Goal: Task Accomplishment & Management: Manage account settings

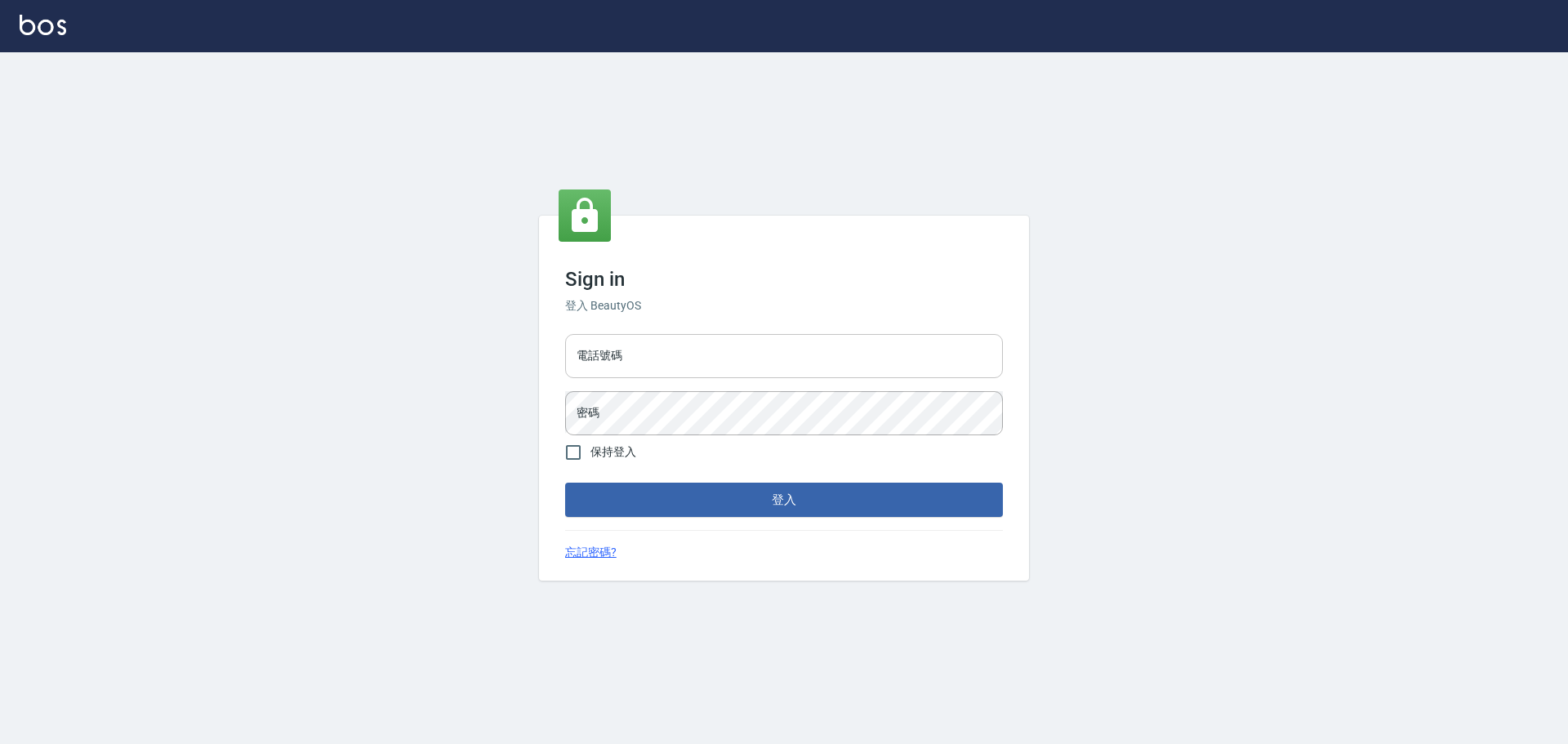
drag, startPoint x: 658, startPoint y: 360, endPoint x: 655, endPoint y: 378, distance: 18.2
click at [658, 360] on input "電話號碼" at bounding box center [784, 355] width 438 height 44
type input "0922982220"
click at [565, 483] on button "登入" at bounding box center [784, 500] width 438 height 34
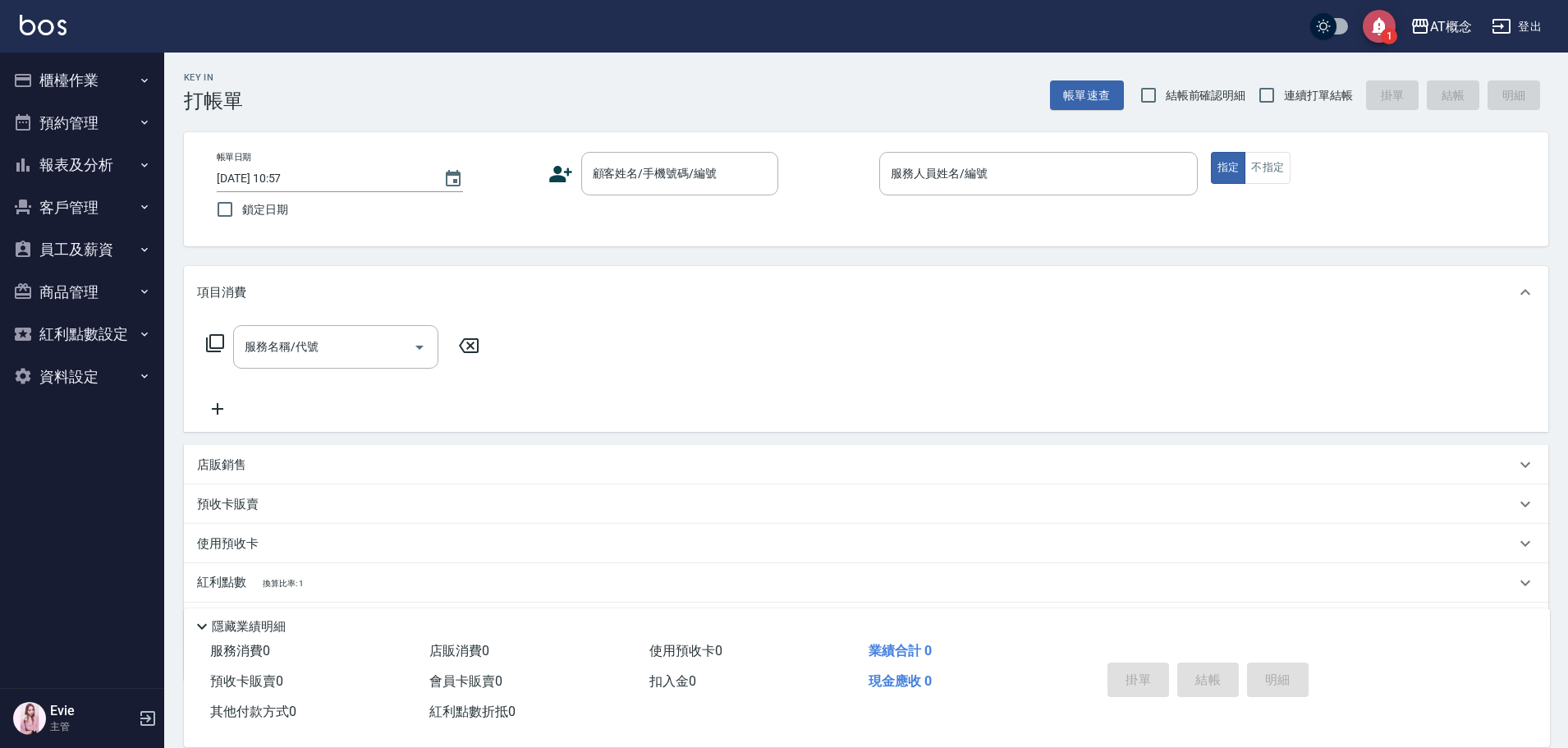
click at [1376, 31] on icon "save" at bounding box center [1379, 27] width 14 height 18
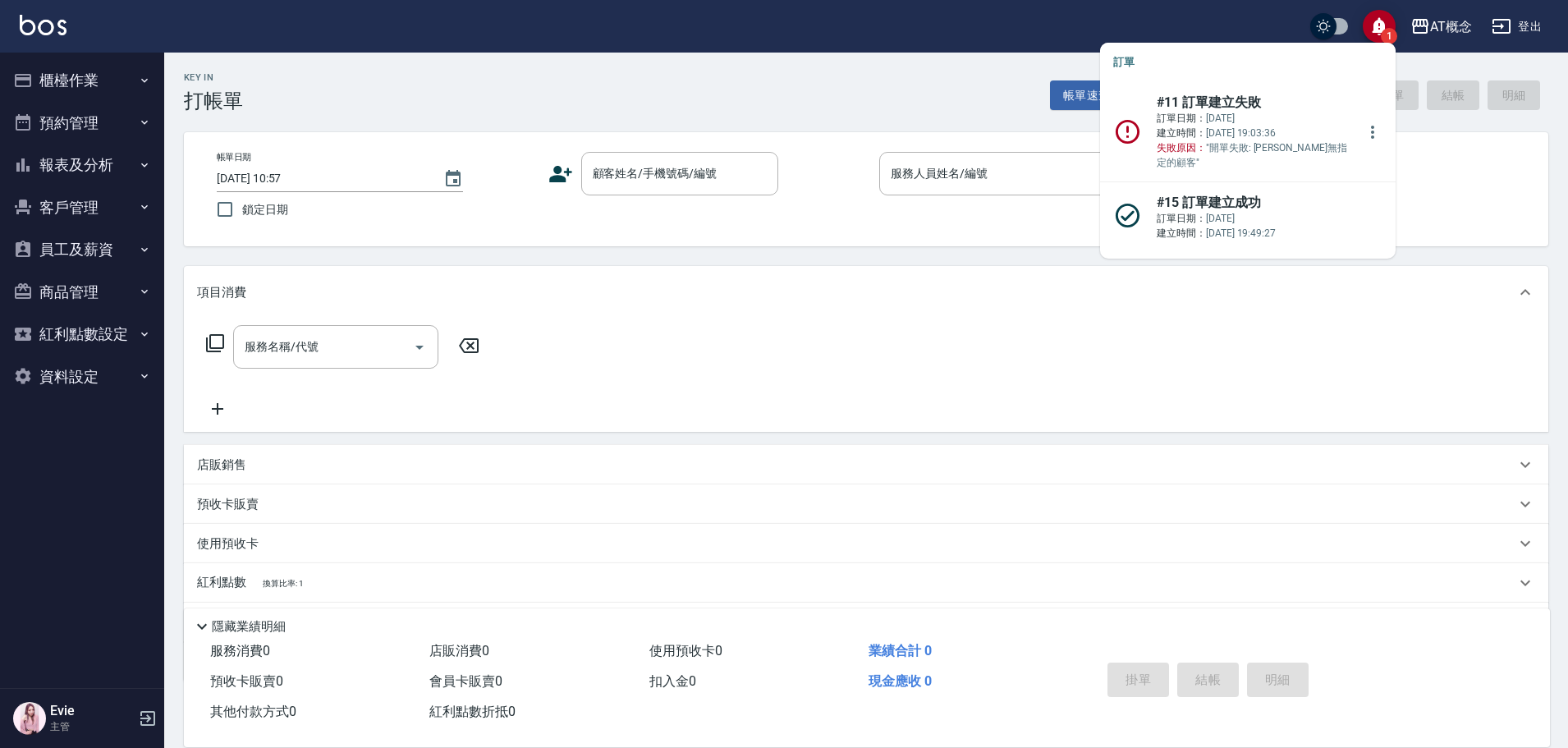
click at [1247, 143] on p "訂單日期： [DATE] 建立時間： [DATE] 19:03:36 失敗原因： "開單失敗: [PERSON_NAME]無指定的顧客"" at bounding box center [1256, 140] width 200 height 59
click at [1142, 122] on icon at bounding box center [1128, 132] width 29 height 29
click at [1371, 126] on icon "more" at bounding box center [1373, 132] width 4 height 14
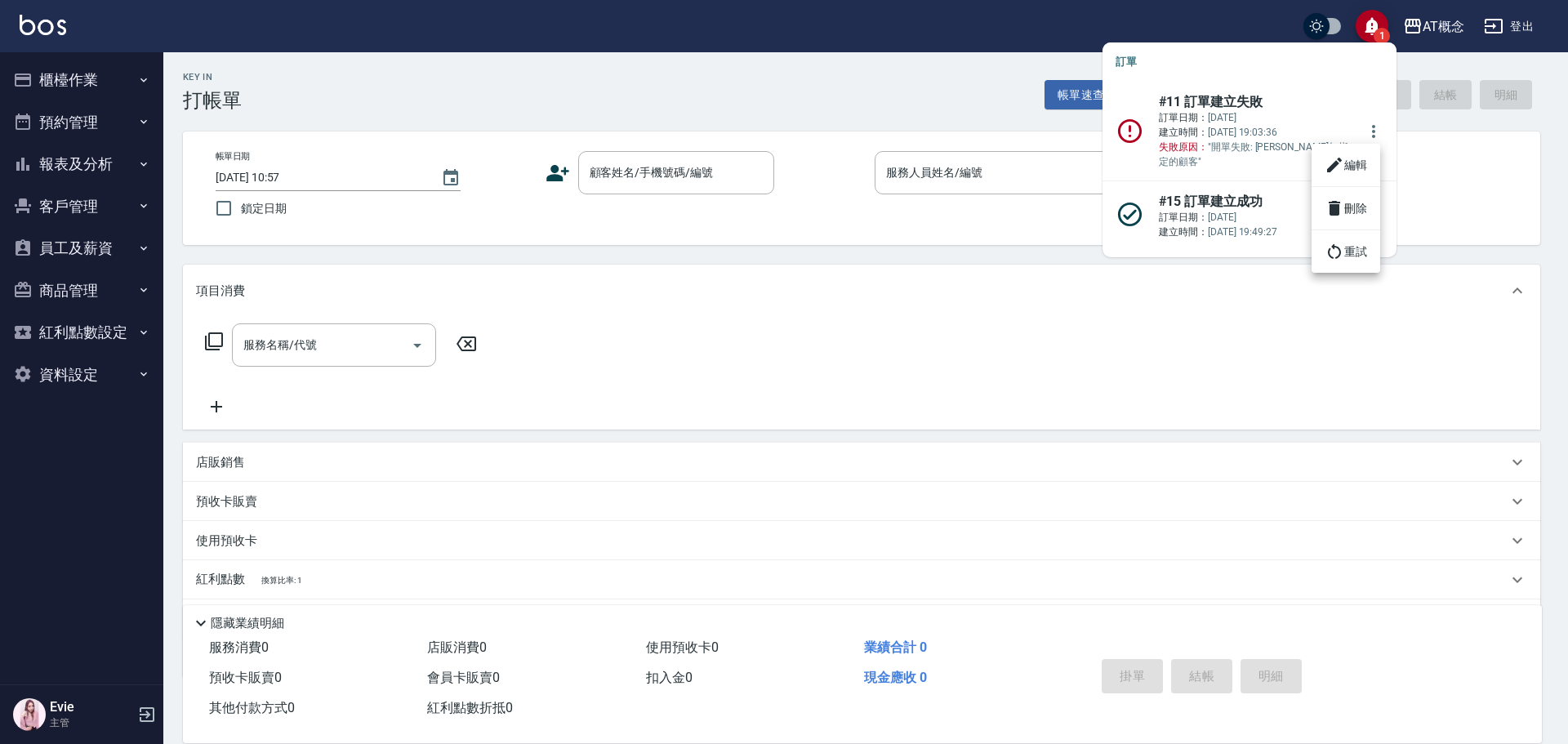
click at [1348, 170] on li "編輯" at bounding box center [1346, 165] width 68 height 30
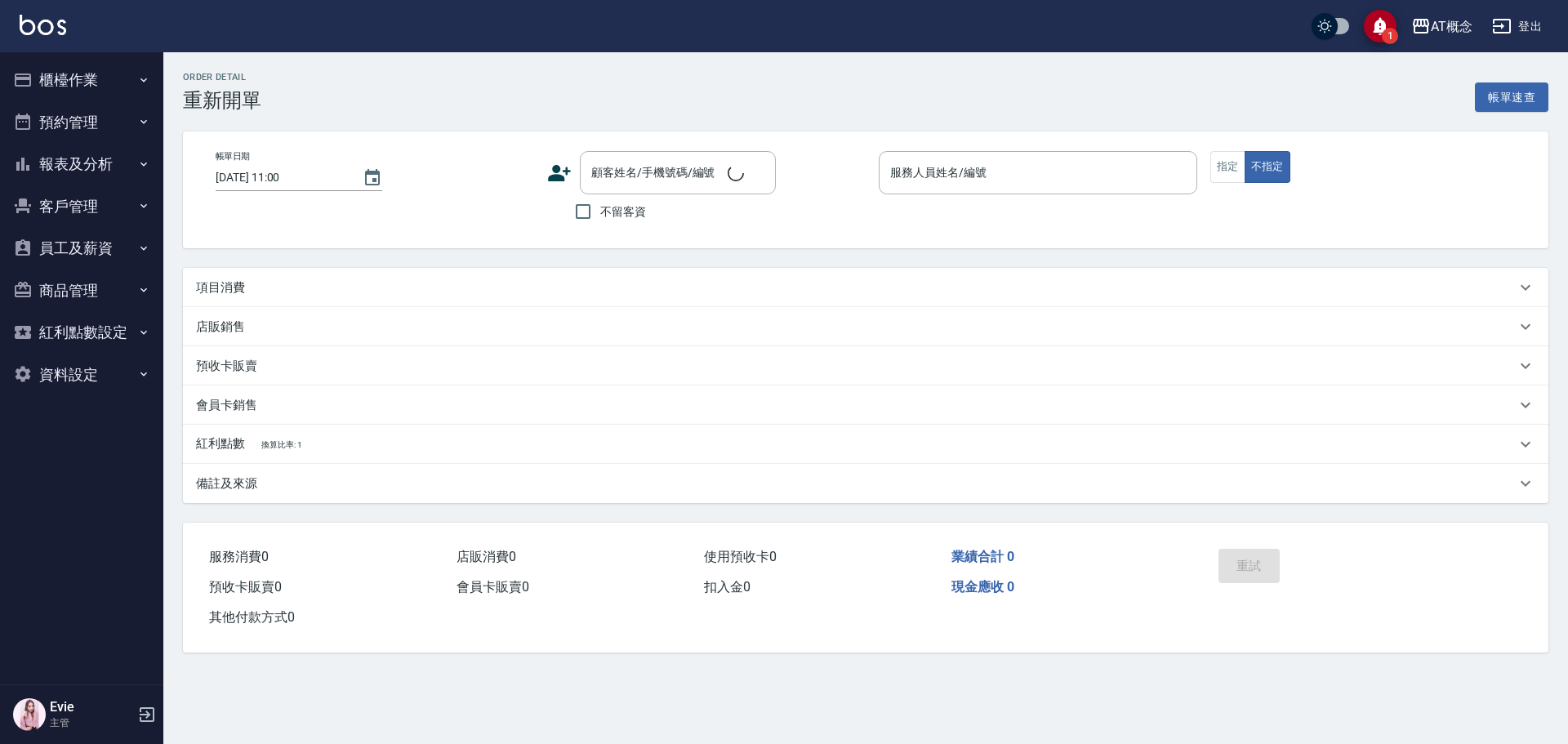
type input "[DATE] 19:02"
type input "Anson-3"
type input "90"
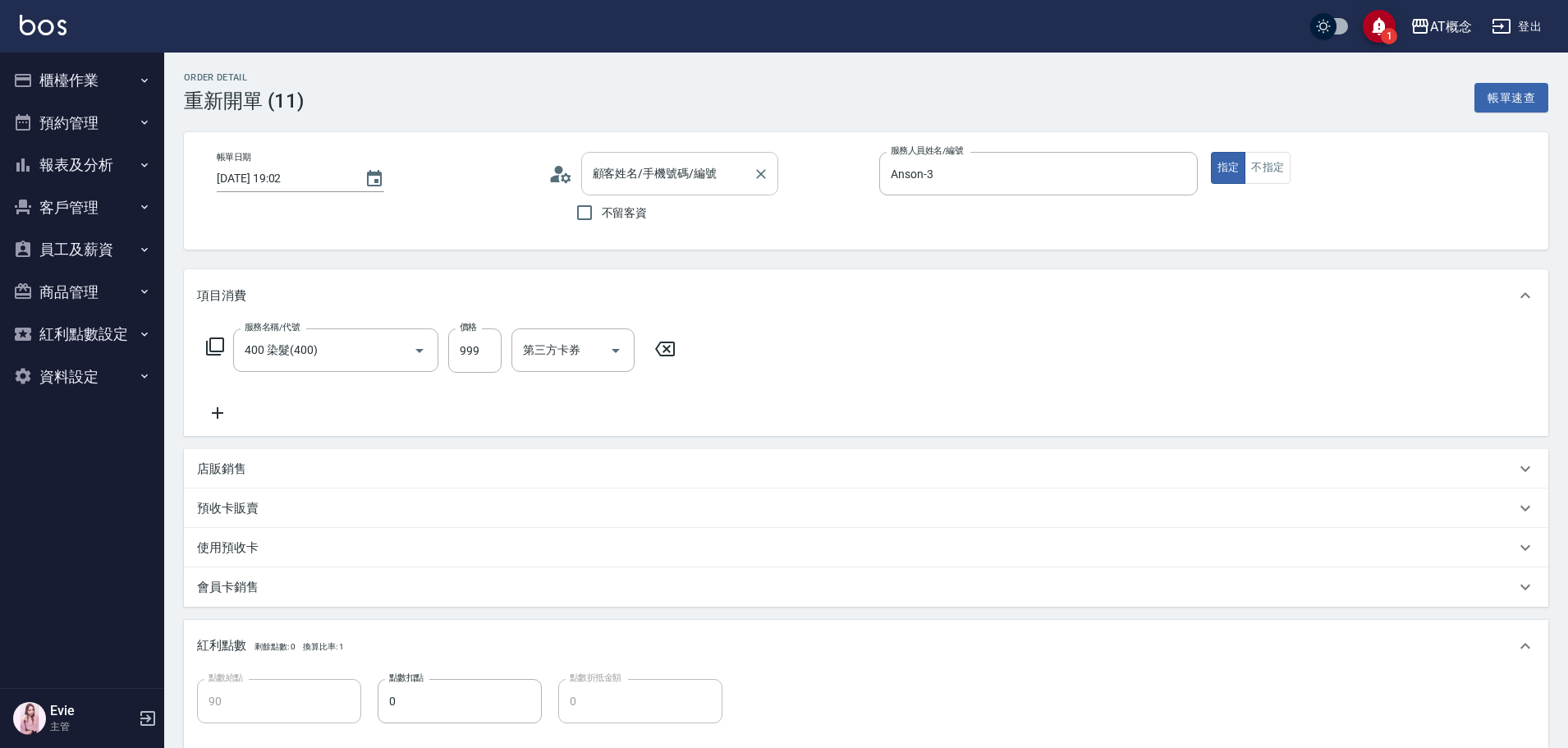
click at [602, 175] on input "顧客姓名/手機號碼/編號" at bounding box center [667, 174] width 157 height 29
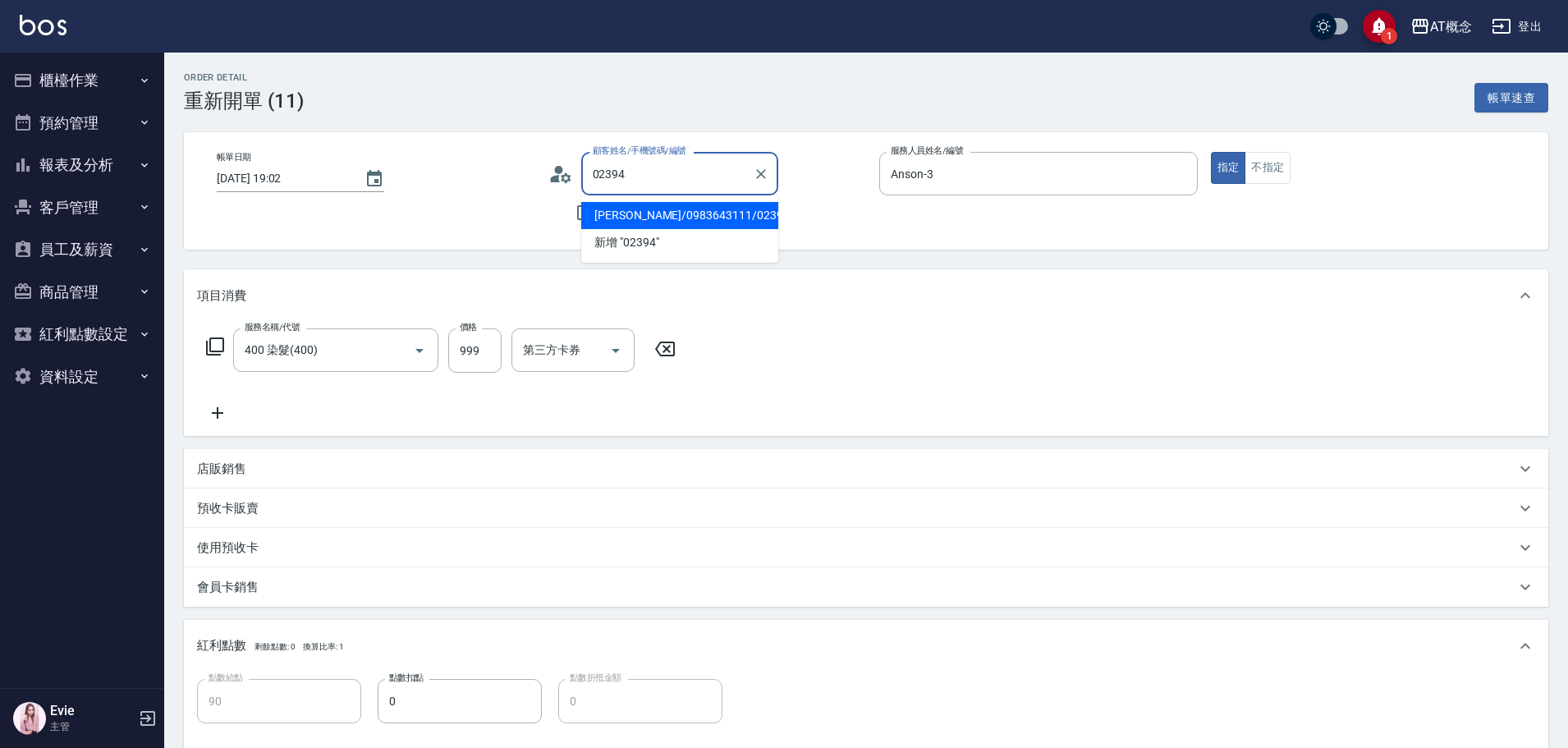
click at [644, 227] on li "[PERSON_NAME]/0983643111/02394" at bounding box center [680, 215] width 197 height 27
type input "[PERSON_NAME]/0983643111/02394"
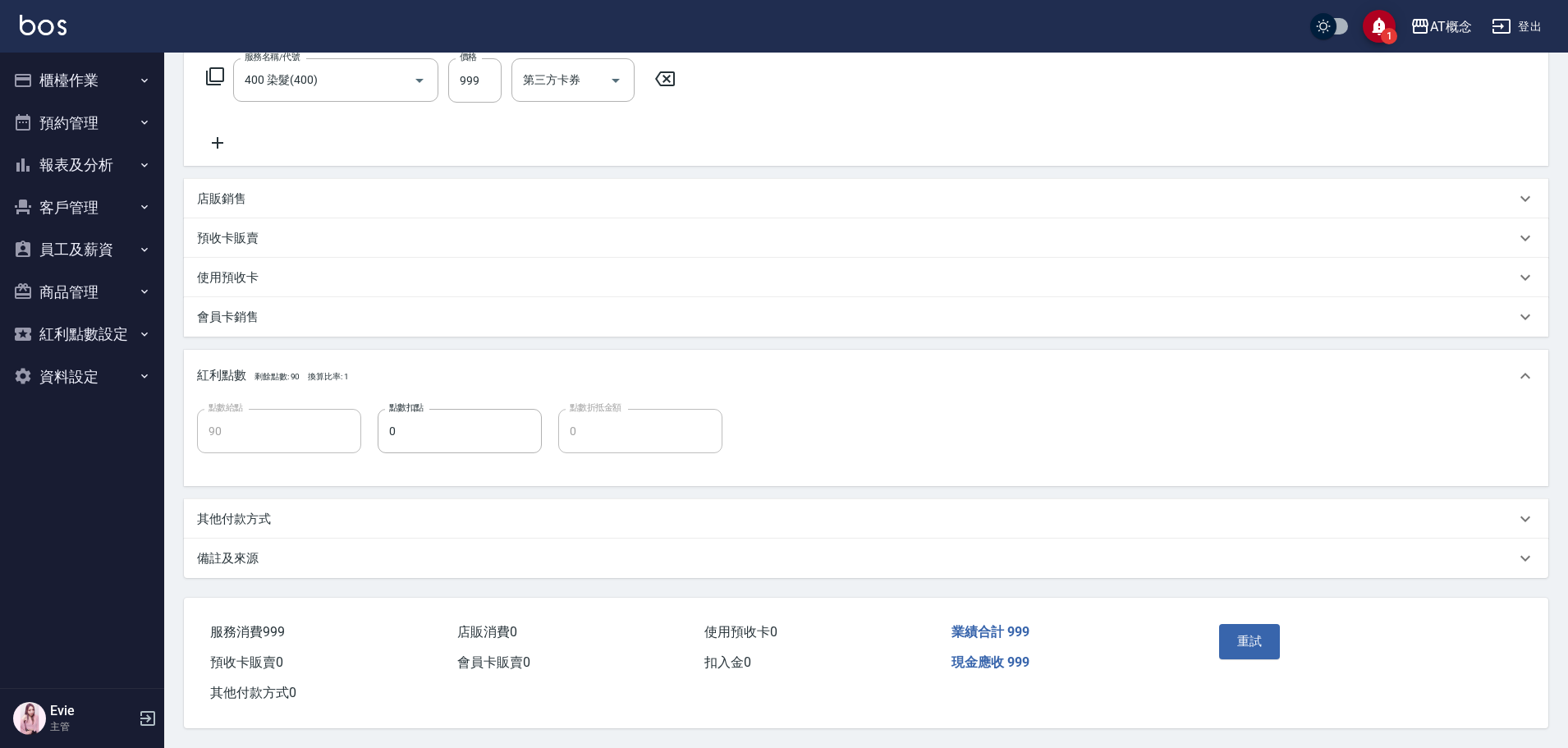
scroll to position [278, 0]
click at [1246, 628] on button "重試" at bounding box center [1250, 641] width 61 height 34
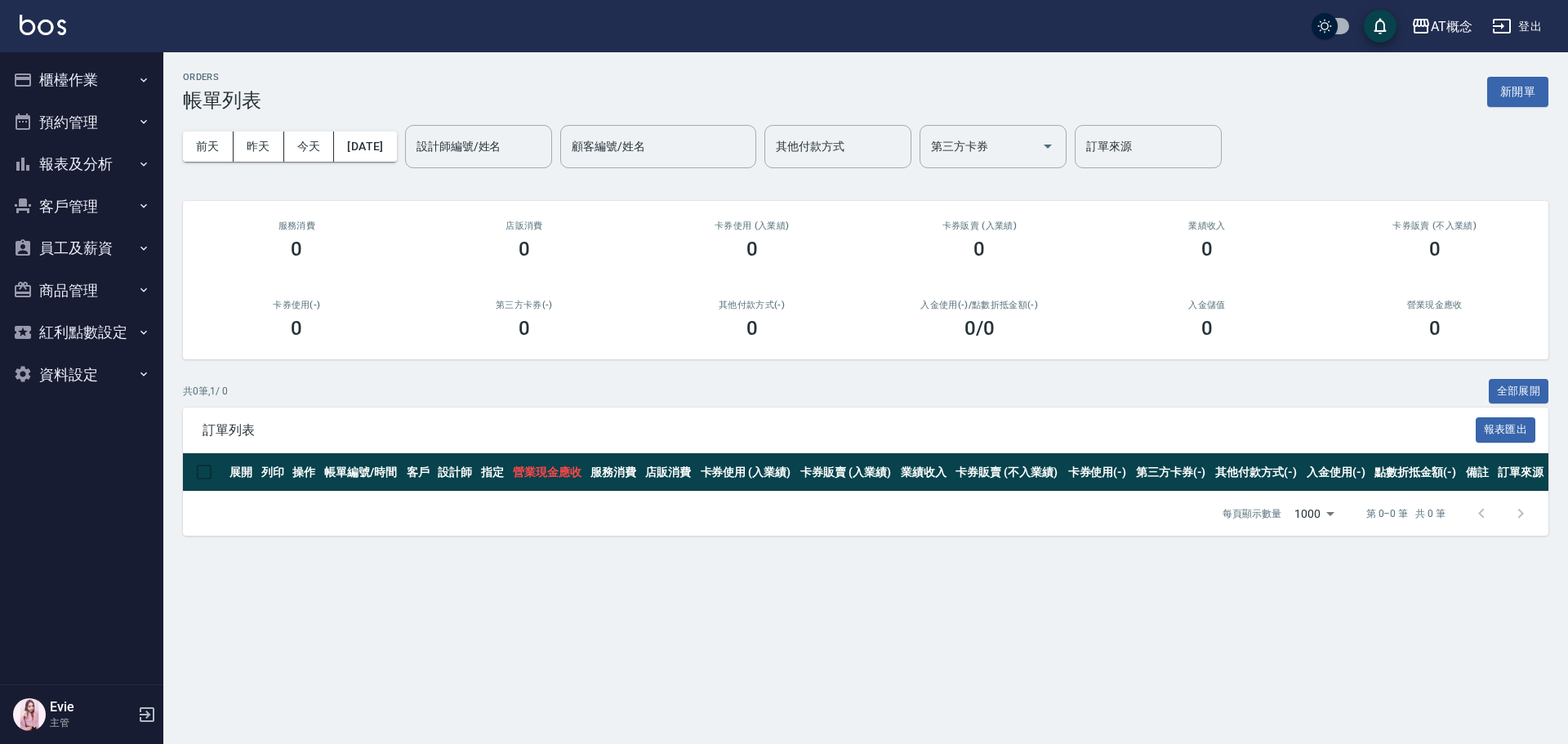
click at [92, 154] on button "報表及分析" at bounding box center [81, 164] width 150 height 42
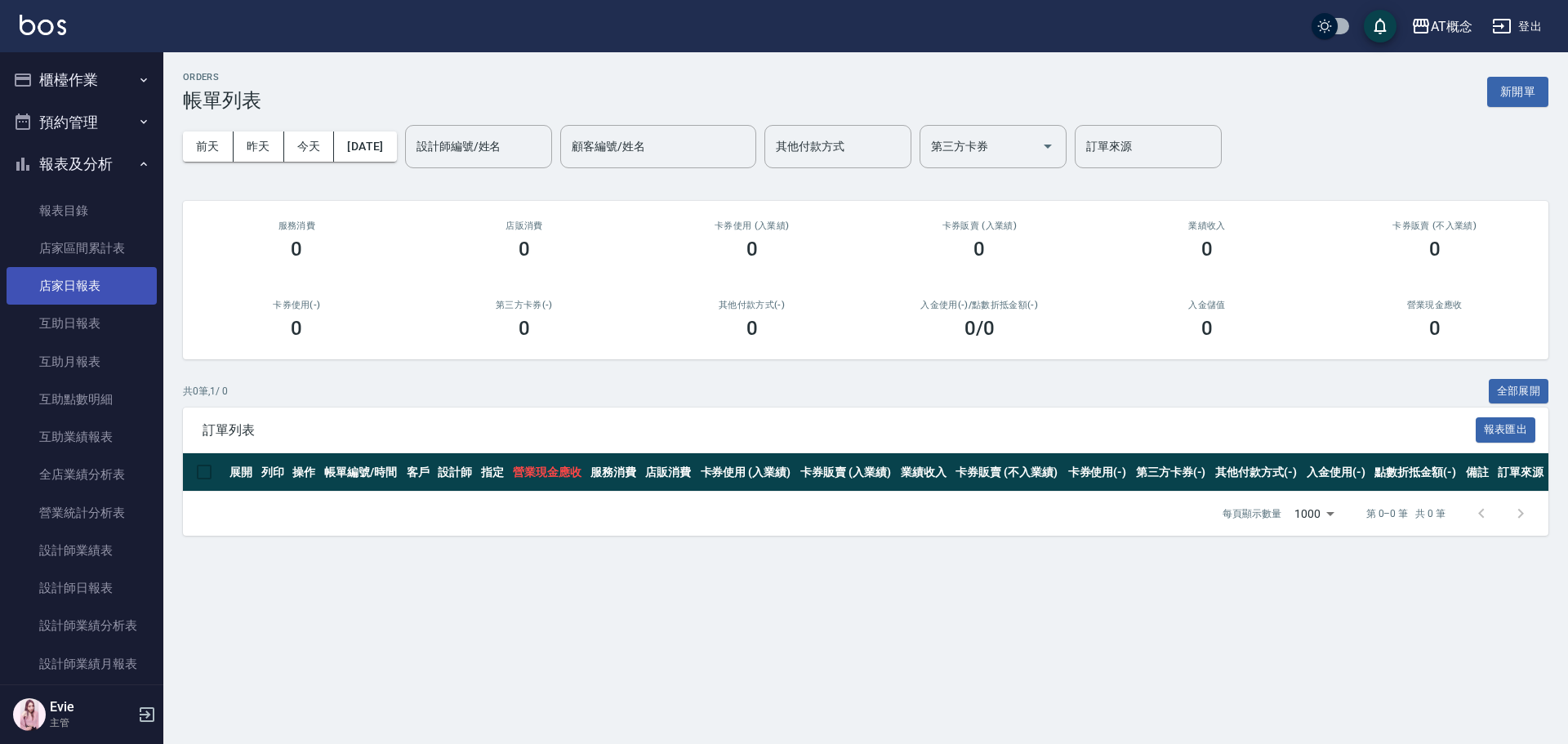
click at [80, 285] on link "店家日報表" at bounding box center [81, 286] width 150 height 38
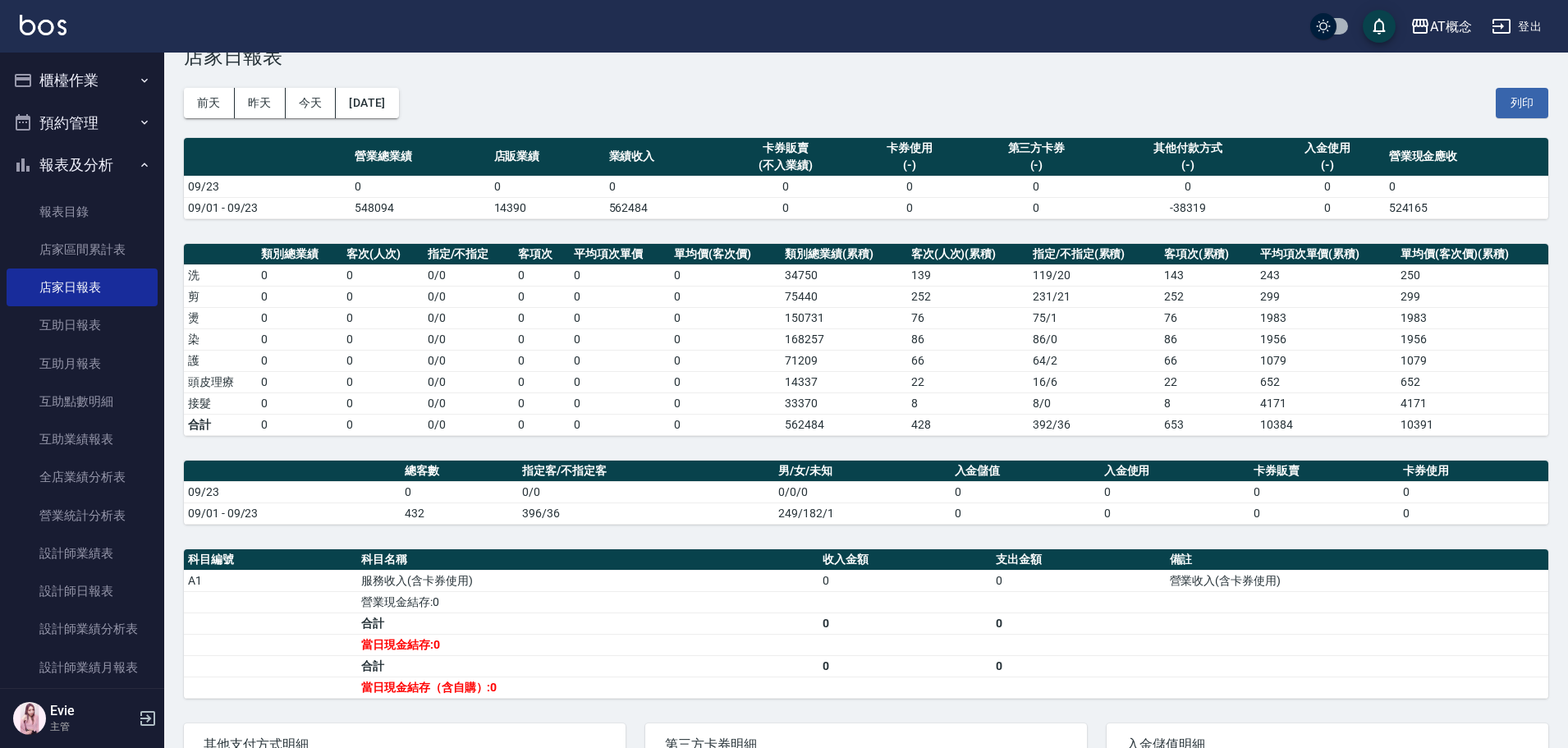
scroll to position [82, 0]
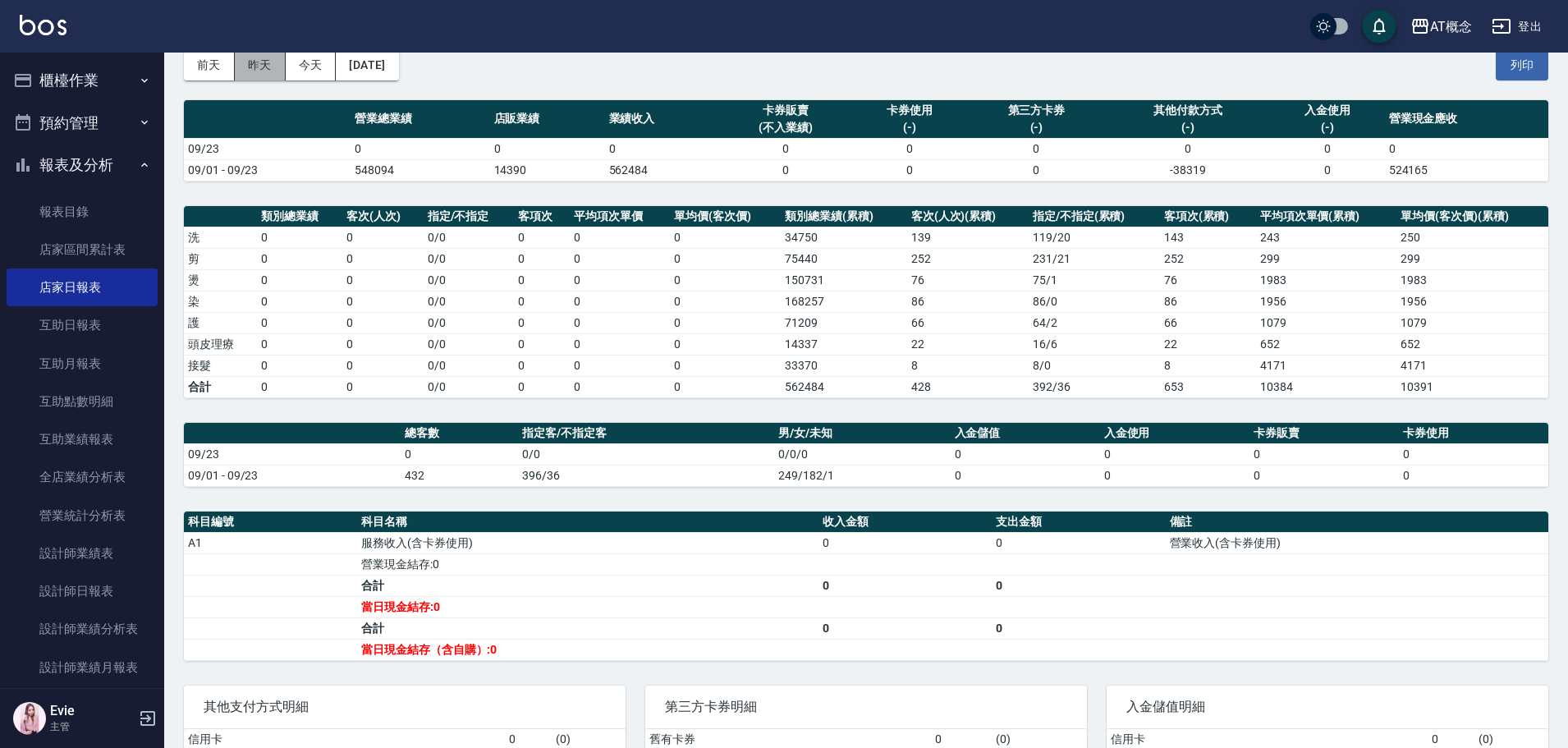
click at [252, 60] on button "昨天" at bounding box center [260, 65] width 51 height 31
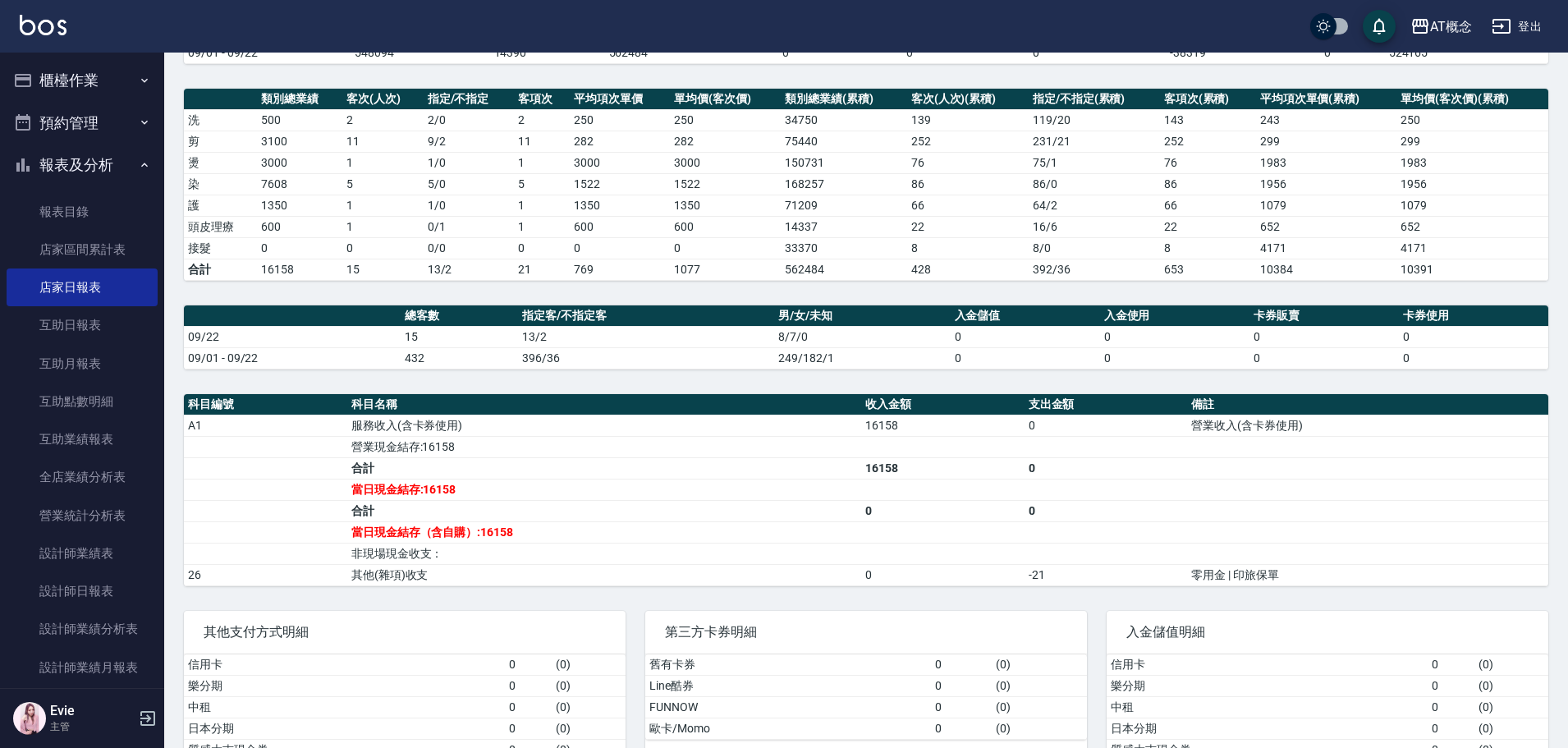
scroll to position [295, 0]
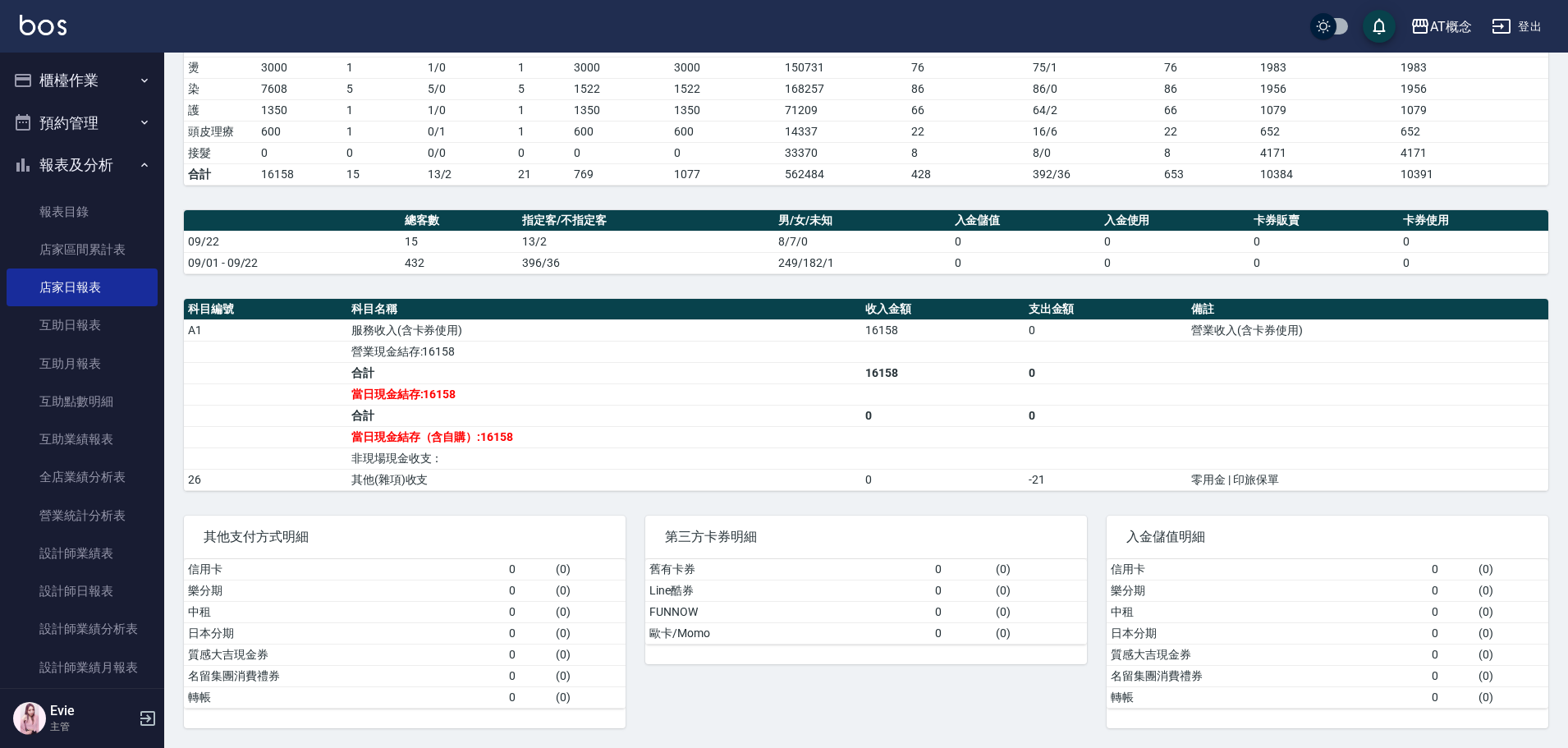
click at [71, 81] on button "櫃檯作業" at bounding box center [81, 80] width 151 height 43
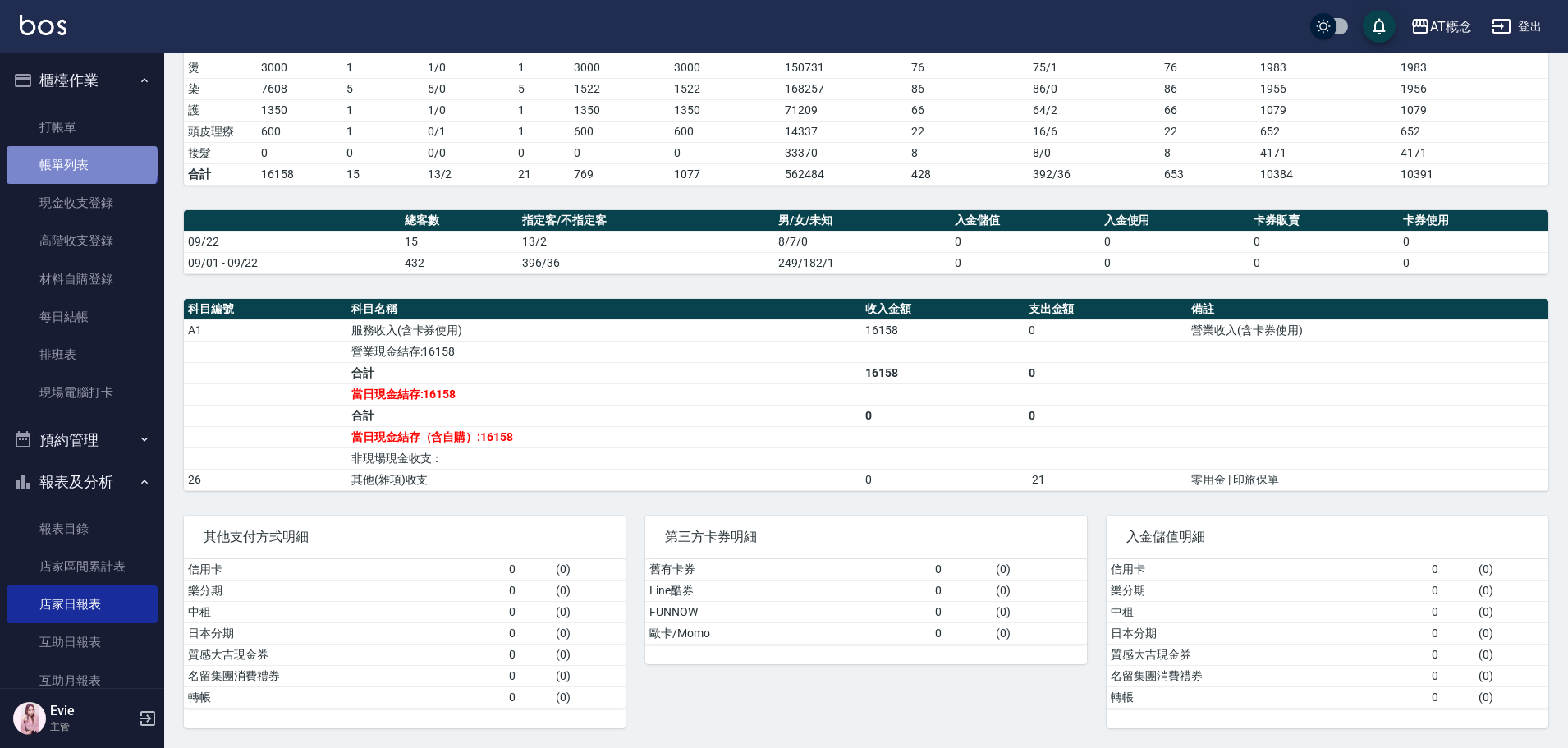
click at [80, 164] on link "帳單列表" at bounding box center [81, 166] width 151 height 38
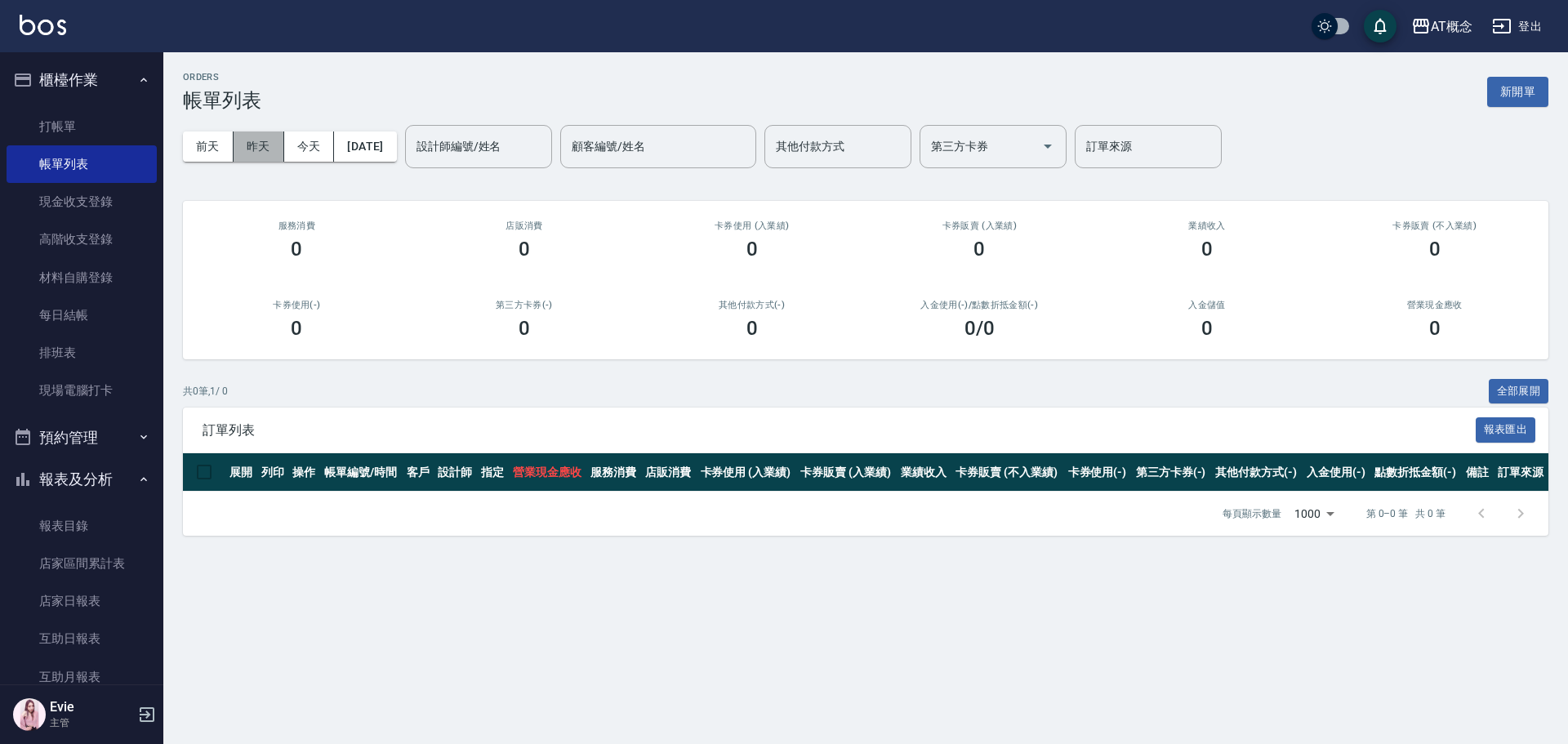
click at [262, 144] on button "昨天" at bounding box center [259, 147] width 50 height 31
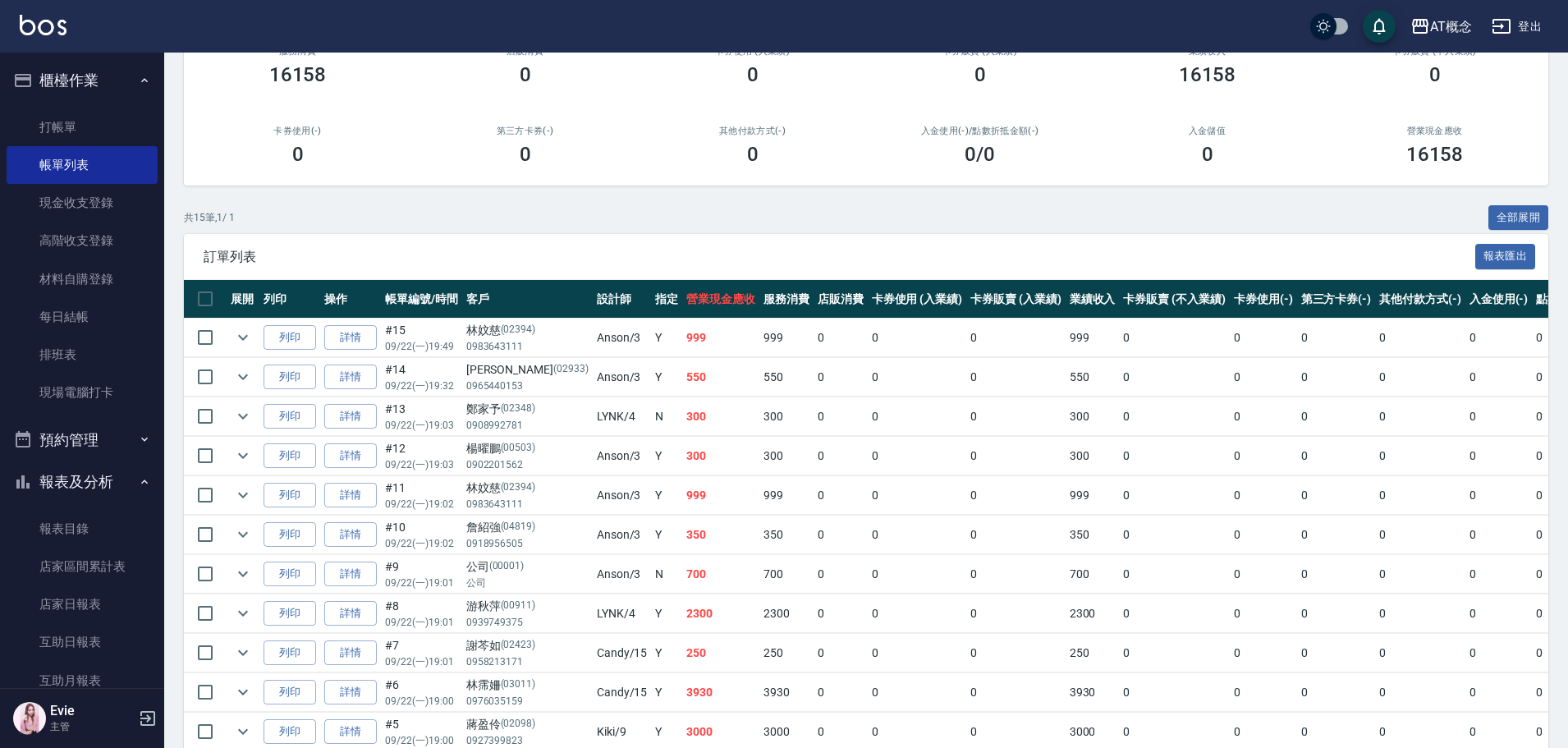
scroll to position [246, 0]
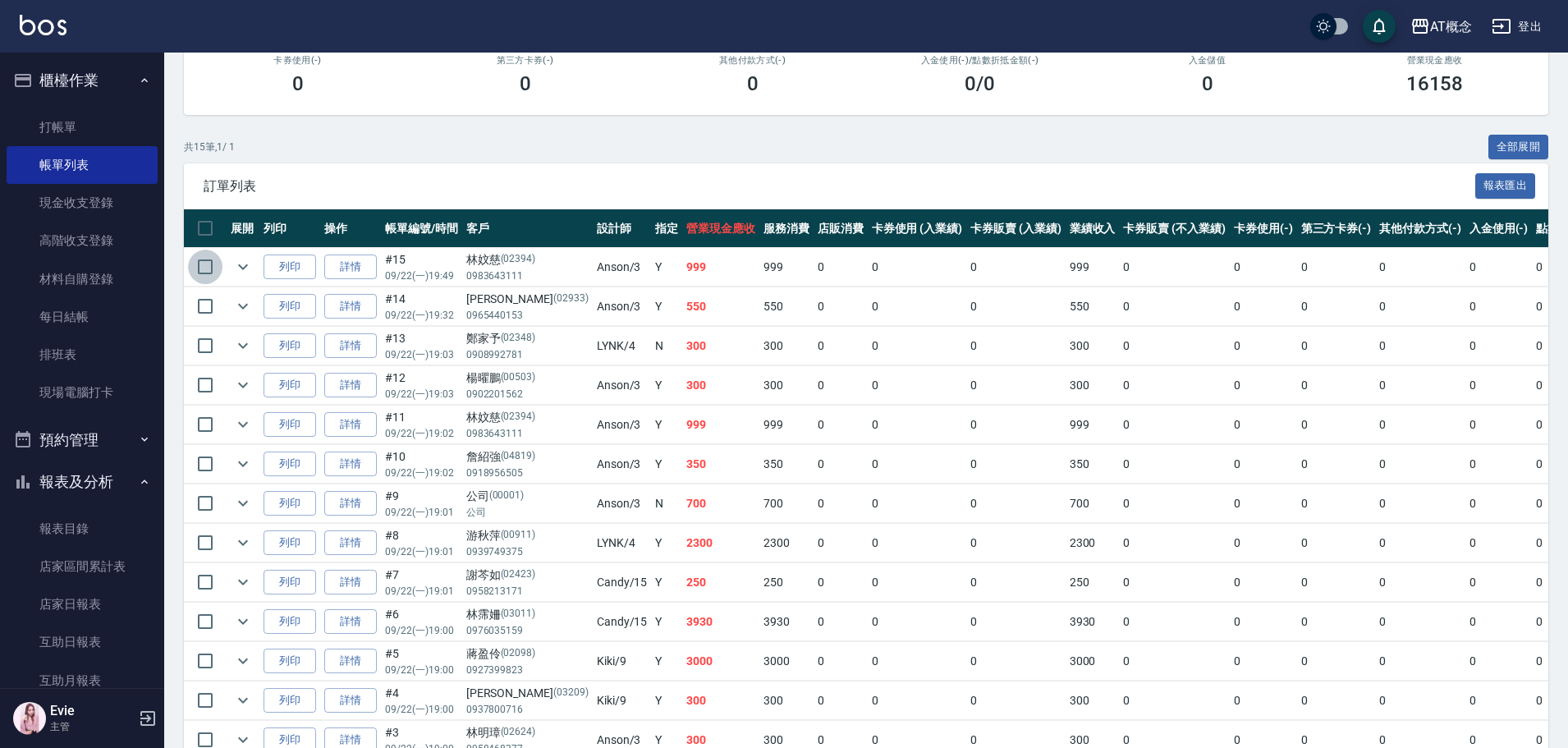
click at [207, 264] on input "checkbox" at bounding box center [205, 267] width 34 height 34
checkbox input "true"
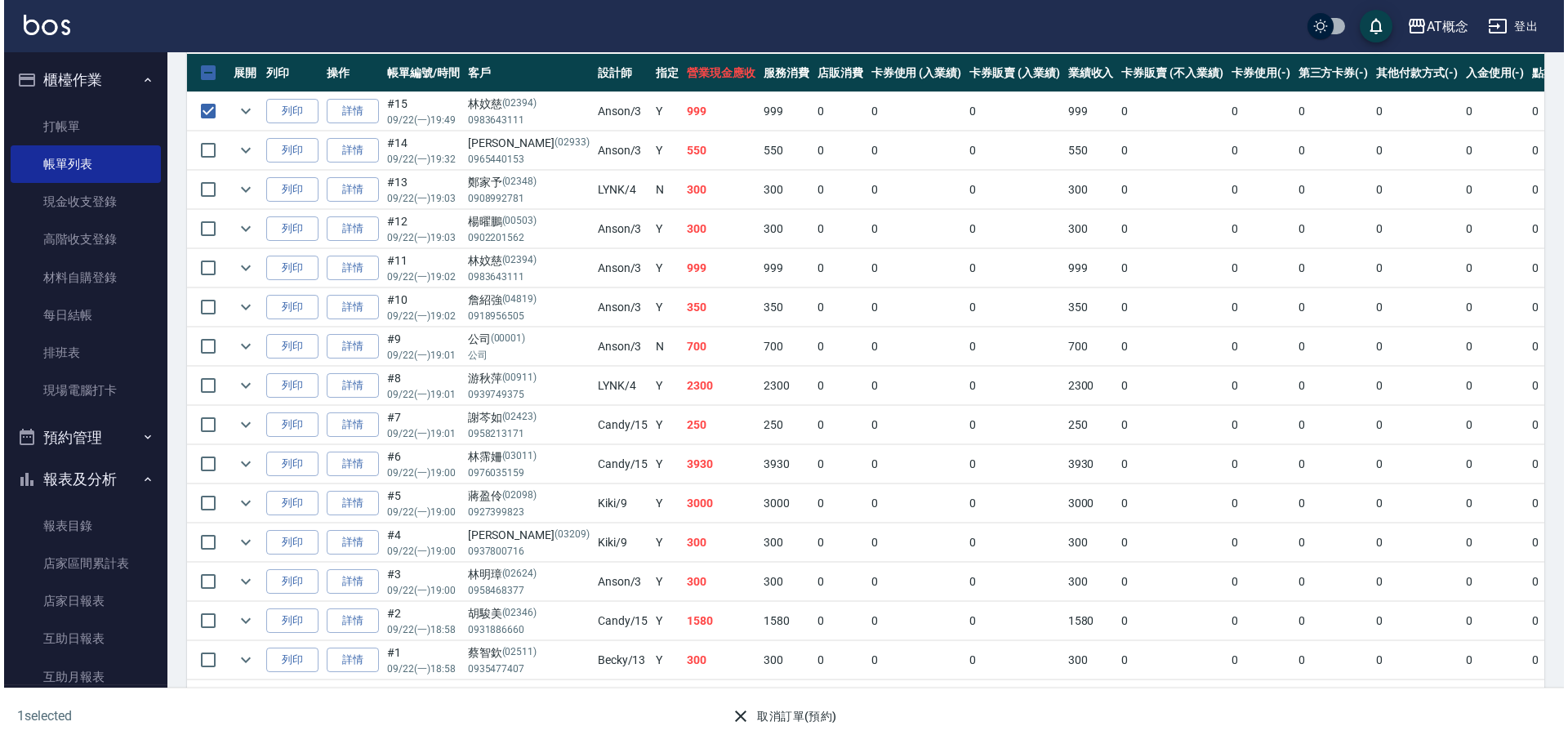
scroll to position [412, 0]
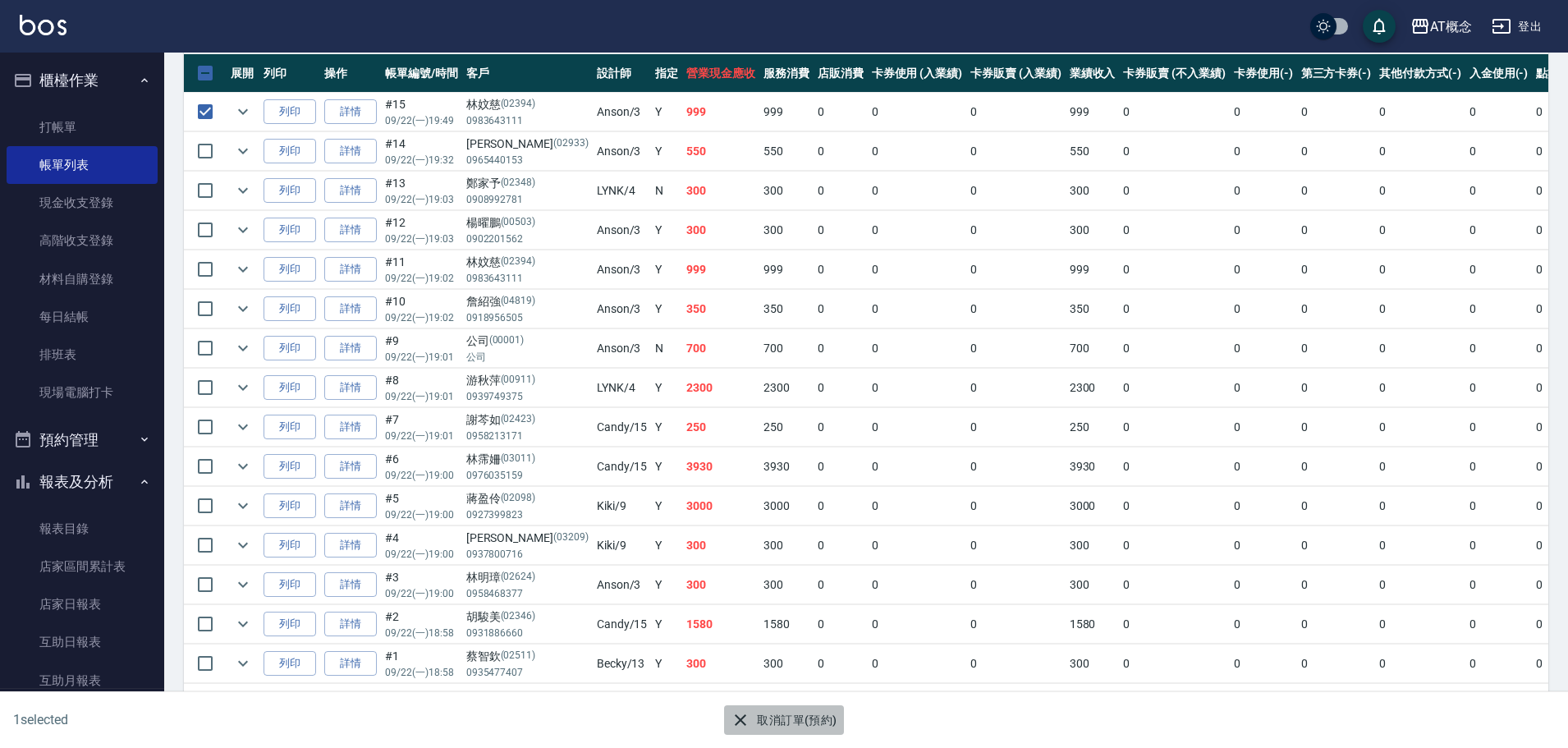
click at [783, 719] on button "取消訂單(預約)" at bounding box center [784, 721] width 119 height 31
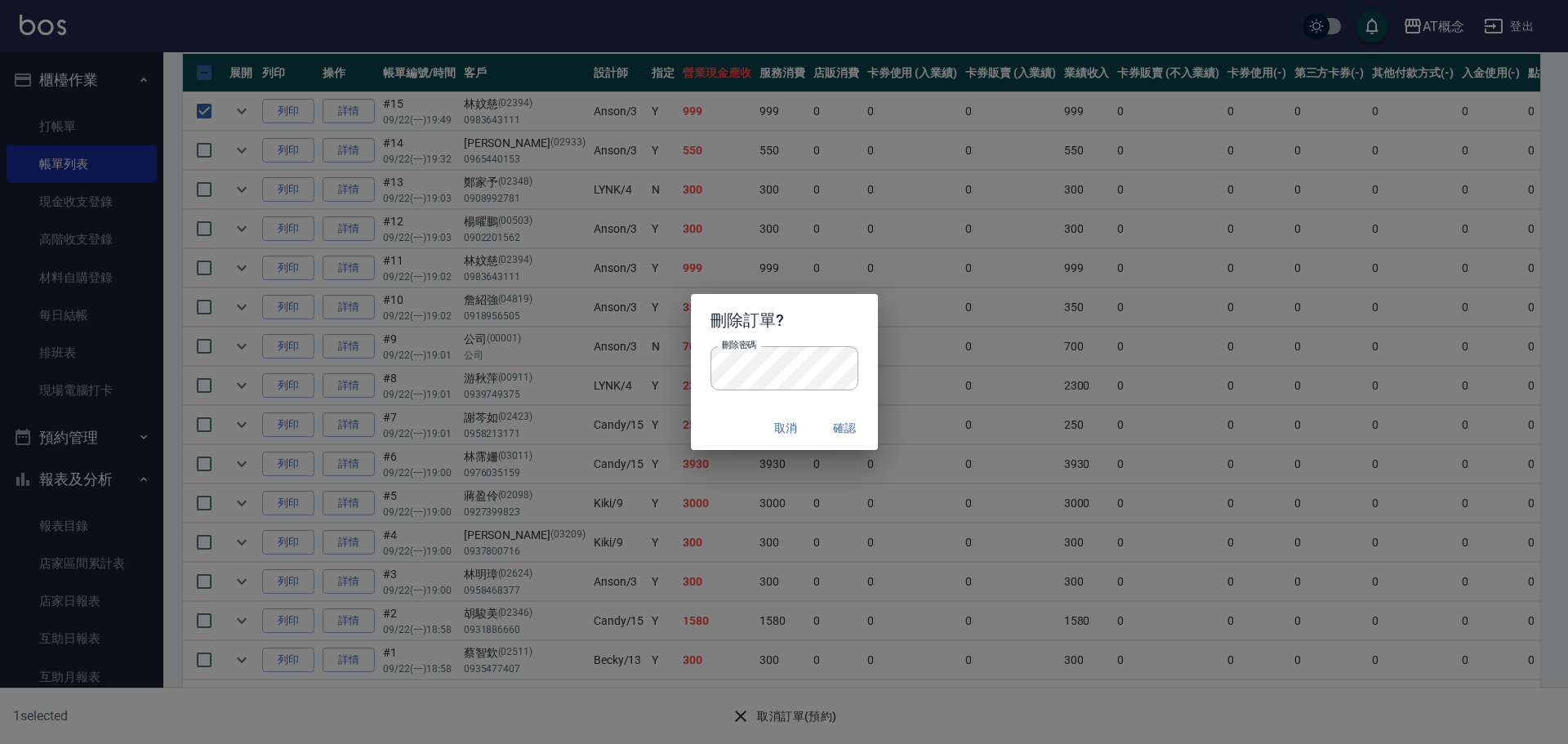
click at [708, 413] on div "取消 確認" at bounding box center [784, 428] width 187 height 43
click at [849, 424] on button "確認" at bounding box center [846, 428] width 52 height 31
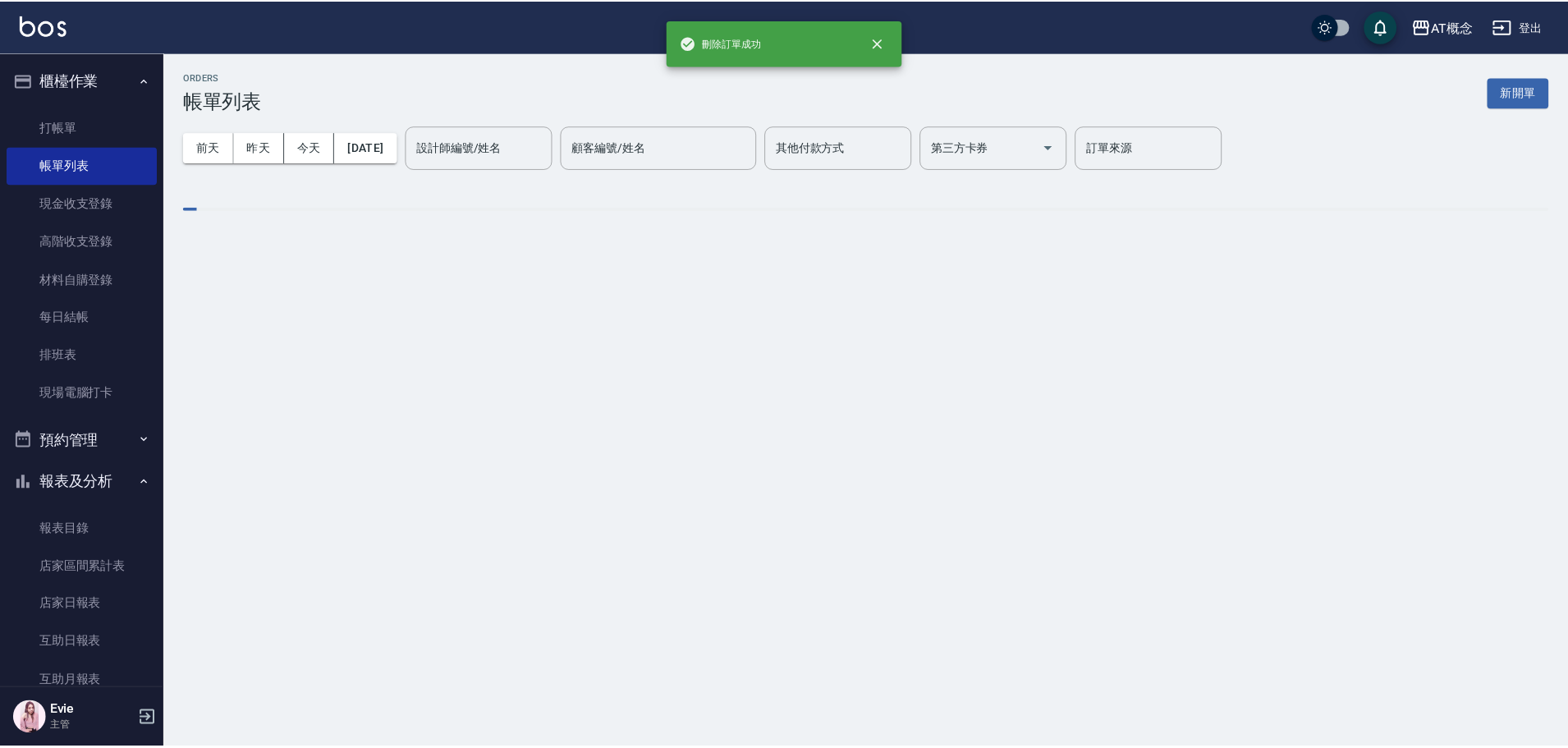
scroll to position [0, 0]
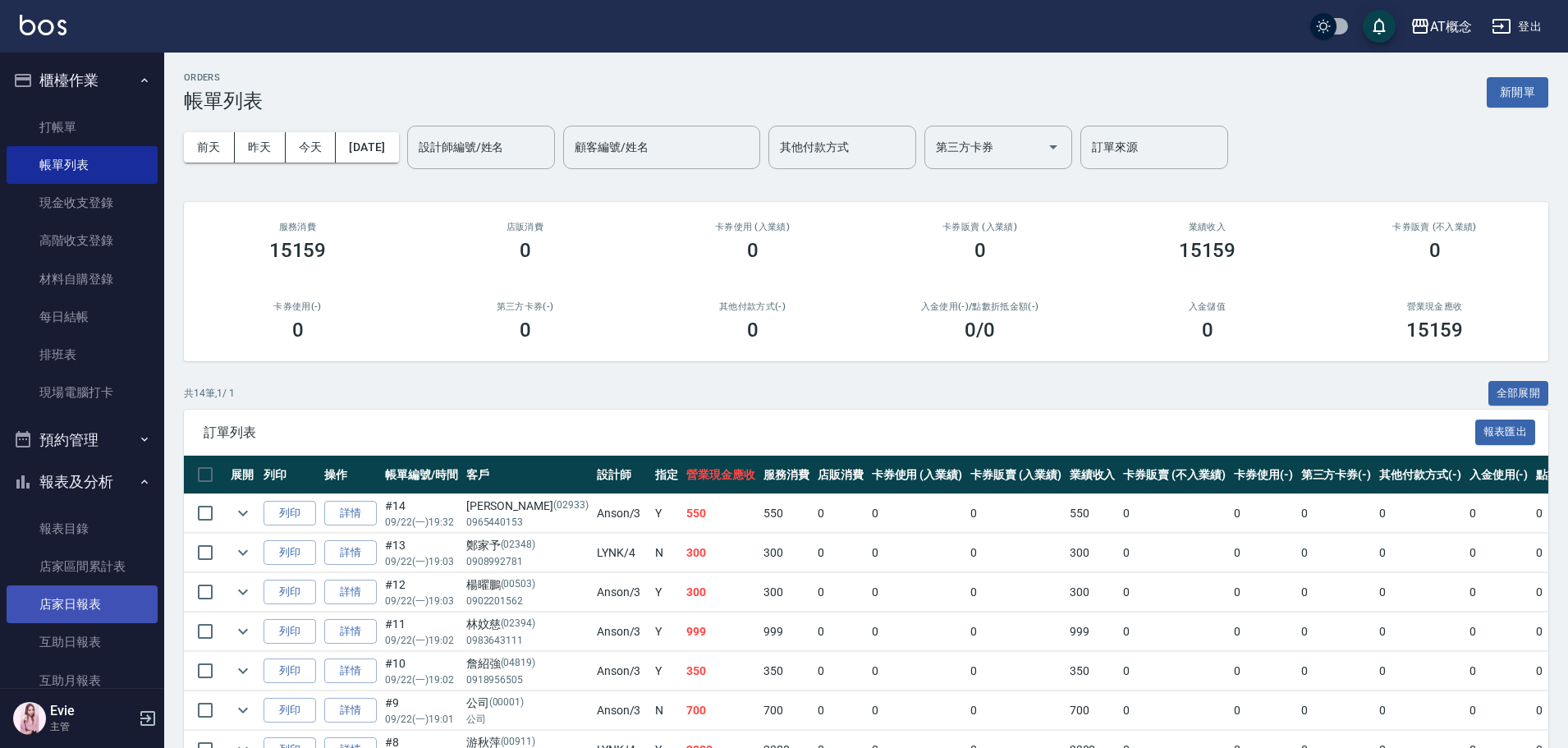
click at [78, 603] on link "店家日報表" at bounding box center [81, 604] width 151 height 38
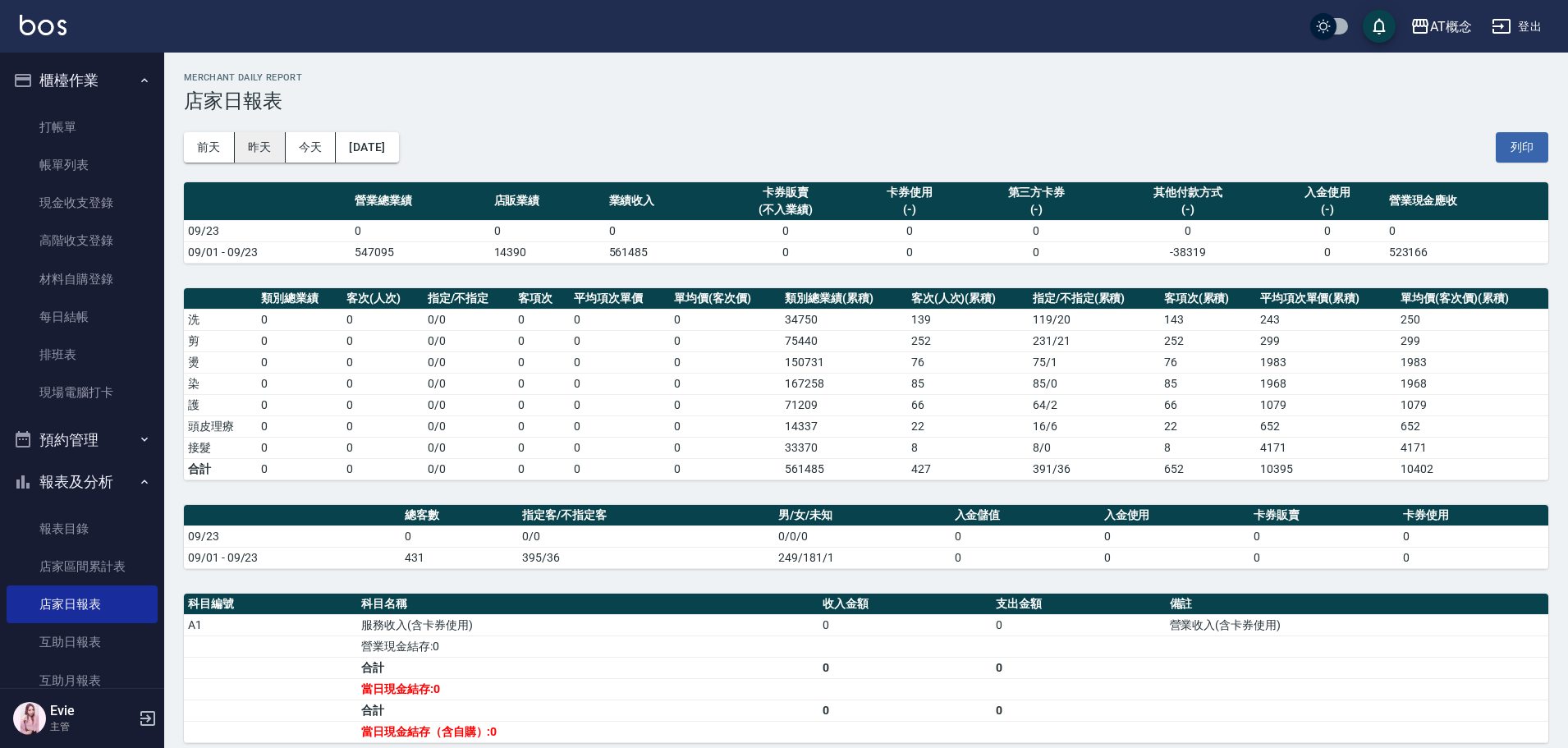
click at [248, 151] on button "昨天" at bounding box center [260, 147] width 51 height 31
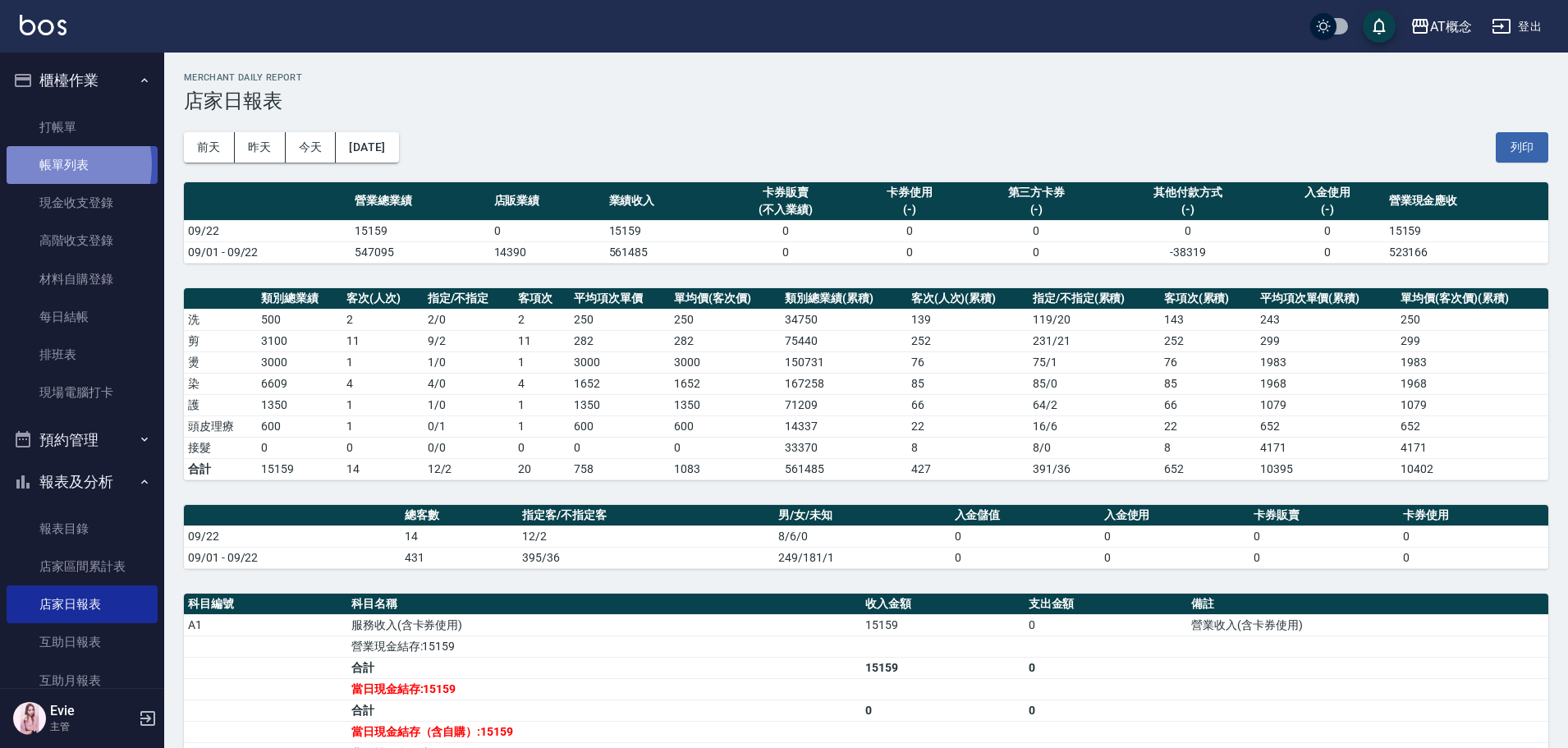
click at [52, 166] on link "帳單列表" at bounding box center [81, 166] width 151 height 38
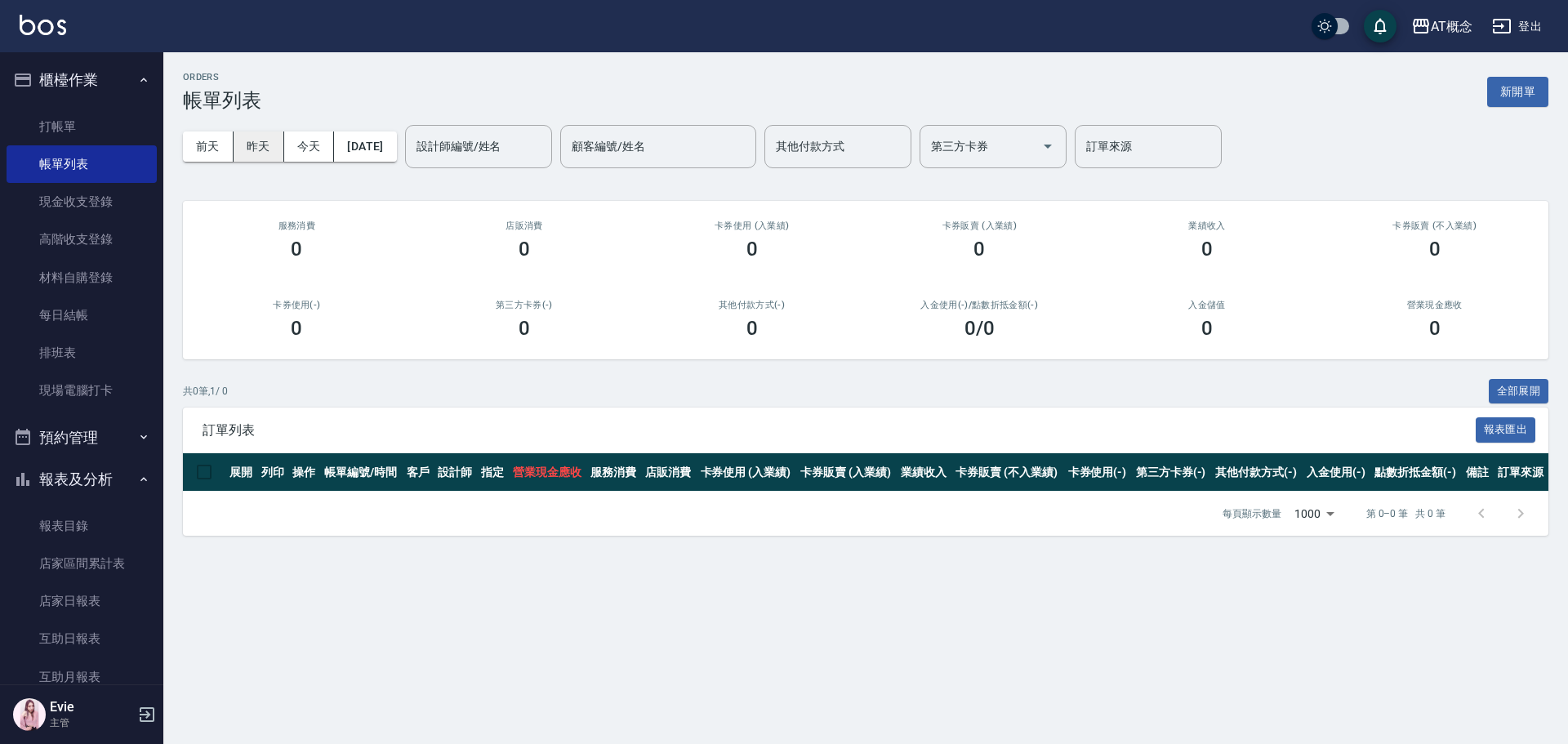
click at [246, 150] on button "昨天" at bounding box center [259, 147] width 50 height 31
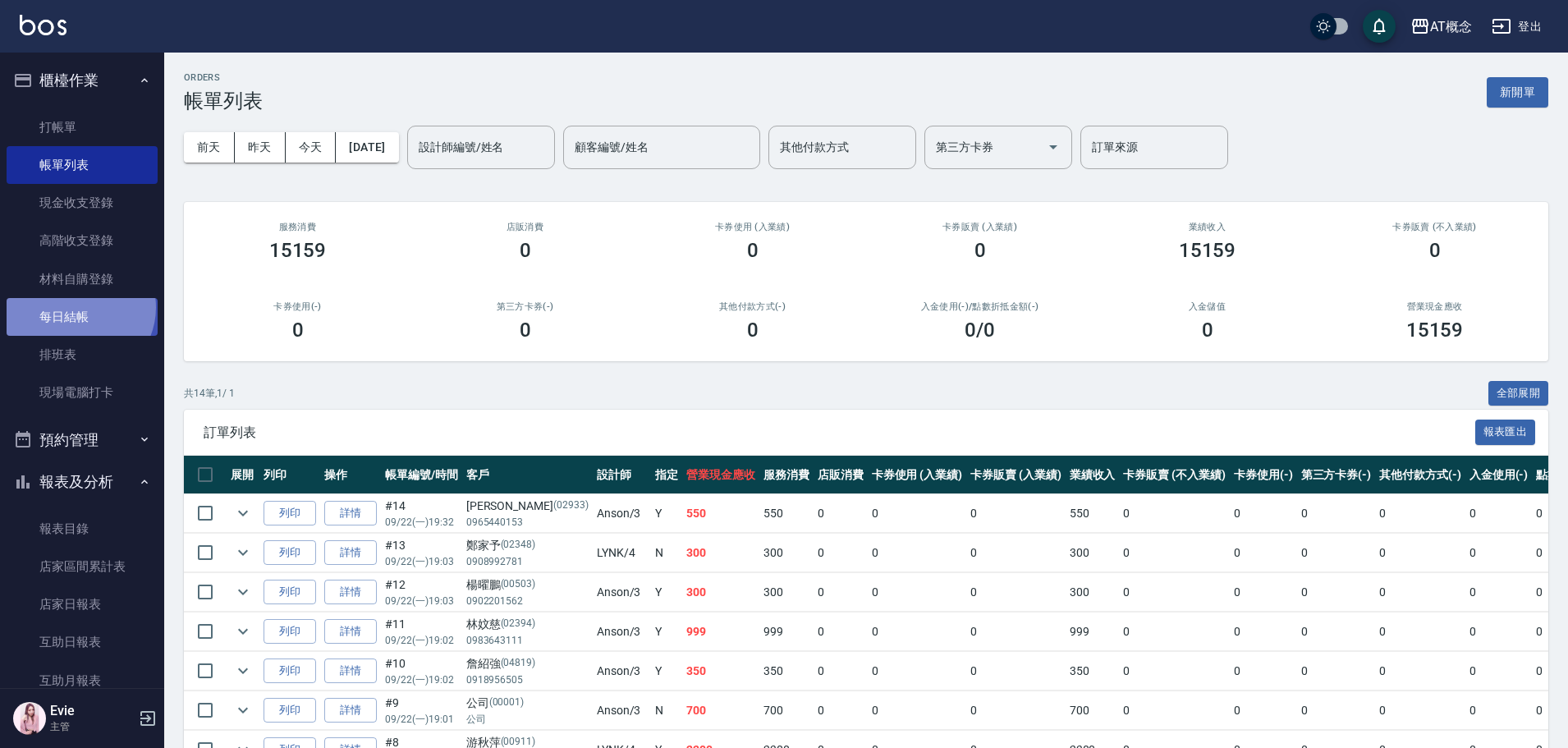
click at [78, 308] on link "每日結帳" at bounding box center [81, 317] width 151 height 38
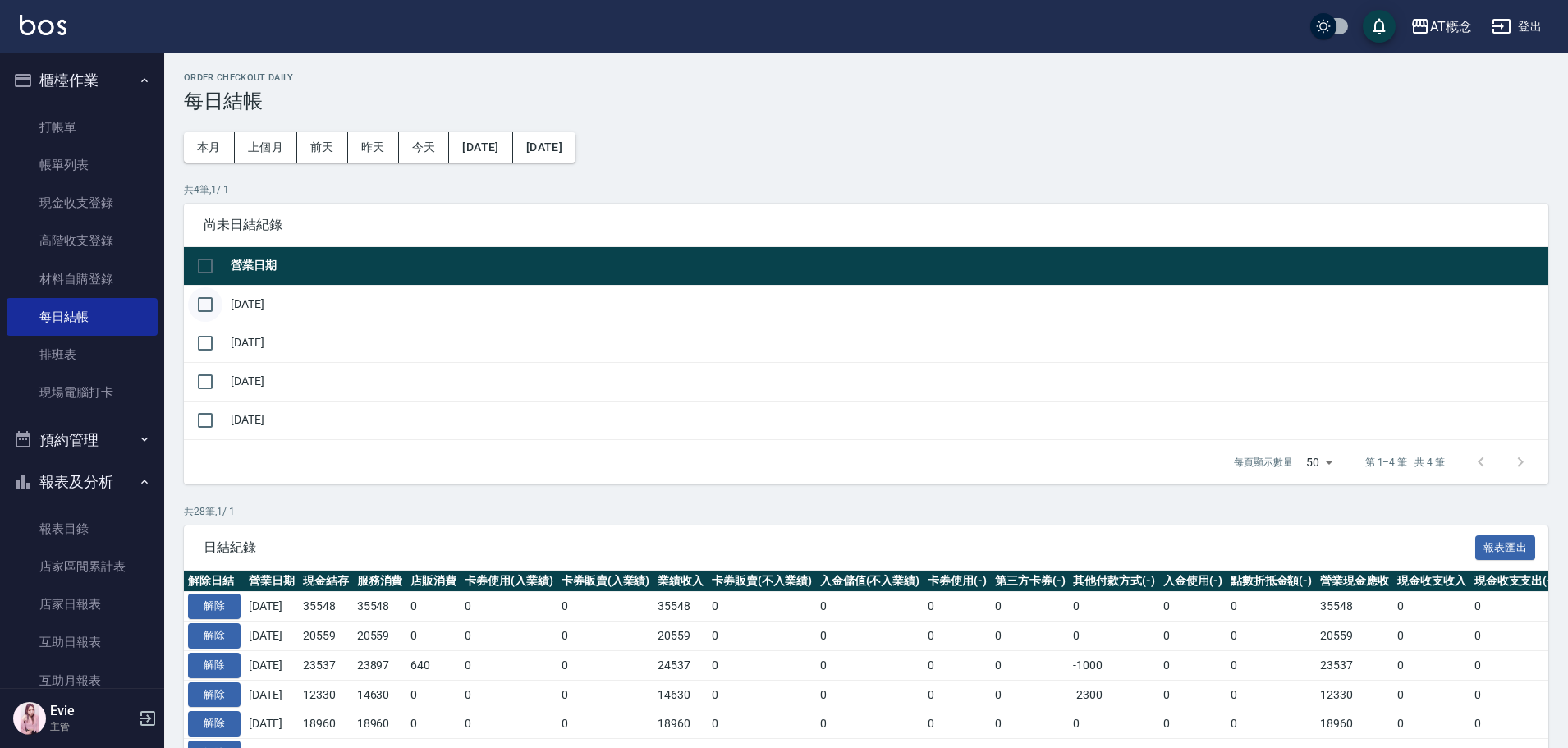
click at [207, 312] on input "checkbox" at bounding box center [205, 305] width 34 height 34
checkbox input "true"
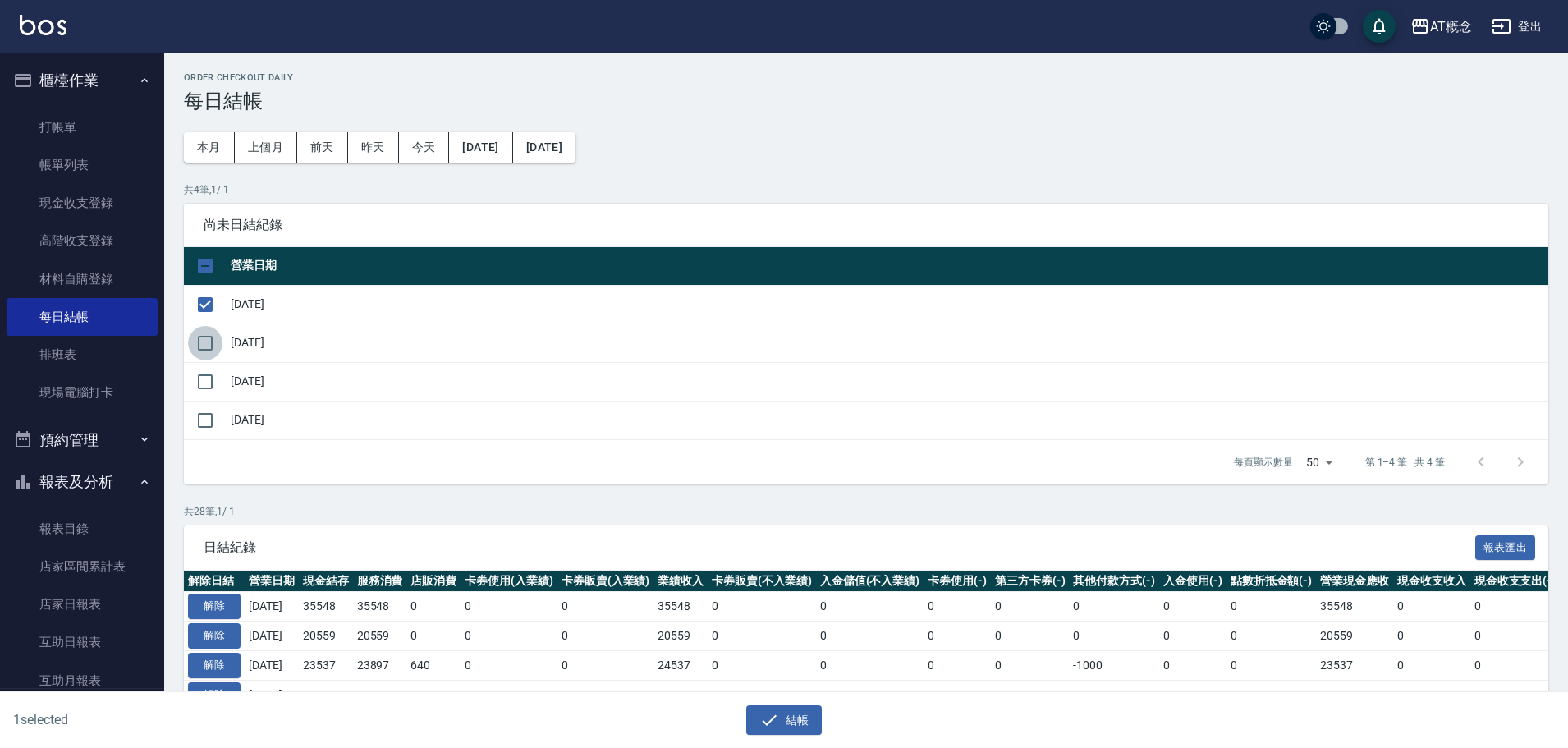
click at [206, 336] on input "checkbox" at bounding box center [205, 344] width 34 height 34
checkbox input "true"
click at [206, 374] on input "checkbox" at bounding box center [205, 382] width 34 height 34
checkbox input "true"
click at [778, 715] on icon "button" at bounding box center [770, 720] width 20 height 20
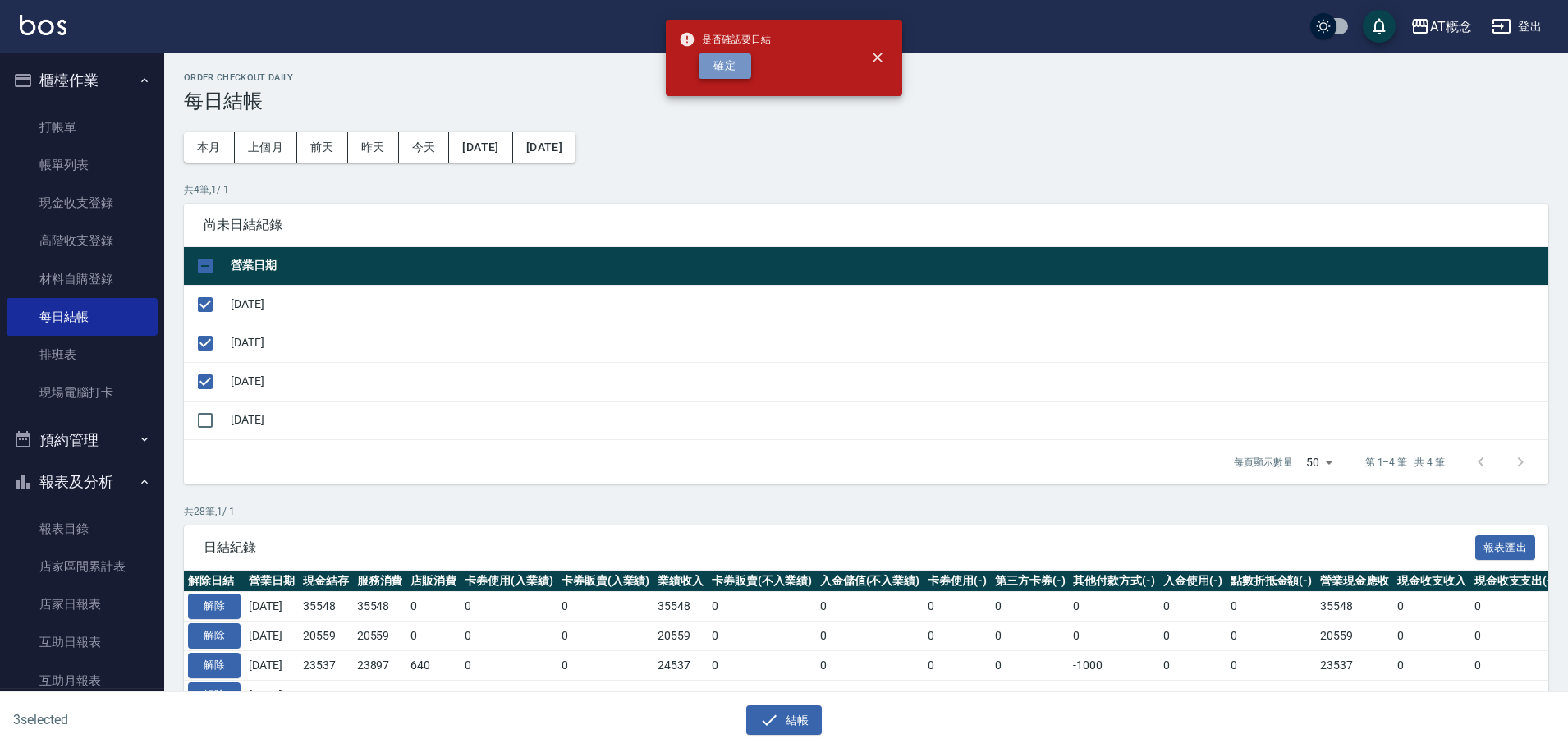
click at [731, 77] on button "確定" at bounding box center [725, 66] width 52 height 25
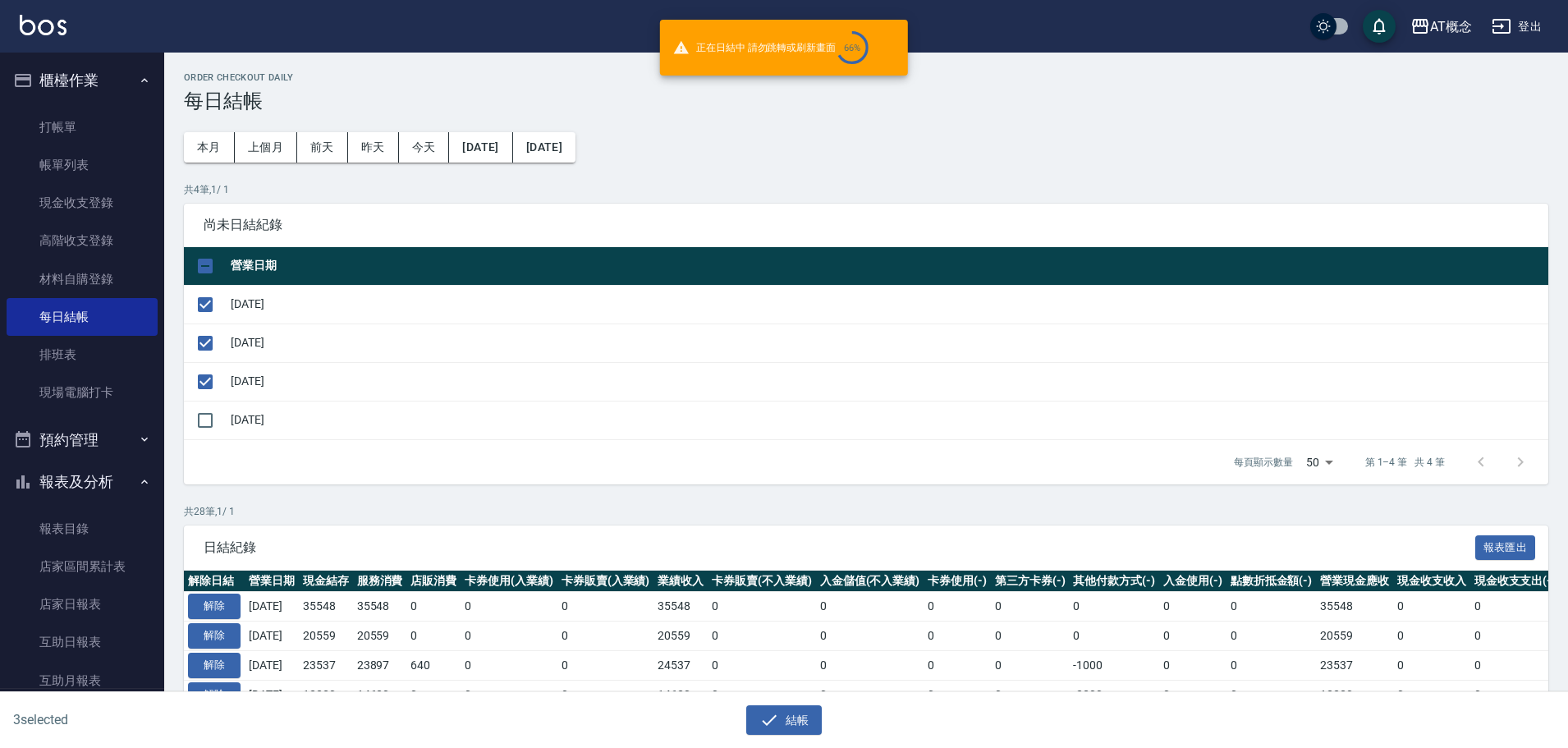
checkbox input "false"
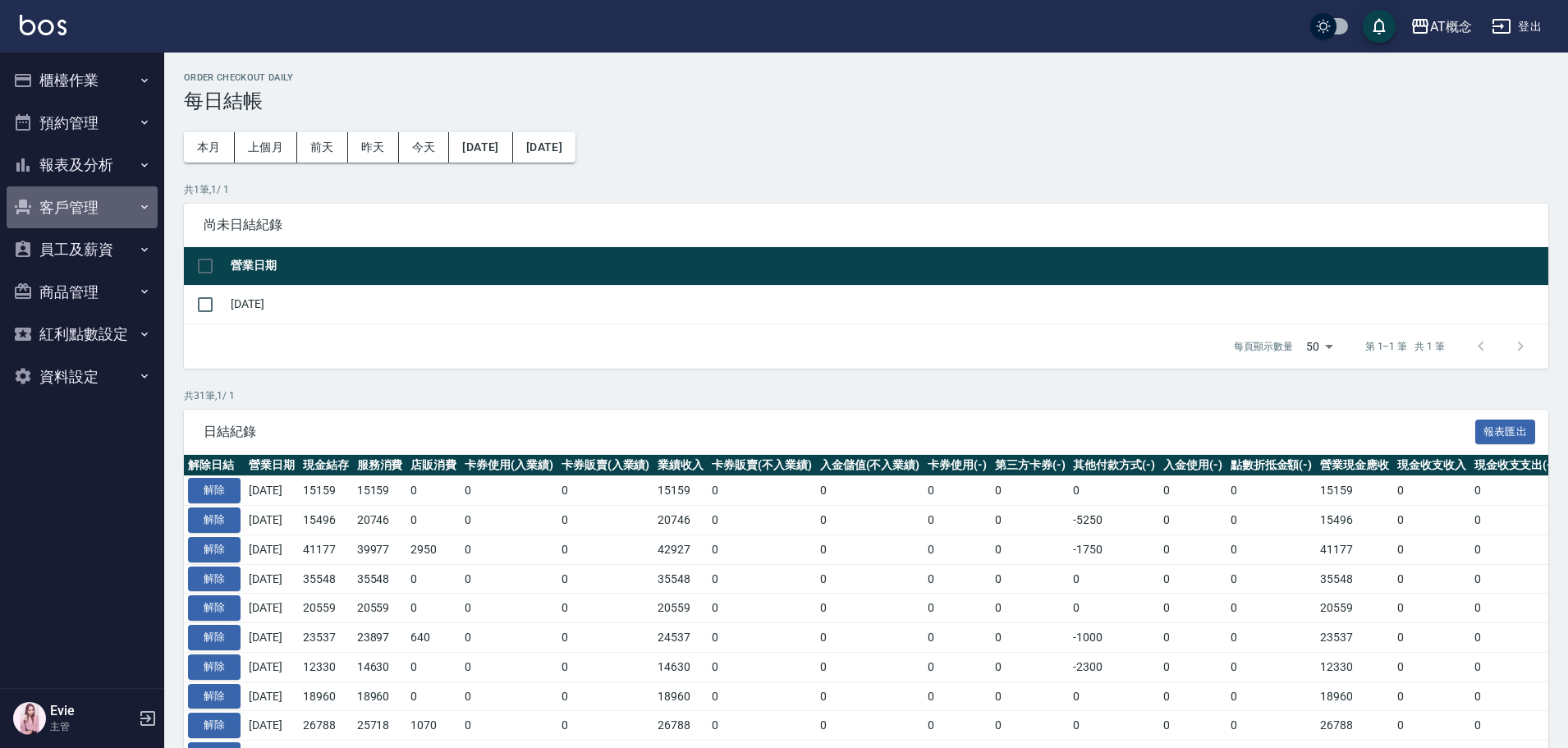
click at [76, 192] on button "客戶管理" at bounding box center [81, 207] width 151 height 43
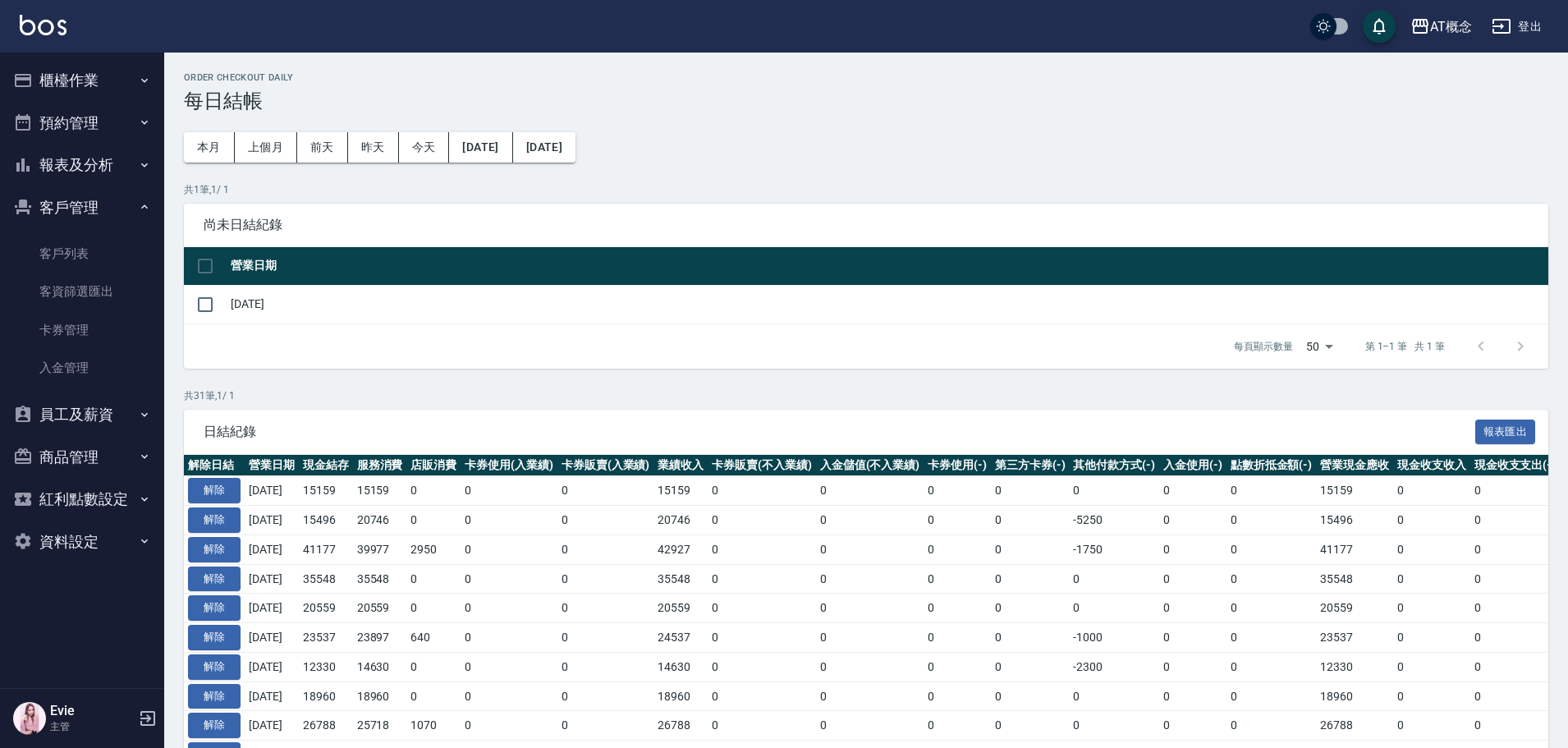
click at [69, 69] on button "櫃檯作業" at bounding box center [81, 80] width 151 height 43
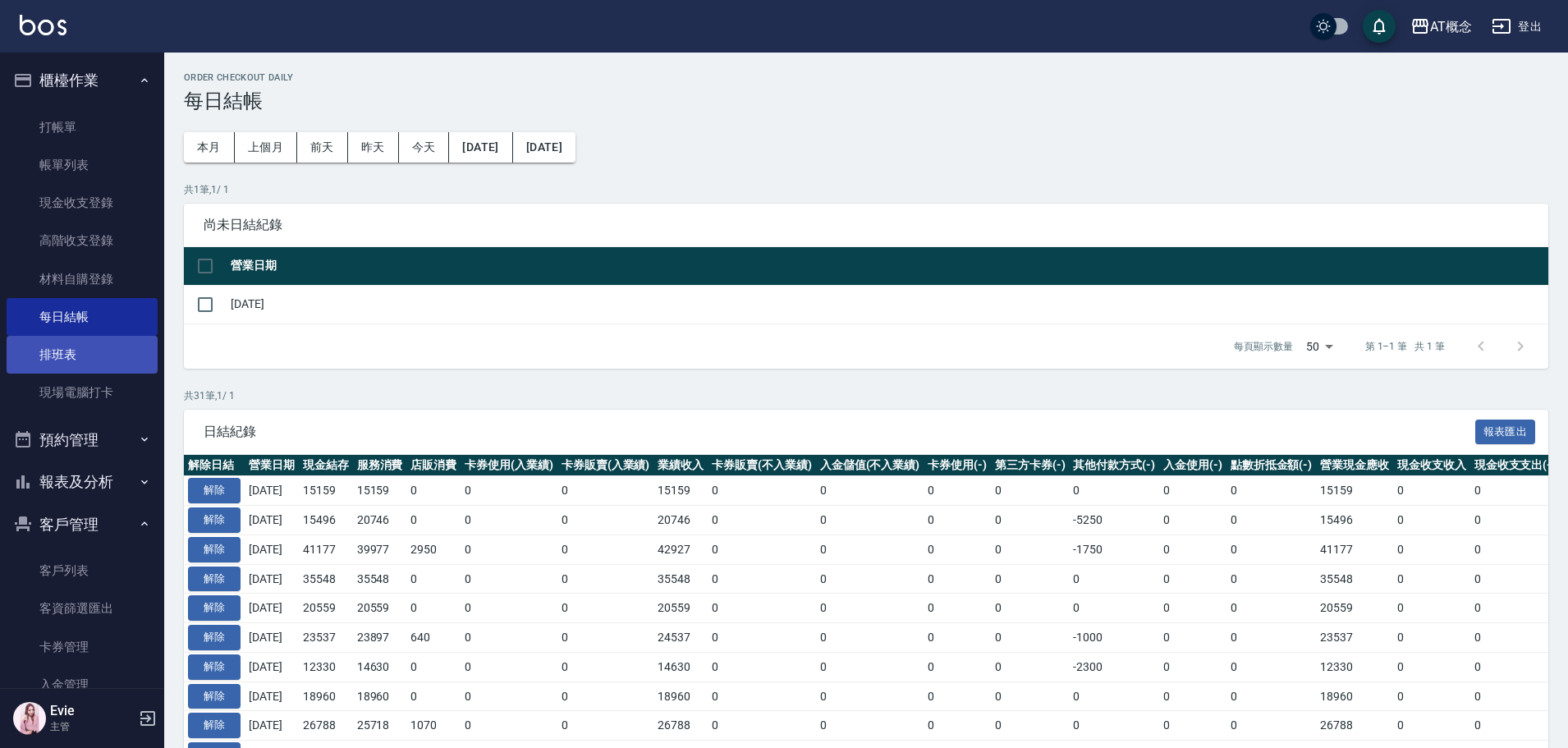
click at [70, 355] on link "排班表" at bounding box center [81, 355] width 151 height 38
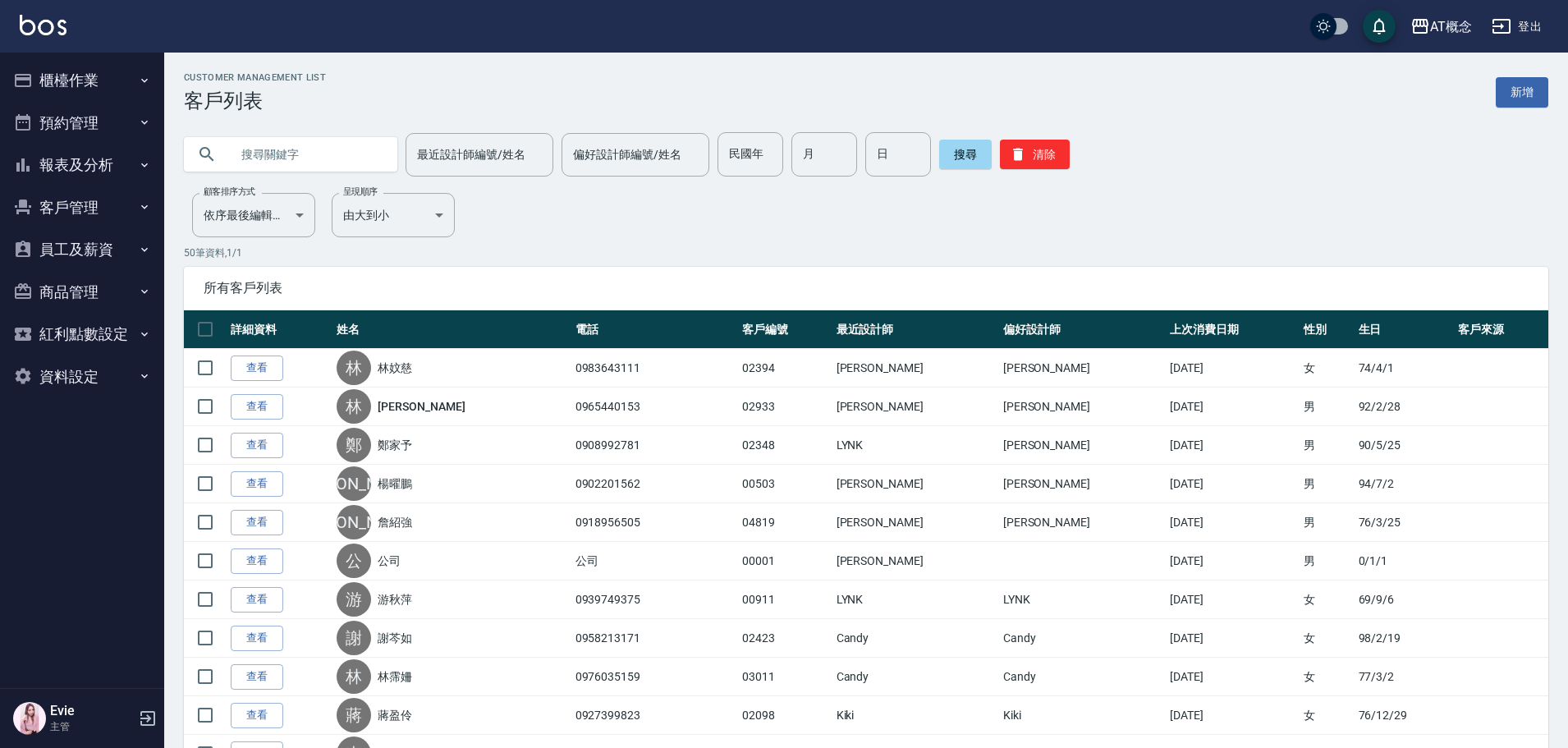
click at [347, 151] on input "text" at bounding box center [307, 154] width 155 height 44
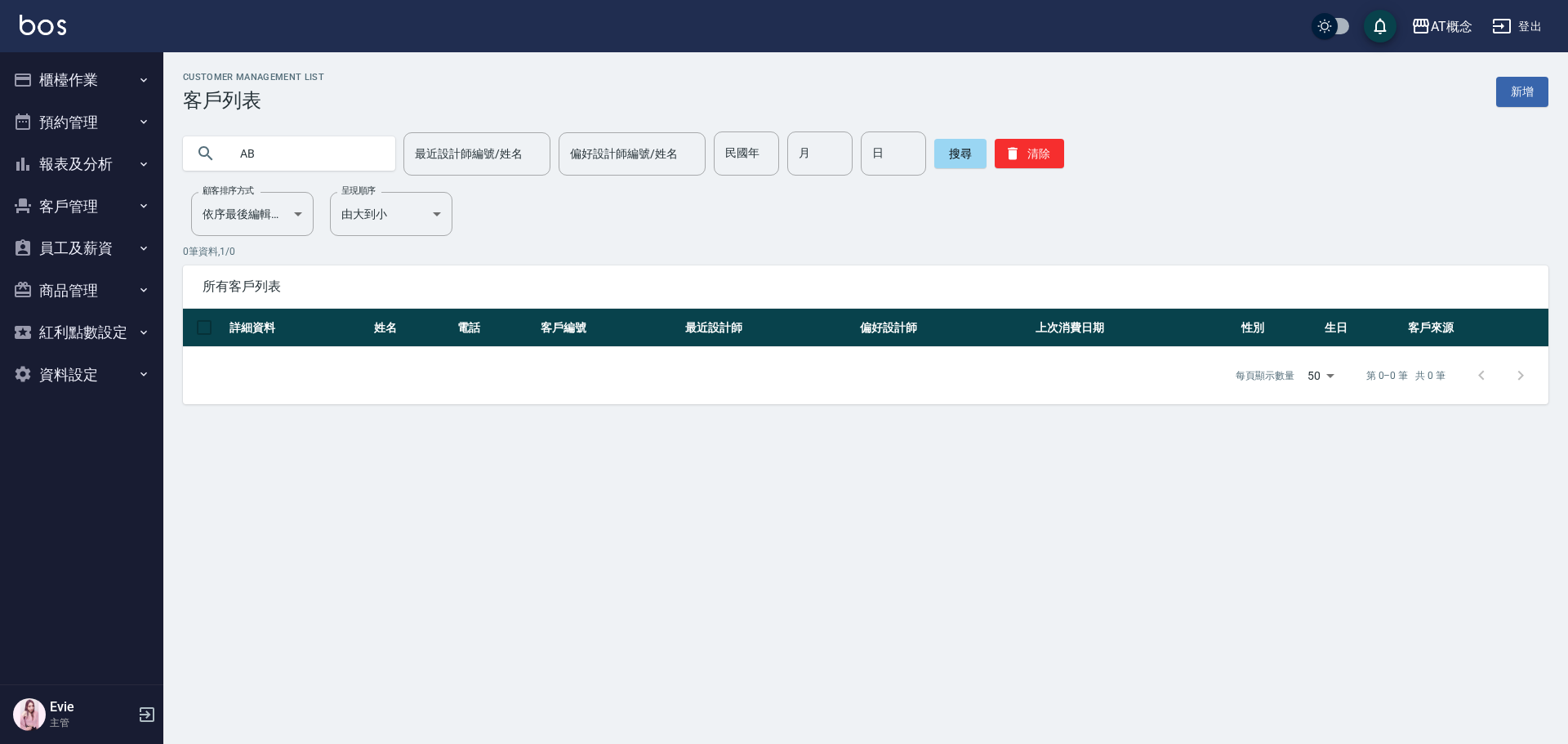
type input "A"
type input "67"
type input "5"
type input "15"
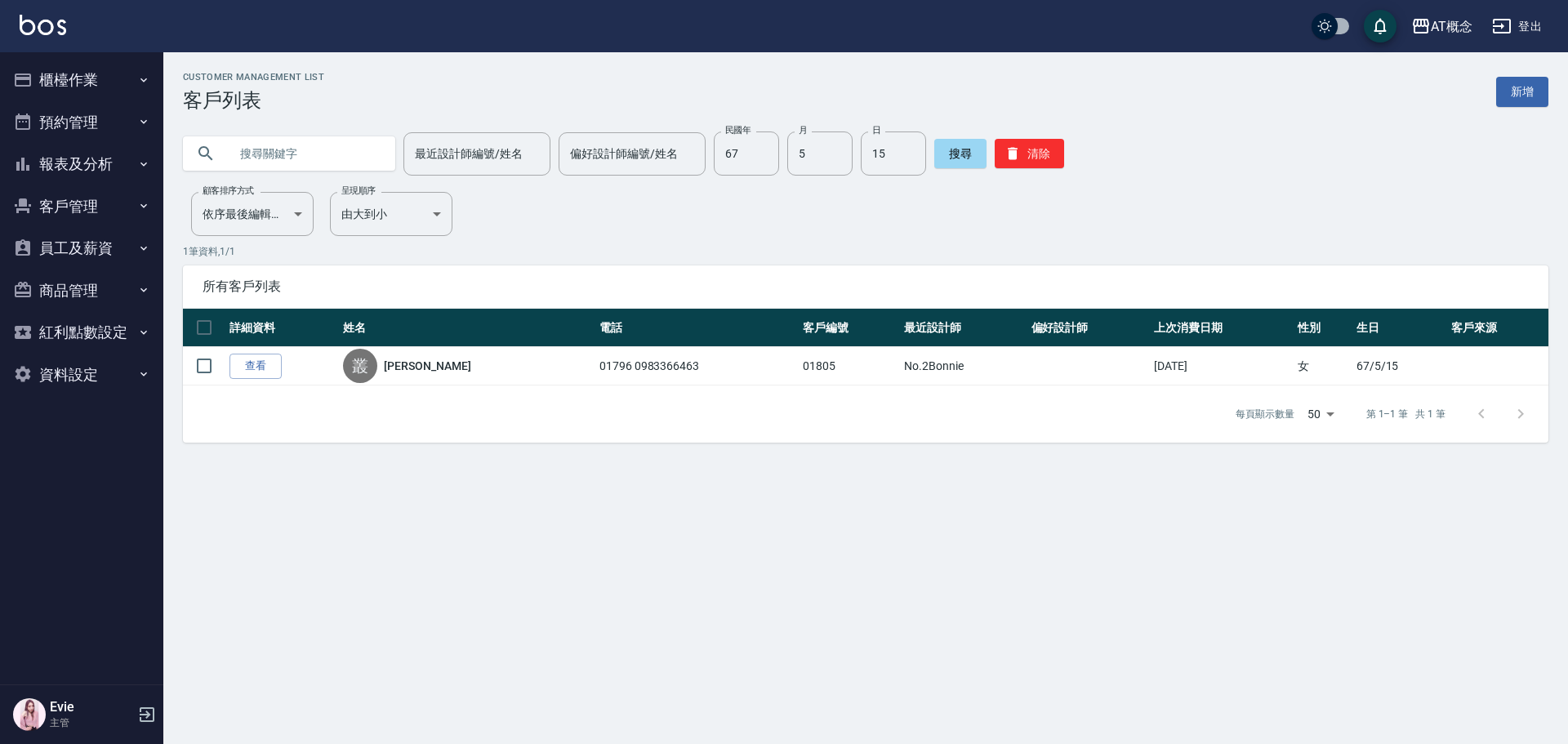
click at [562, 490] on div "Customer Management List 客戶列表 新增 最近設計師編號/姓名 最近設計師編號/姓名 偏好設計師編號/姓名 偏好設計師編號/姓名 民國…" at bounding box center [784, 372] width 1568 height 744
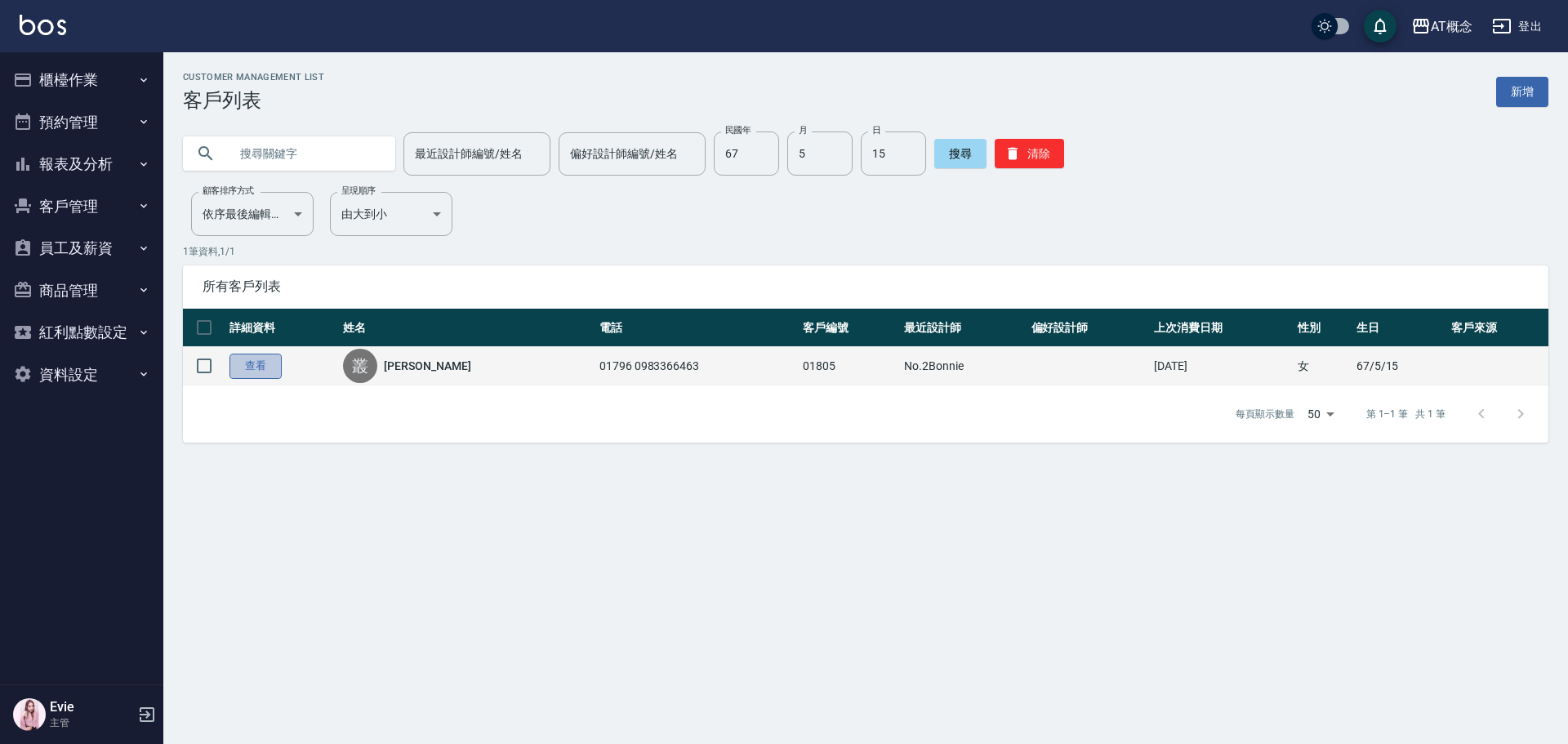
click at [245, 363] on link "查看" at bounding box center [255, 366] width 52 height 25
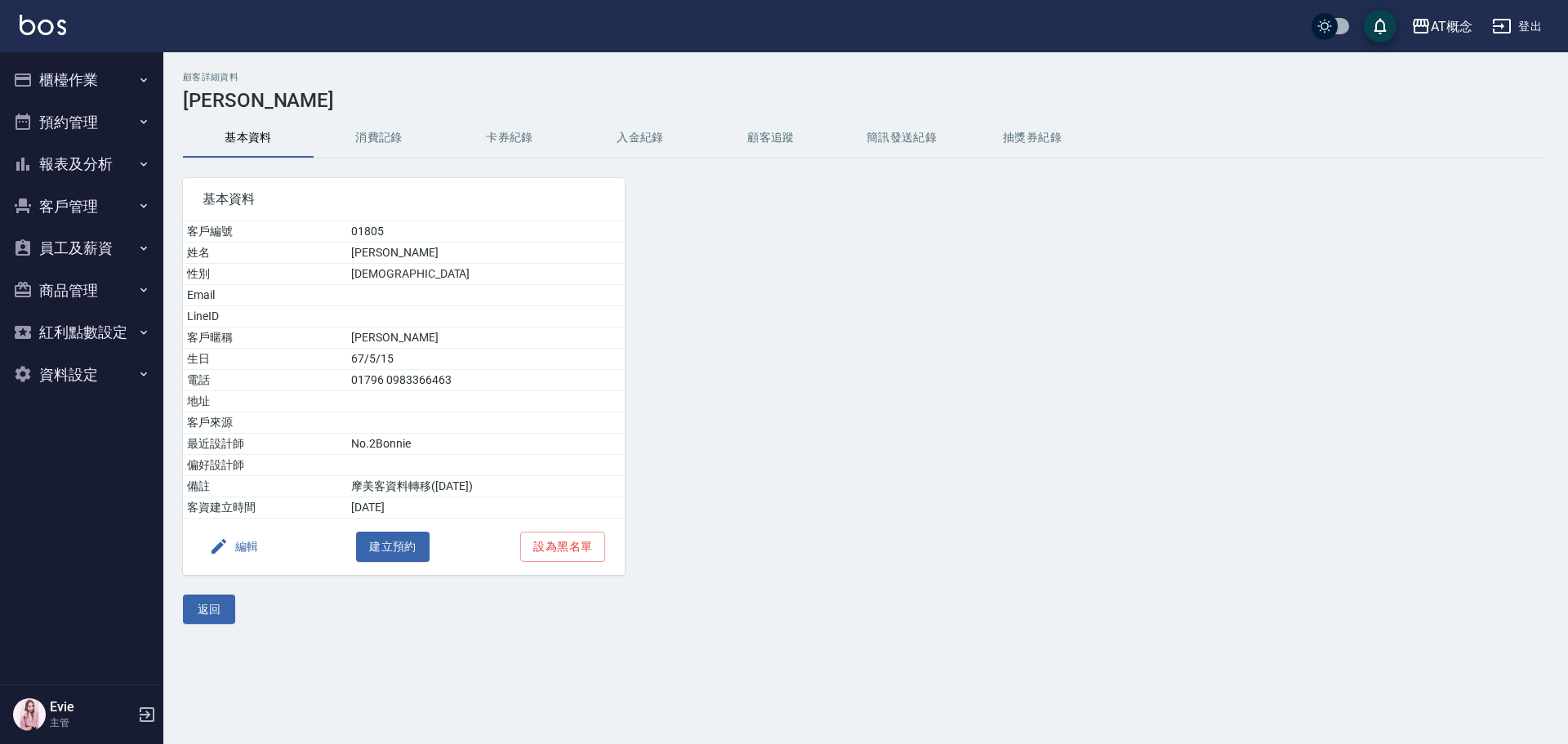
click at [241, 546] on button "編輯" at bounding box center [234, 547] width 63 height 31
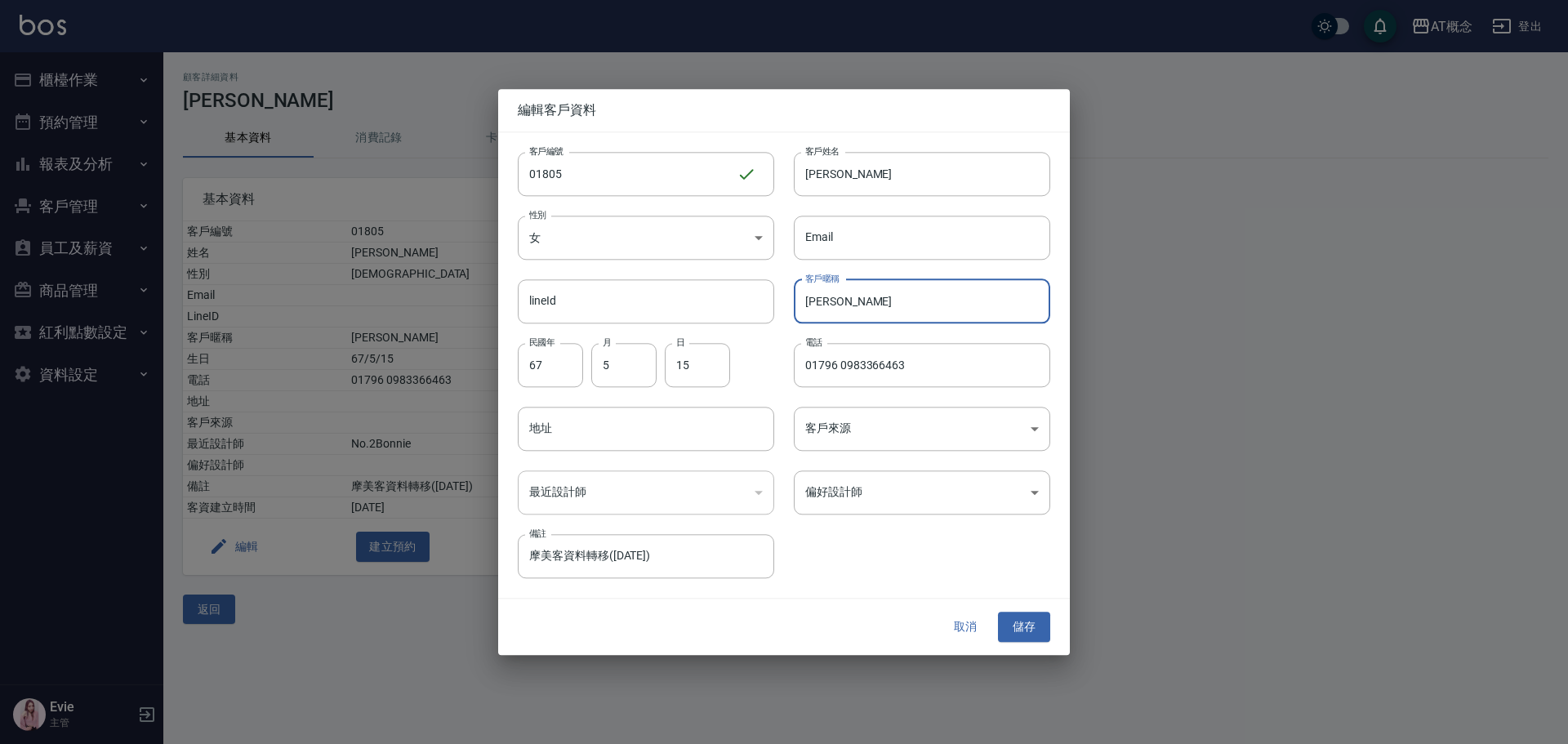
drag, startPoint x: 857, startPoint y: 300, endPoint x: 623, endPoint y: 326, distance: 235.4
click at [675, 318] on div "客戶編號 01805 ​ 客戶編號 客戶姓名 叢培妍 客戶姓名 性別 女 FEMALE 性別 Email Email lineId lineId 客戶暱稱 培…" at bounding box center [775, 355] width 552 height 447
type input "ABBY"
click at [1016, 628] on button "儲存" at bounding box center [1025, 628] width 52 height 31
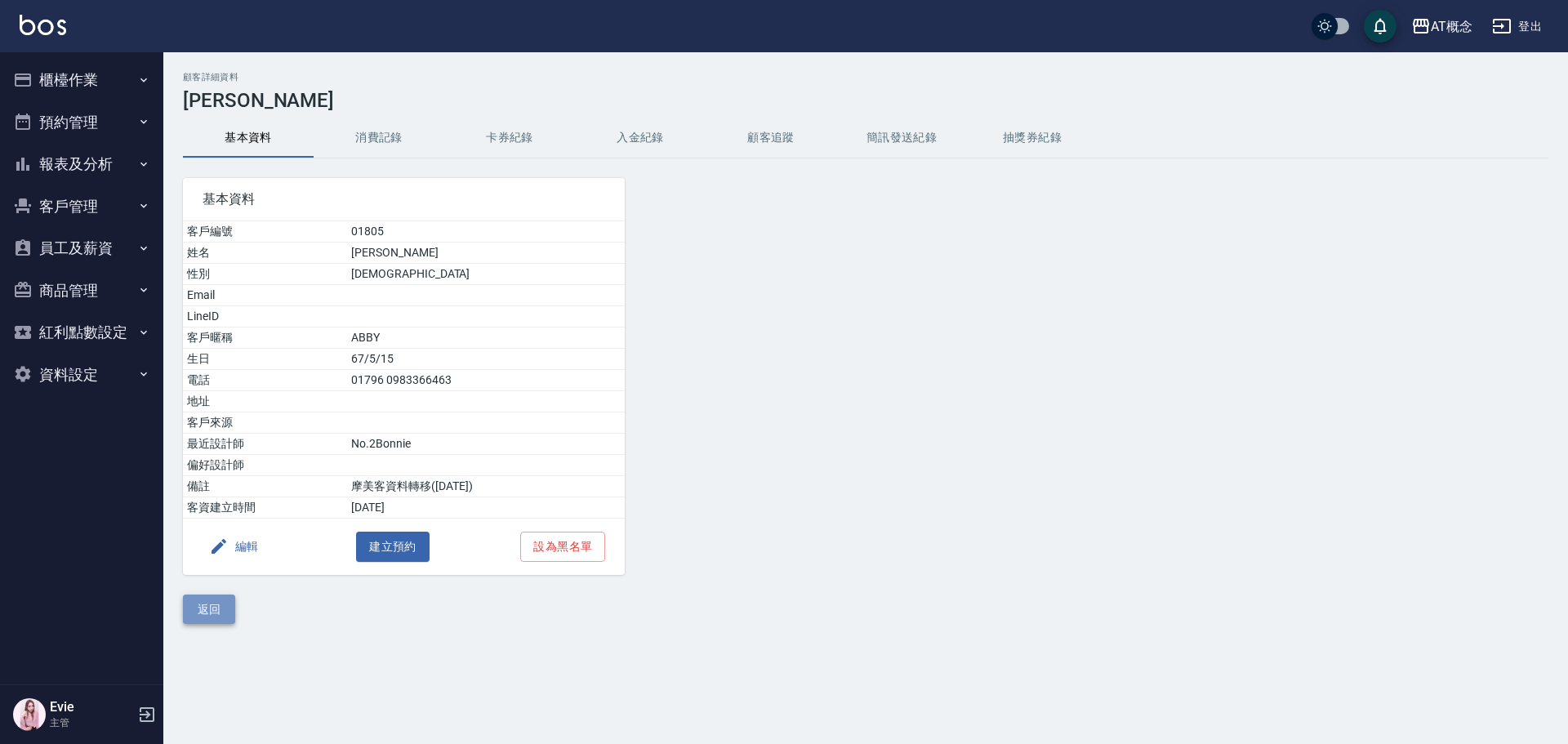
click at [213, 610] on button "返回" at bounding box center [209, 610] width 52 height 31
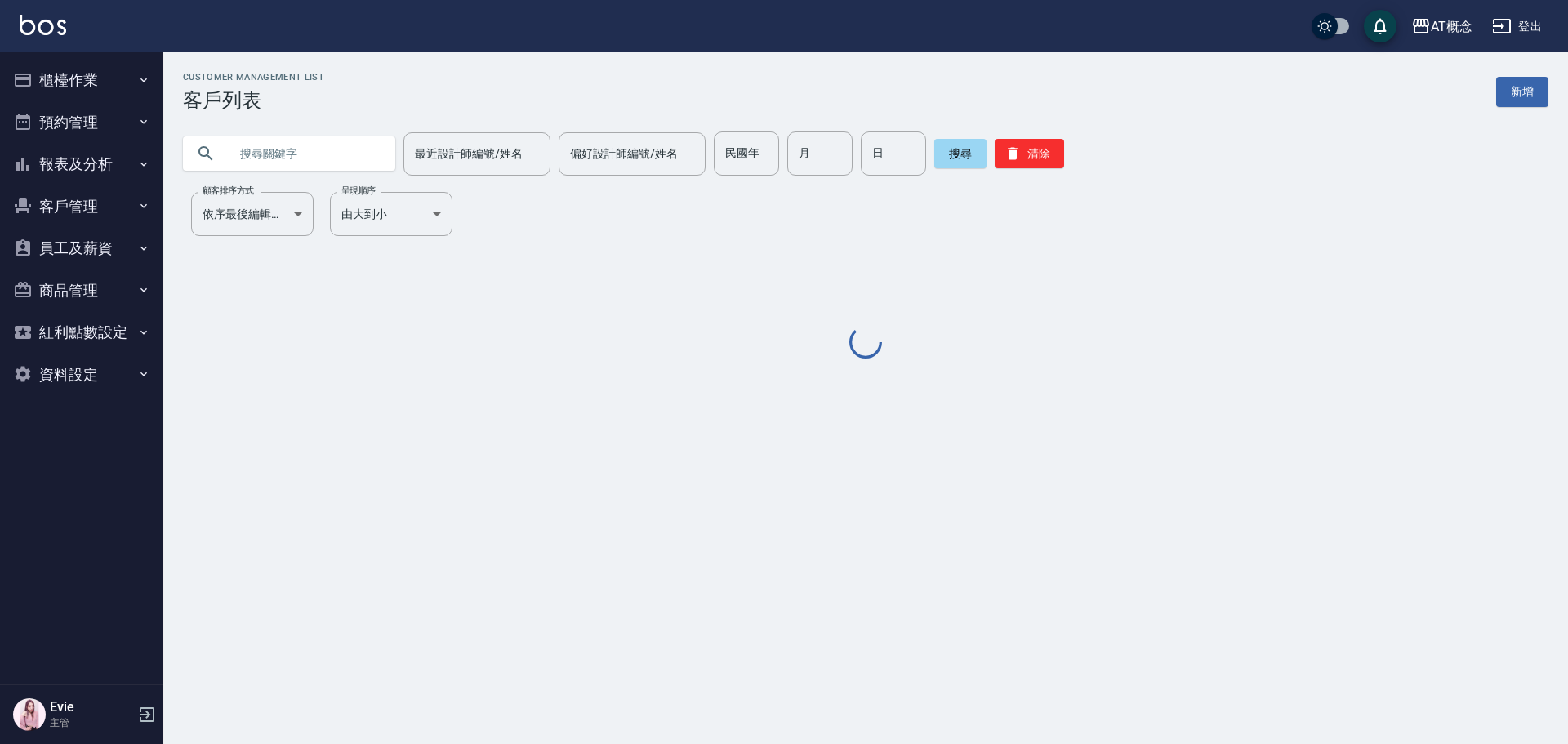
click at [282, 163] on input "text" at bounding box center [305, 153] width 154 height 44
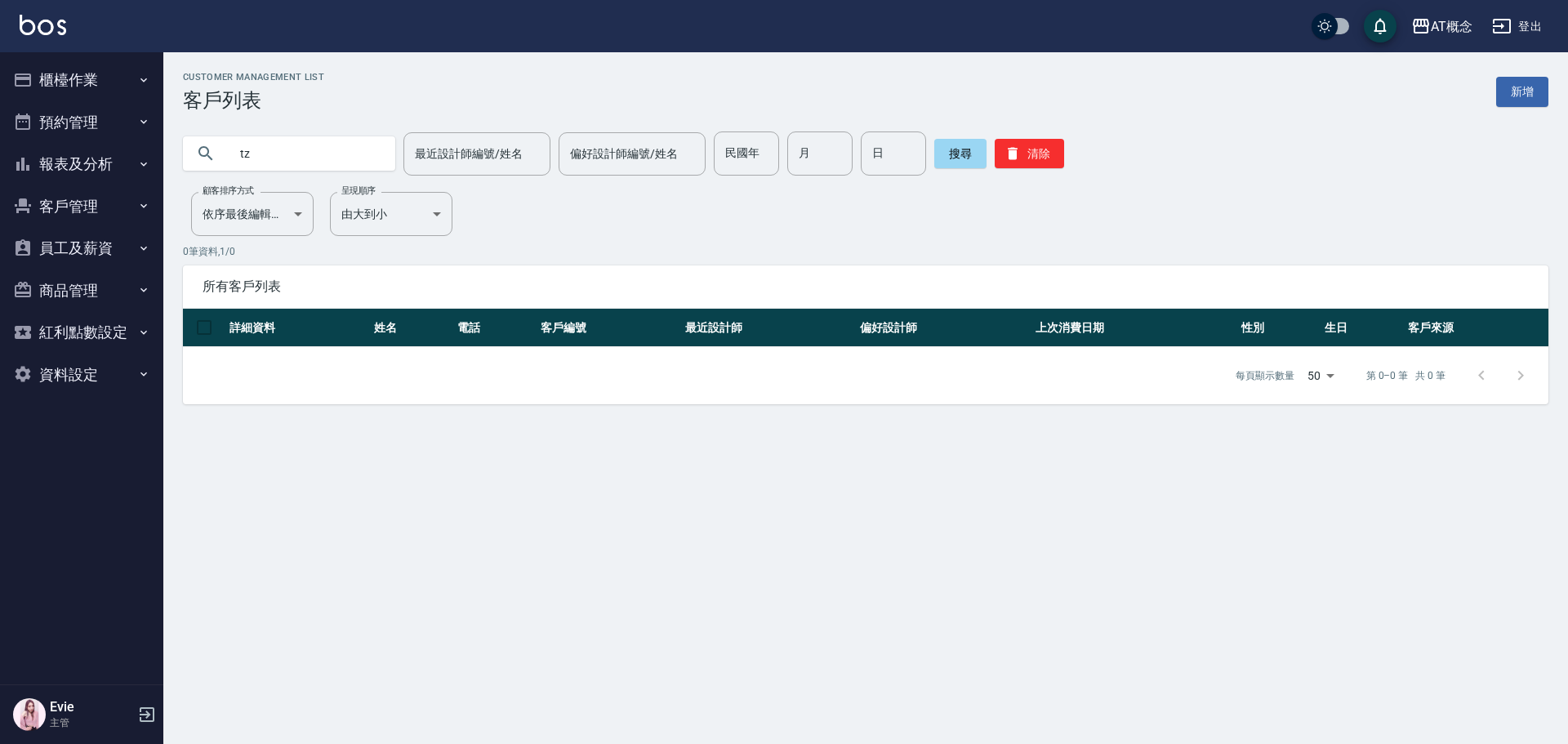
type input "t"
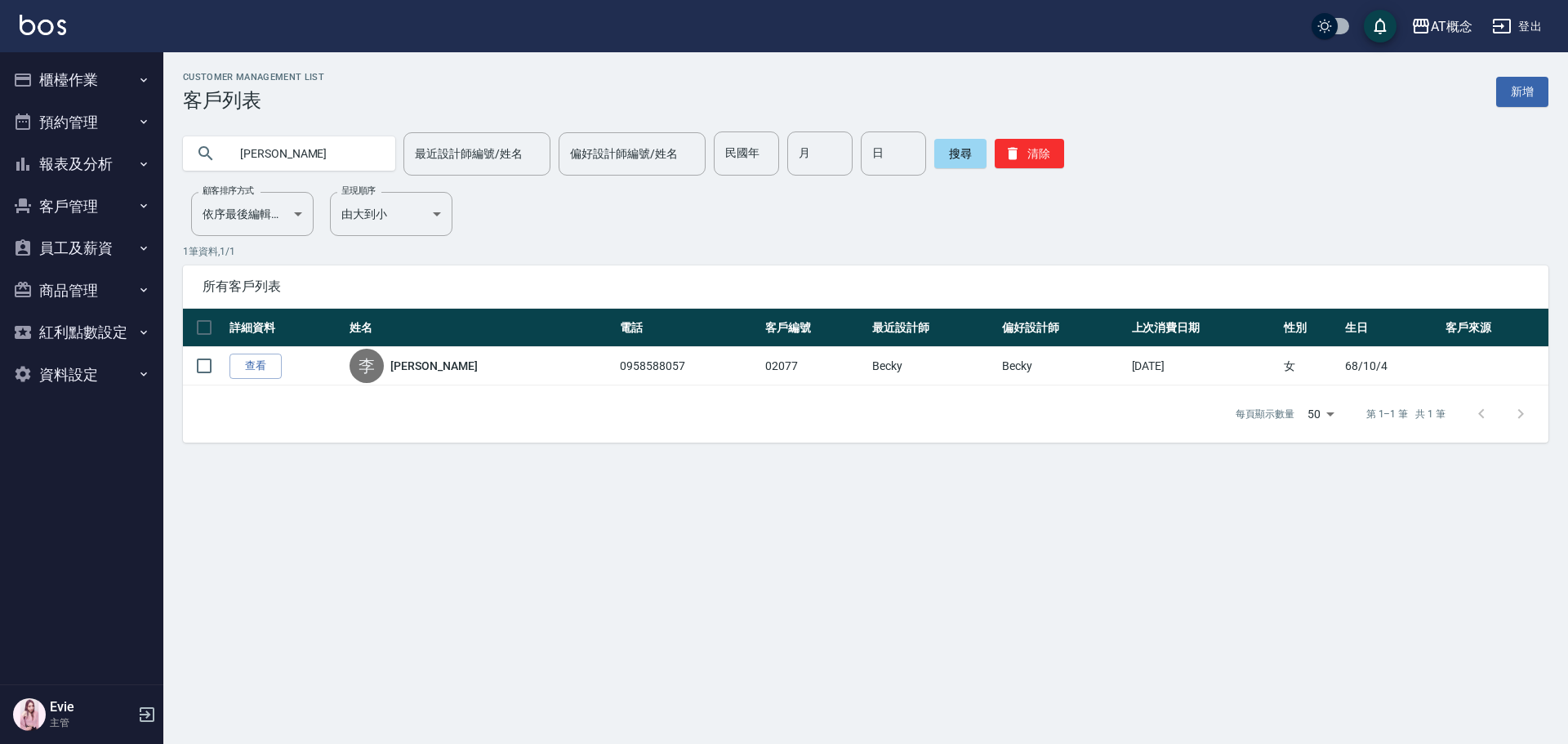
type input "李"
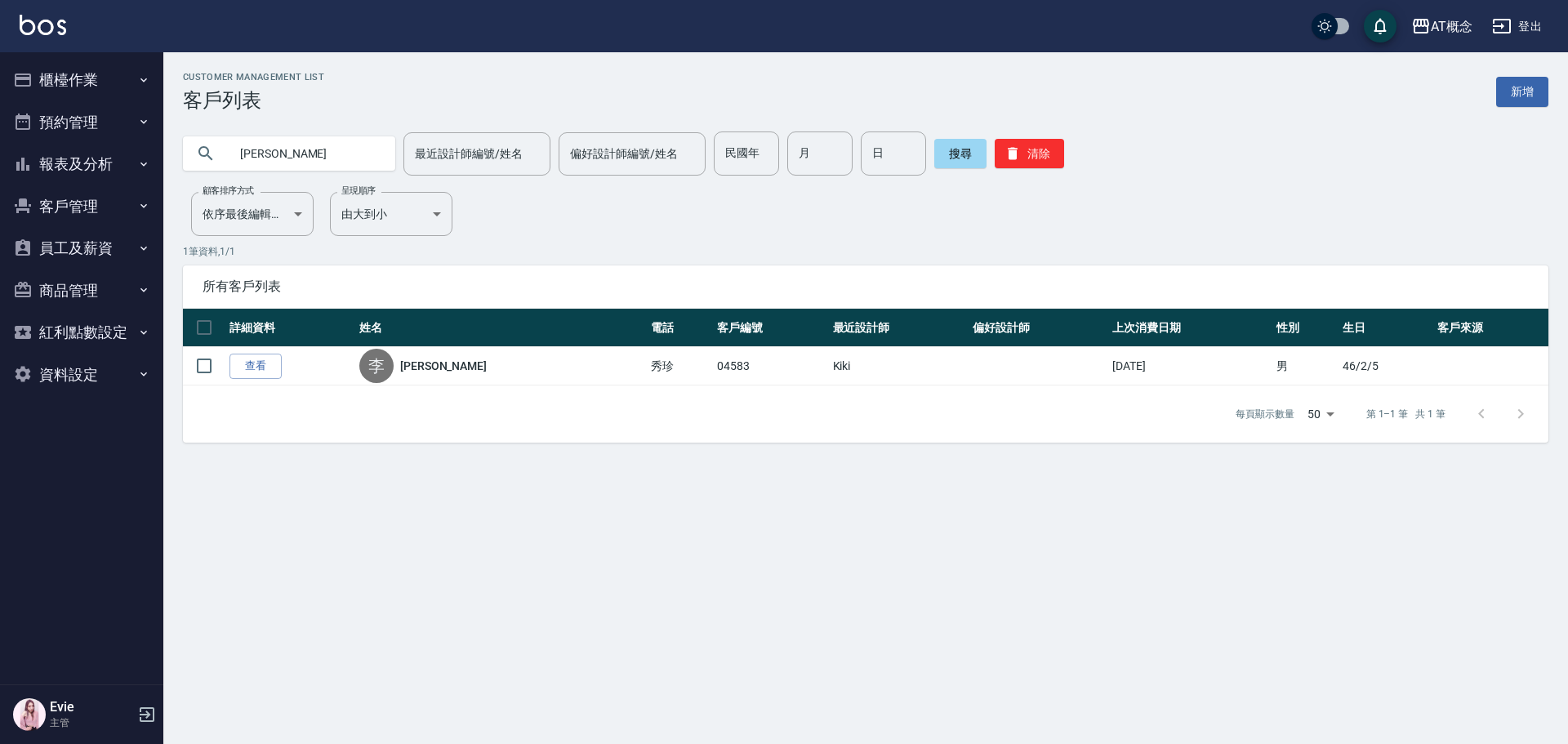
drag, startPoint x: 213, startPoint y: 156, endPoint x: 202, endPoint y: 157, distance: 11.0
click at [202, 157] on div "李秀珍" at bounding box center [289, 154] width 212 height 34
type input "02414"
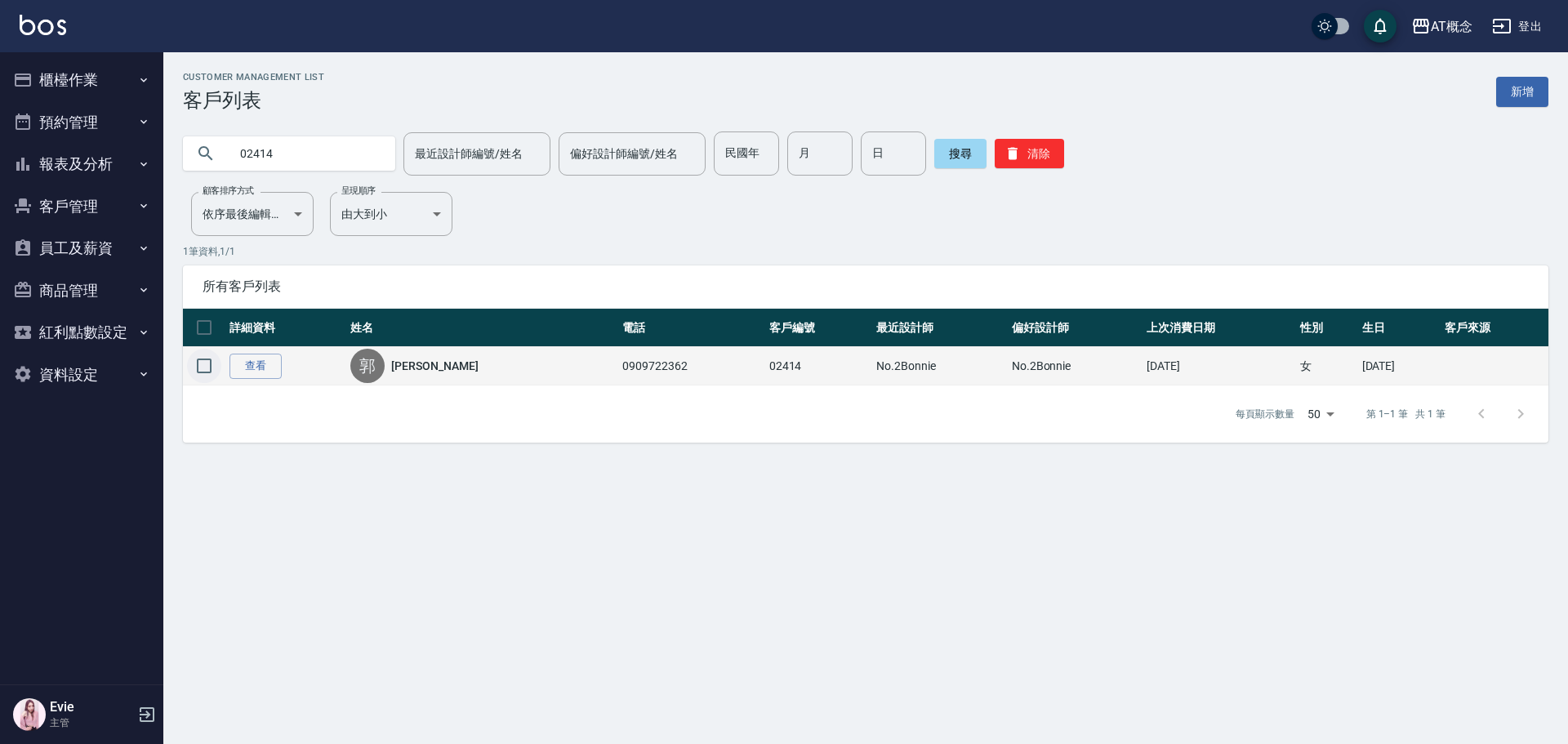
click at [201, 368] on input "checkbox" at bounding box center [204, 366] width 34 height 34
checkbox input "true"
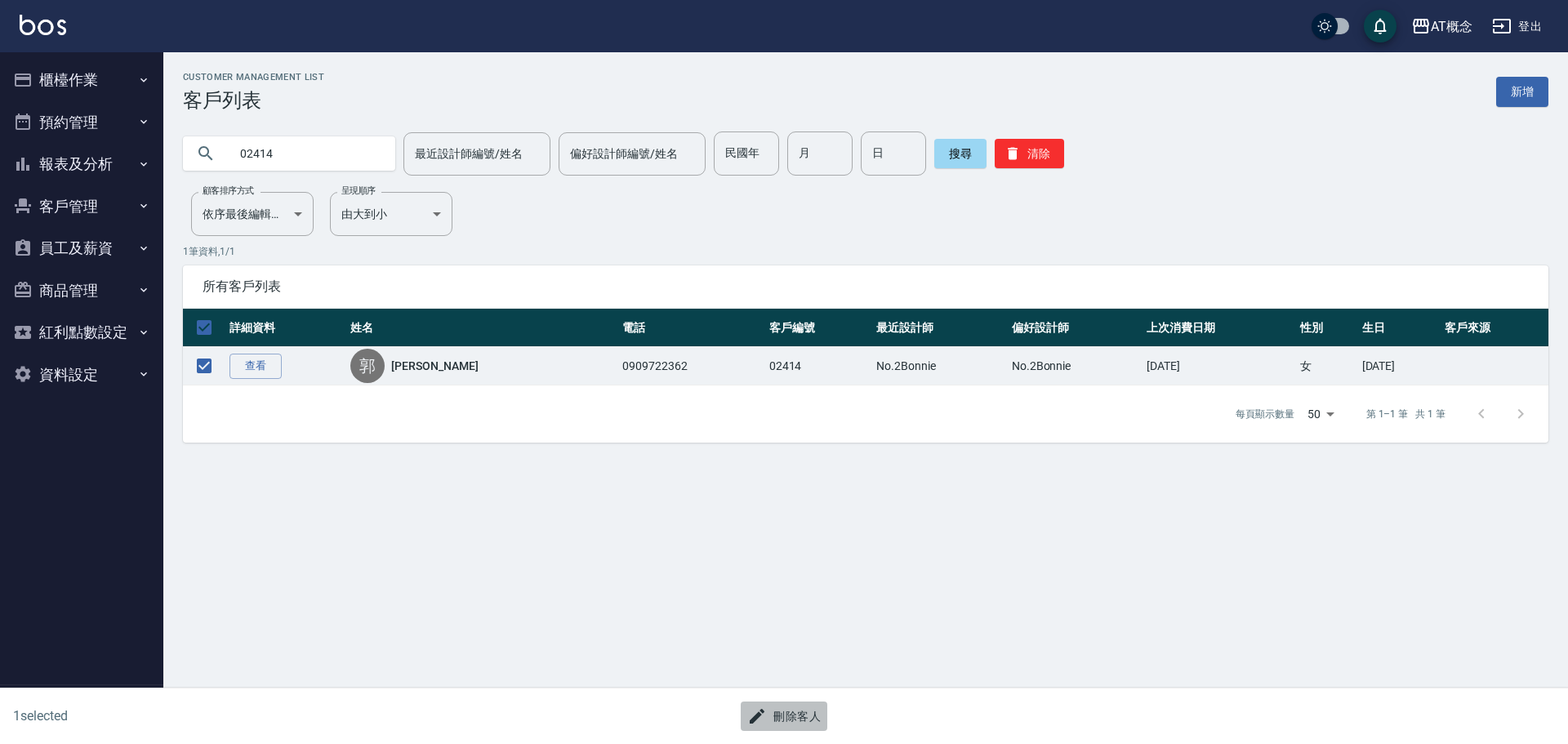
click at [800, 716] on button "刪除客人" at bounding box center [784, 717] width 86 height 31
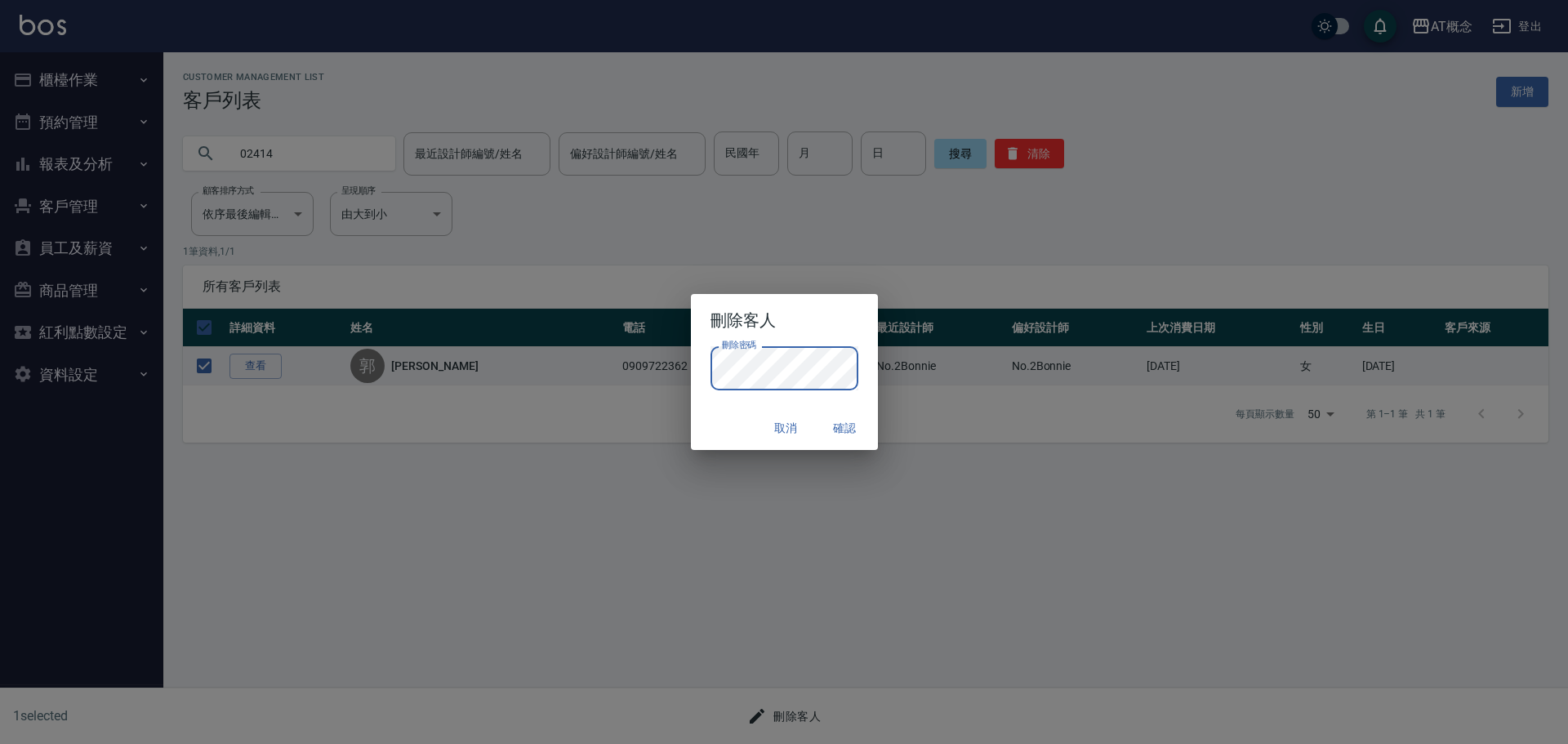
drag, startPoint x: 726, startPoint y: 422, endPoint x: 763, endPoint y: 425, distance: 37.1
click at [726, 422] on div "取消 確認" at bounding box center [784, 428] width 187 height 43
click at [834, 425] on button "確認" at bounding box center [846, 428] width 52 height 31
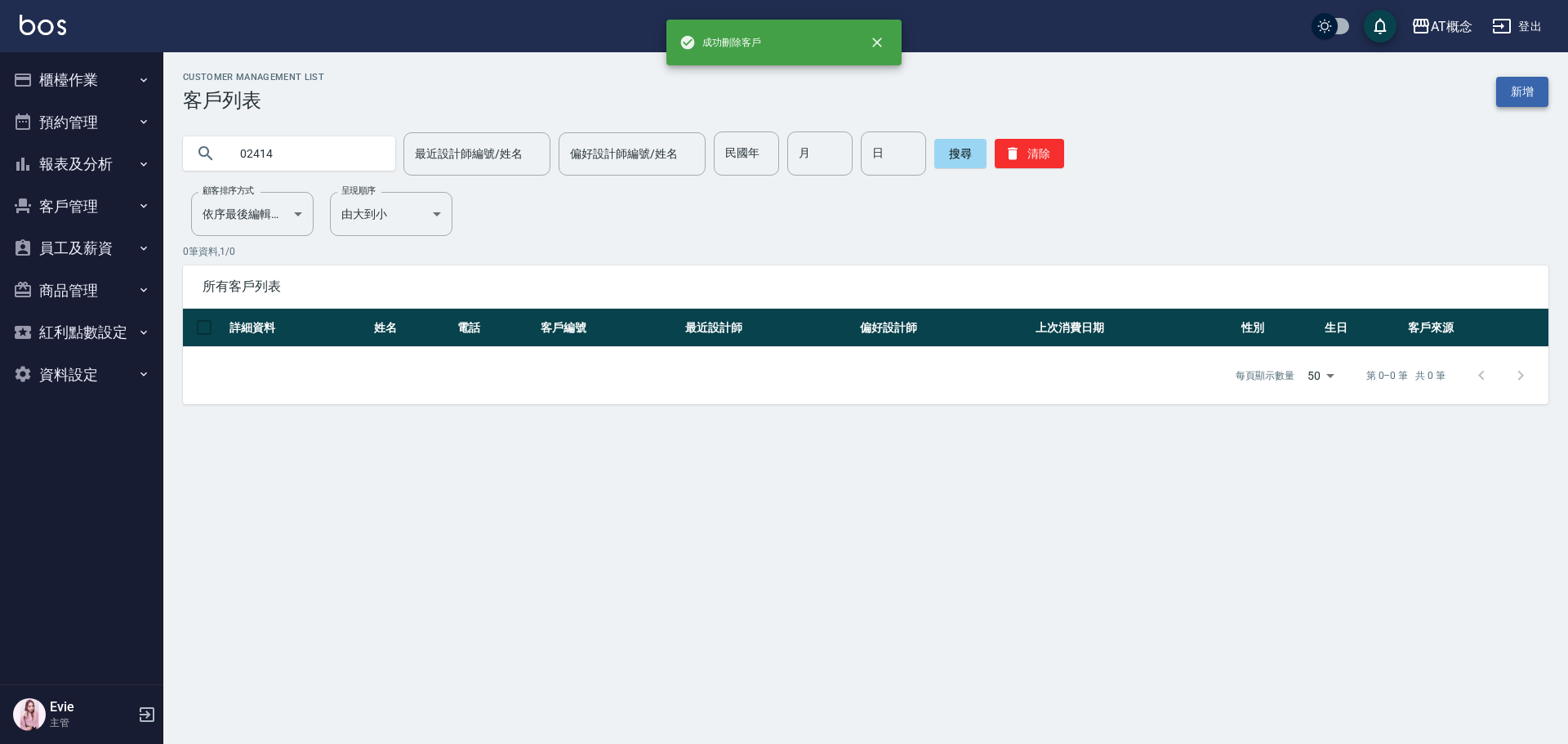
click at [1537, 87] on link "新增" at bounding box center [1523, 92] width 52 height 31
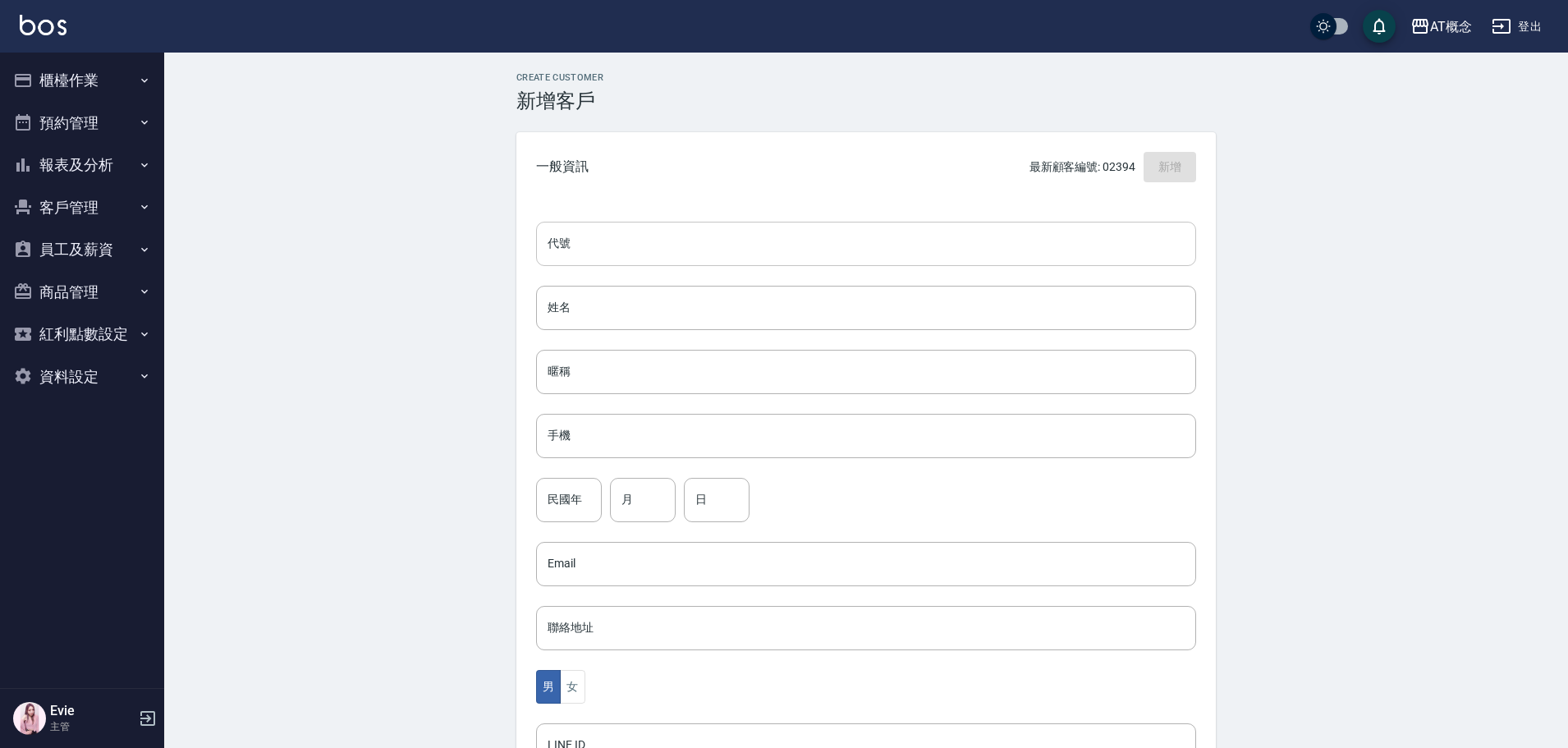
click at [799, 251] on input "代號" at bounding box center [866, 243] width 660 height 44
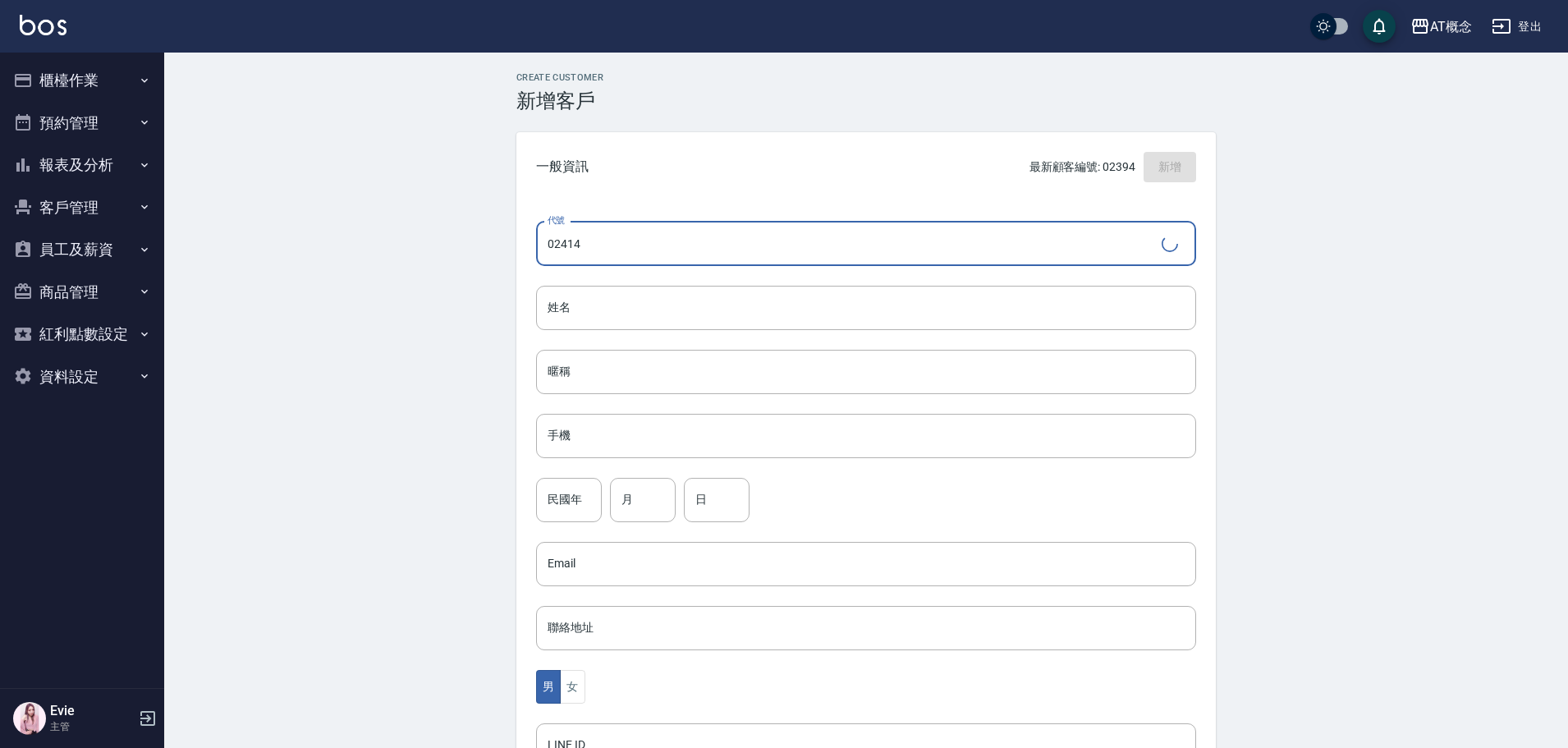
type input "02414"
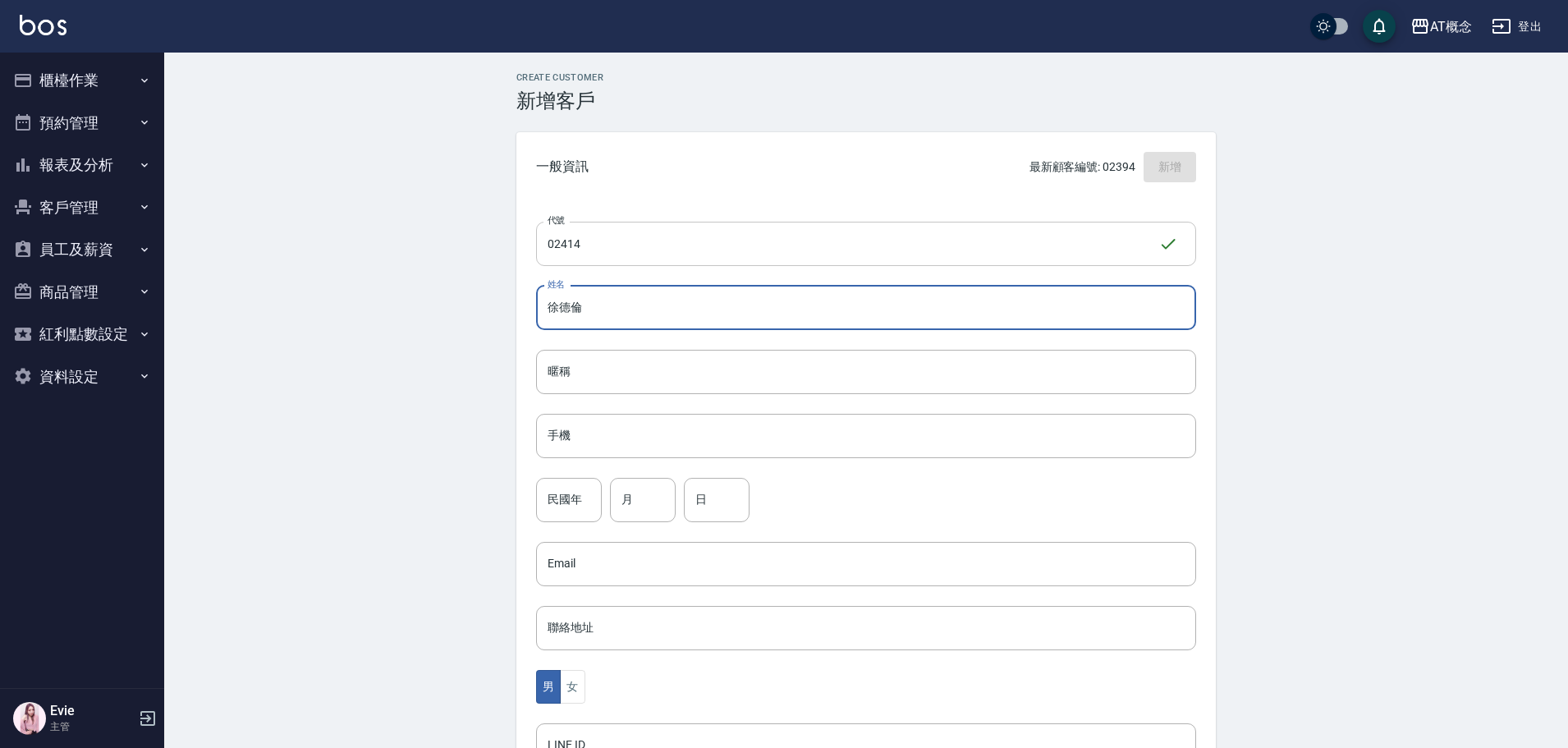
type input "徐德倫"
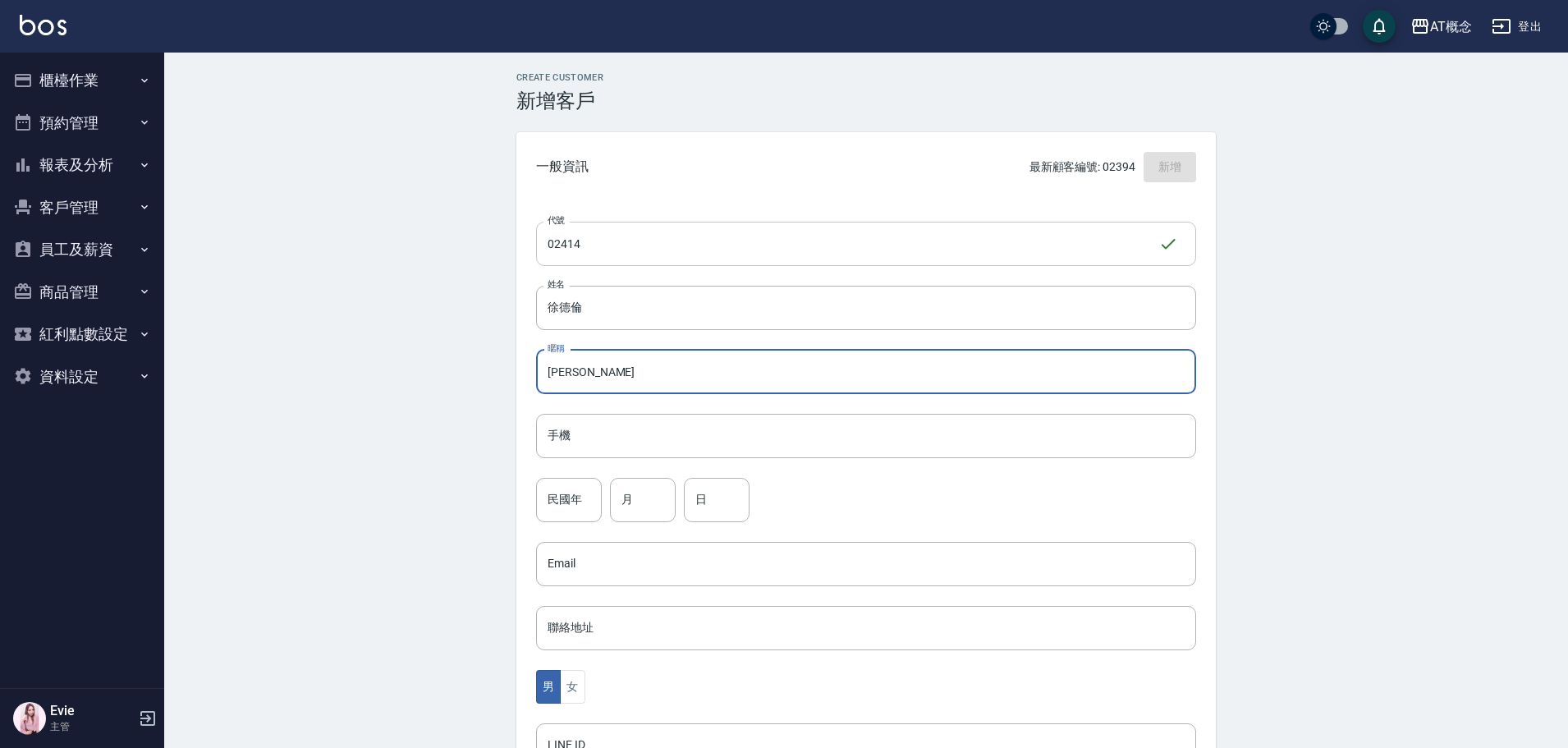
type input "德倫"
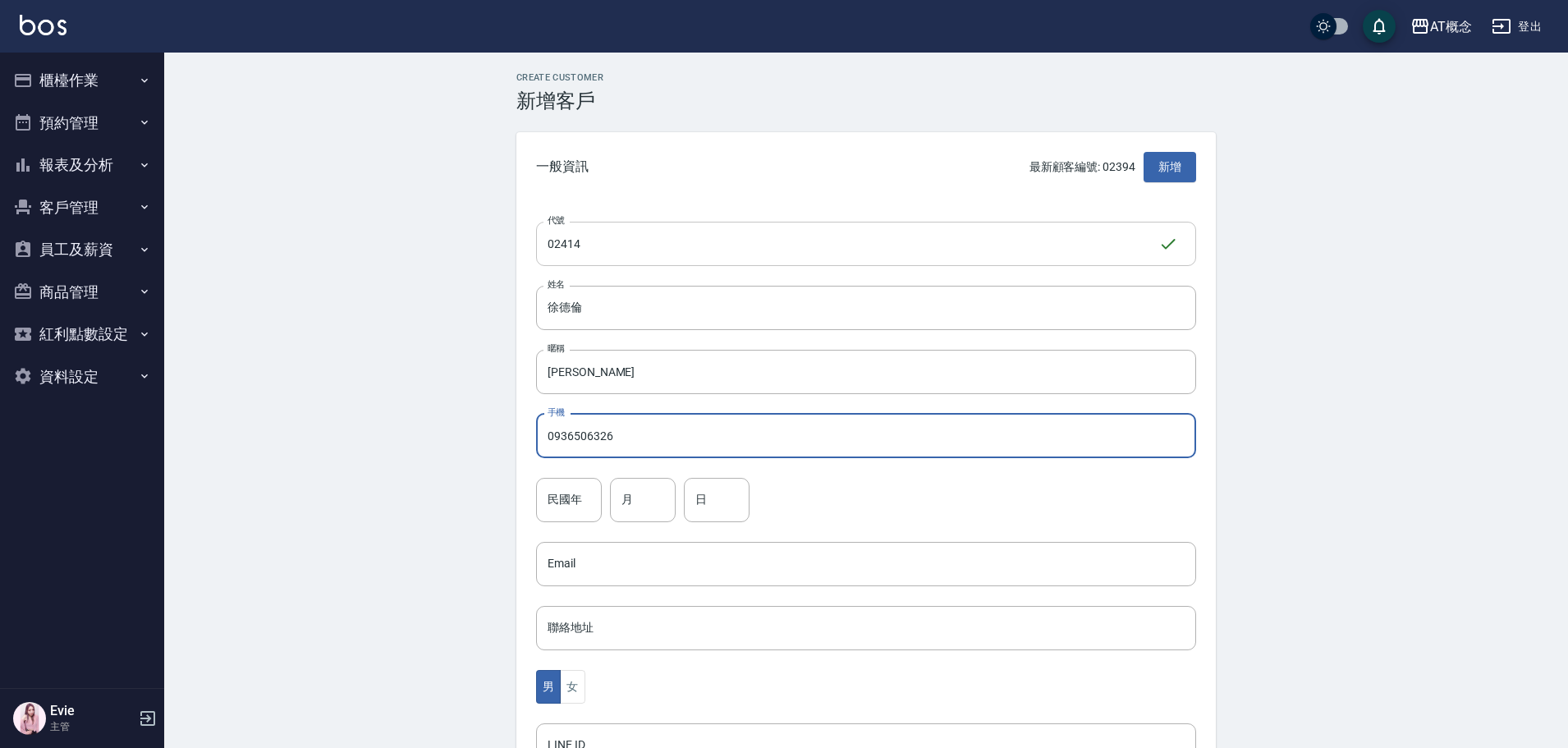
type input "0936506326"
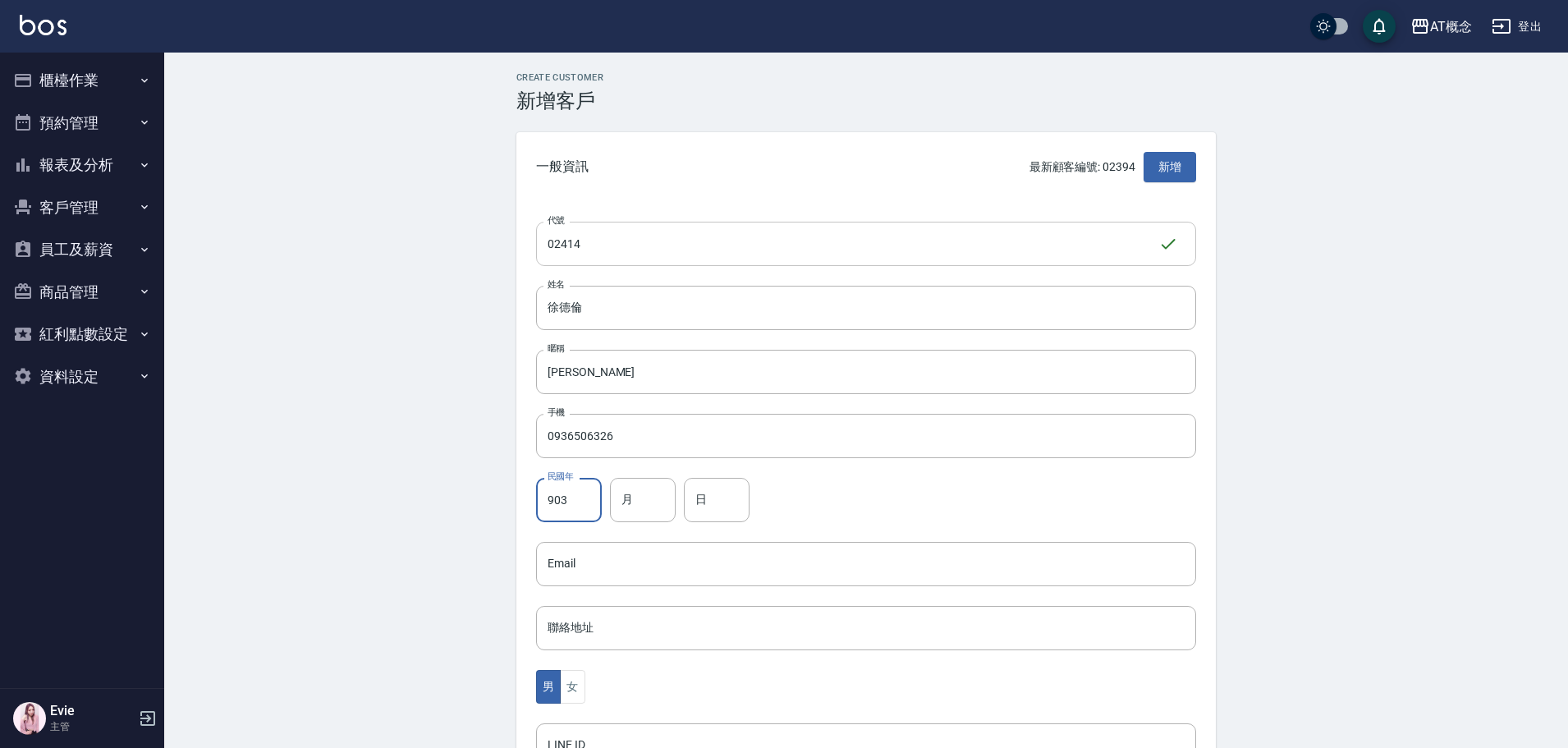
type input "90"
type input "3"
type input "26"
click at [612, 673] on div "男 女" at bounding box center [866, 686] width 660 height 33
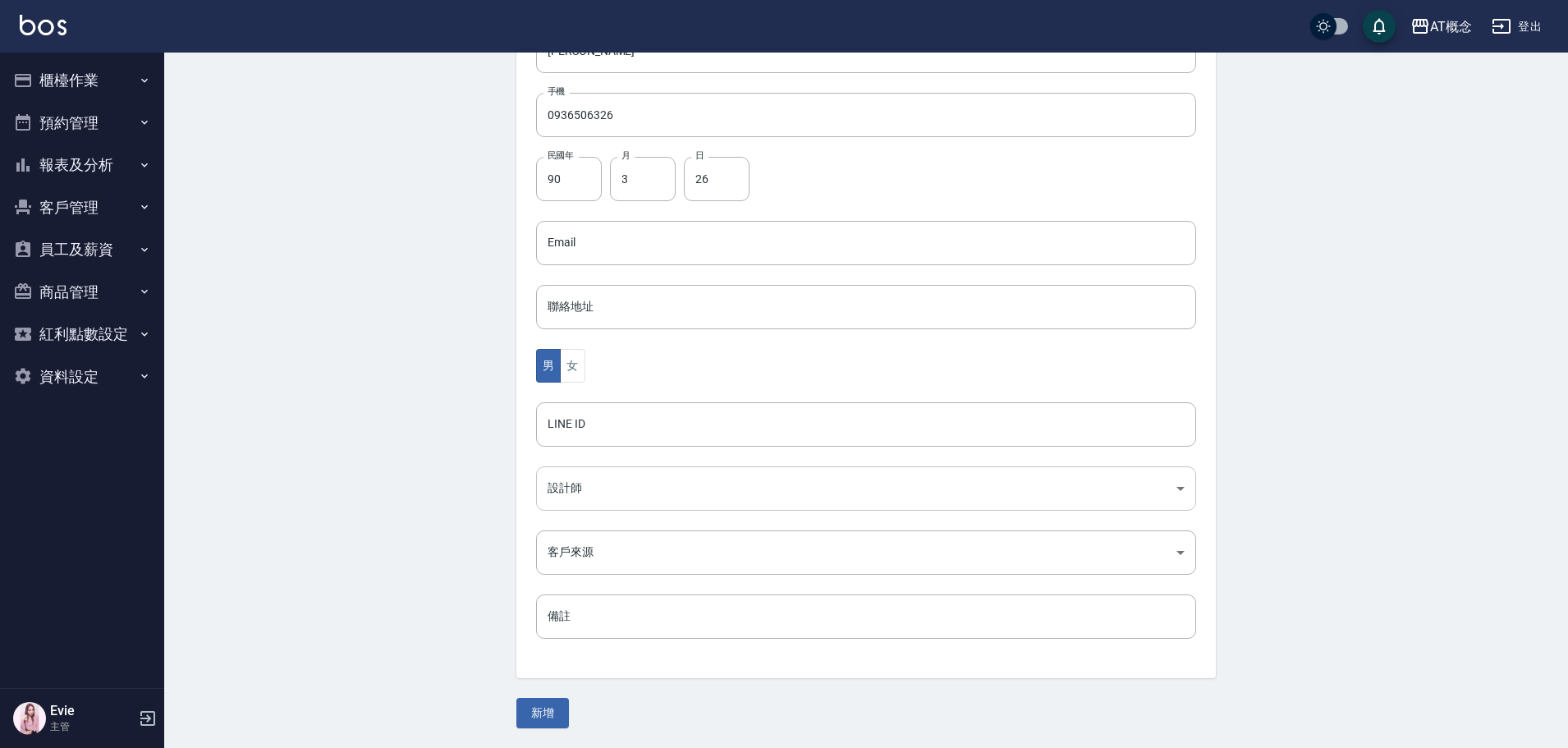
click at [641, 490] on body "AT概念 登出 櫃檯作業 打帳單 帳單列表 現金收支登錄 高階收支登錄 材料自購登錄 每日結帳 排班表 現場電腦打卡 預約管理 預約管理 單日預約紀錄 單週預…" at bounding box center [784, 213] width 1568 height 1069
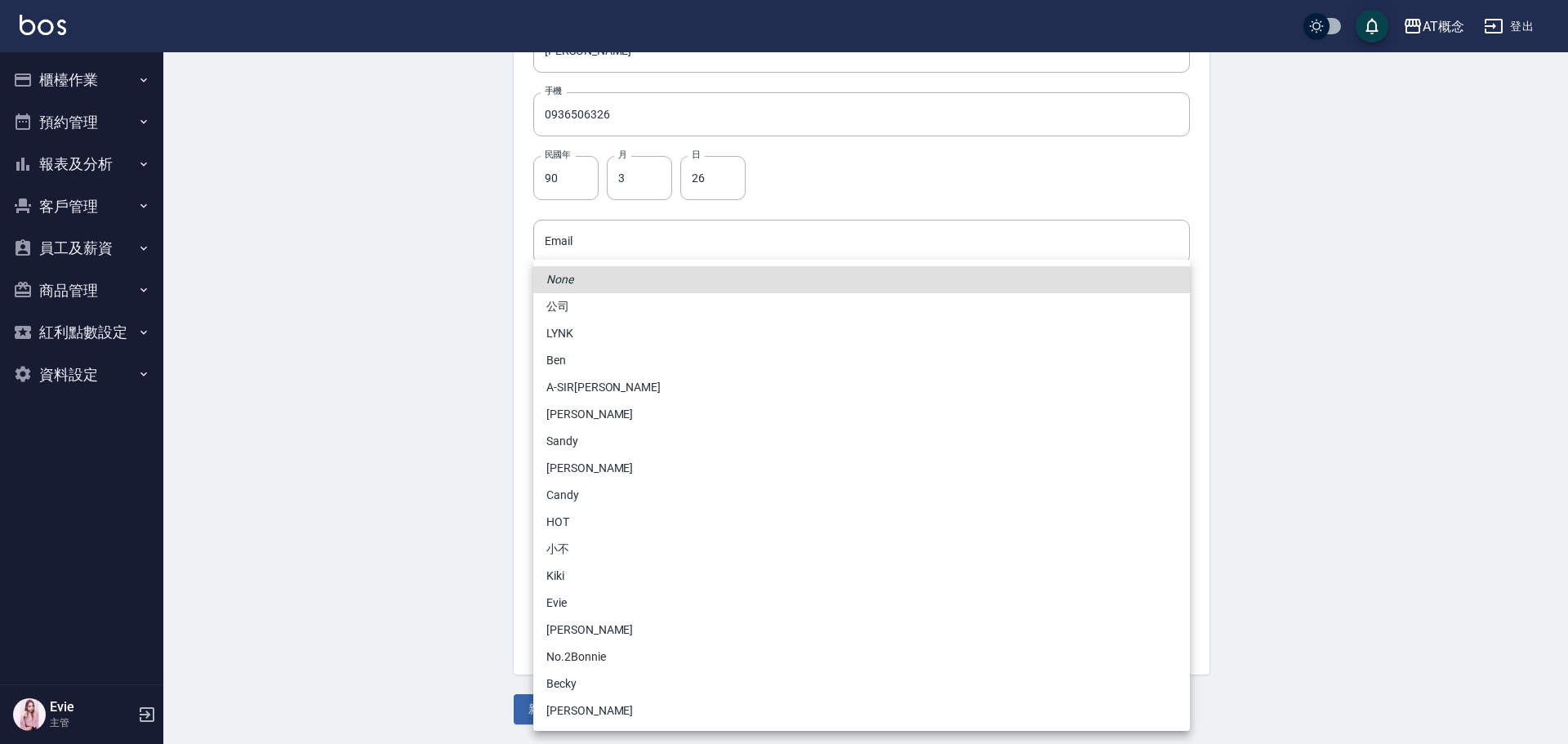
click at [605, 618] on li "安森Anson" at bounding box center [862, 631] width 657 height 27
type input "6d66dedd-d7e3-492f-8c05-f4e40e3a1c36"
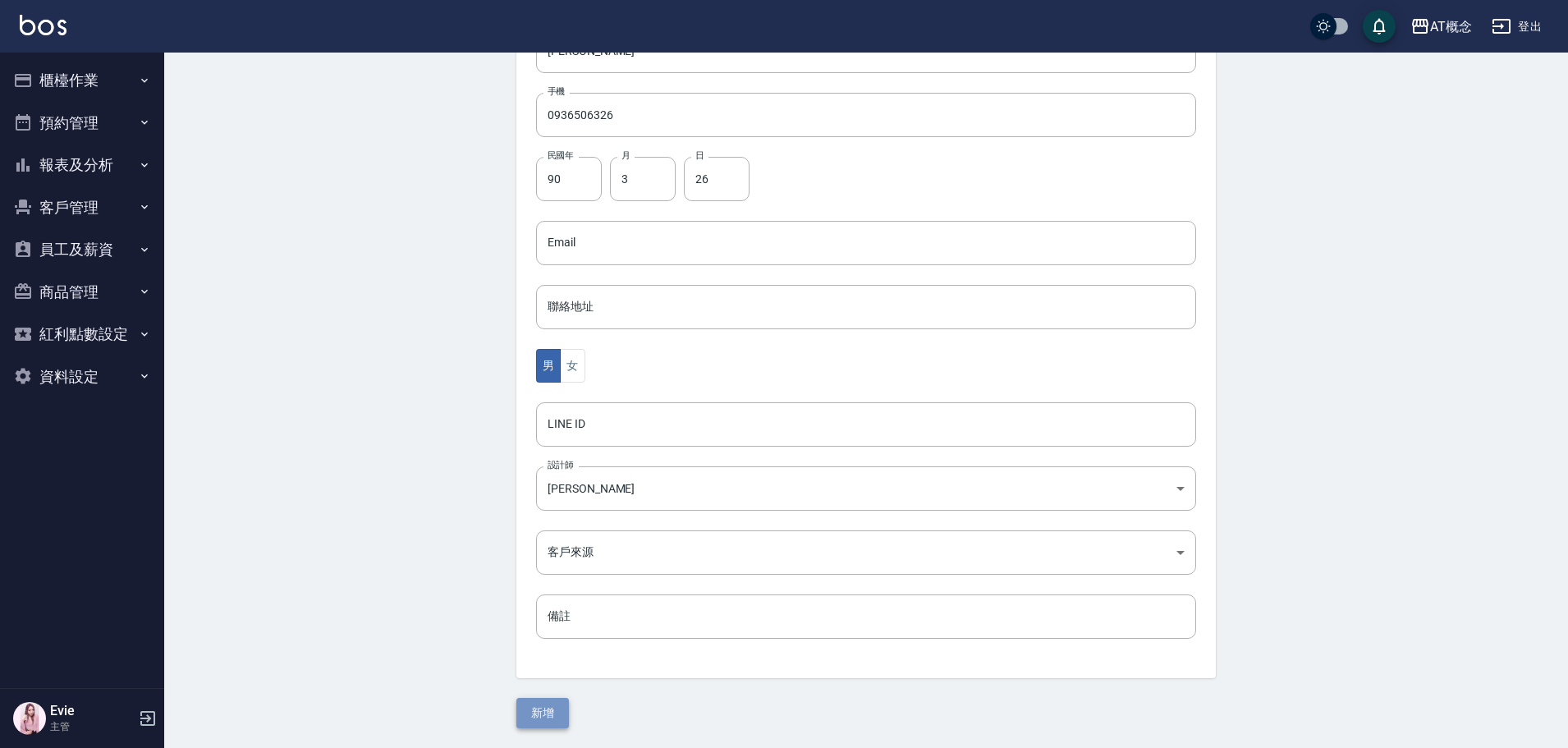
click at [549, 717] on button "新增" at bounding box center [543, 714] width 52 height 31
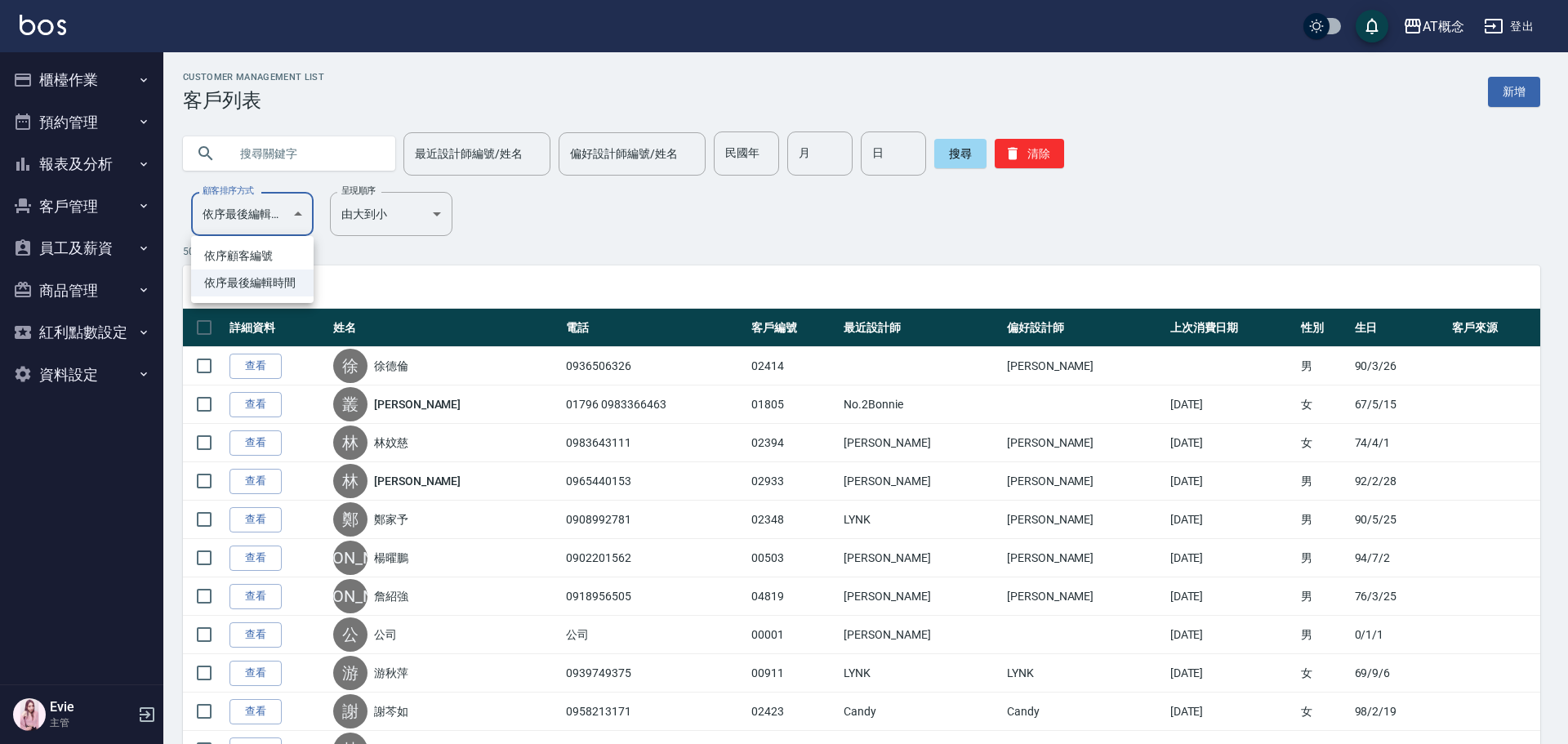
click at [289, 254] on li "依序顧客編號" at bounding box center [252, 256] width 122 height 27
type input "NO"
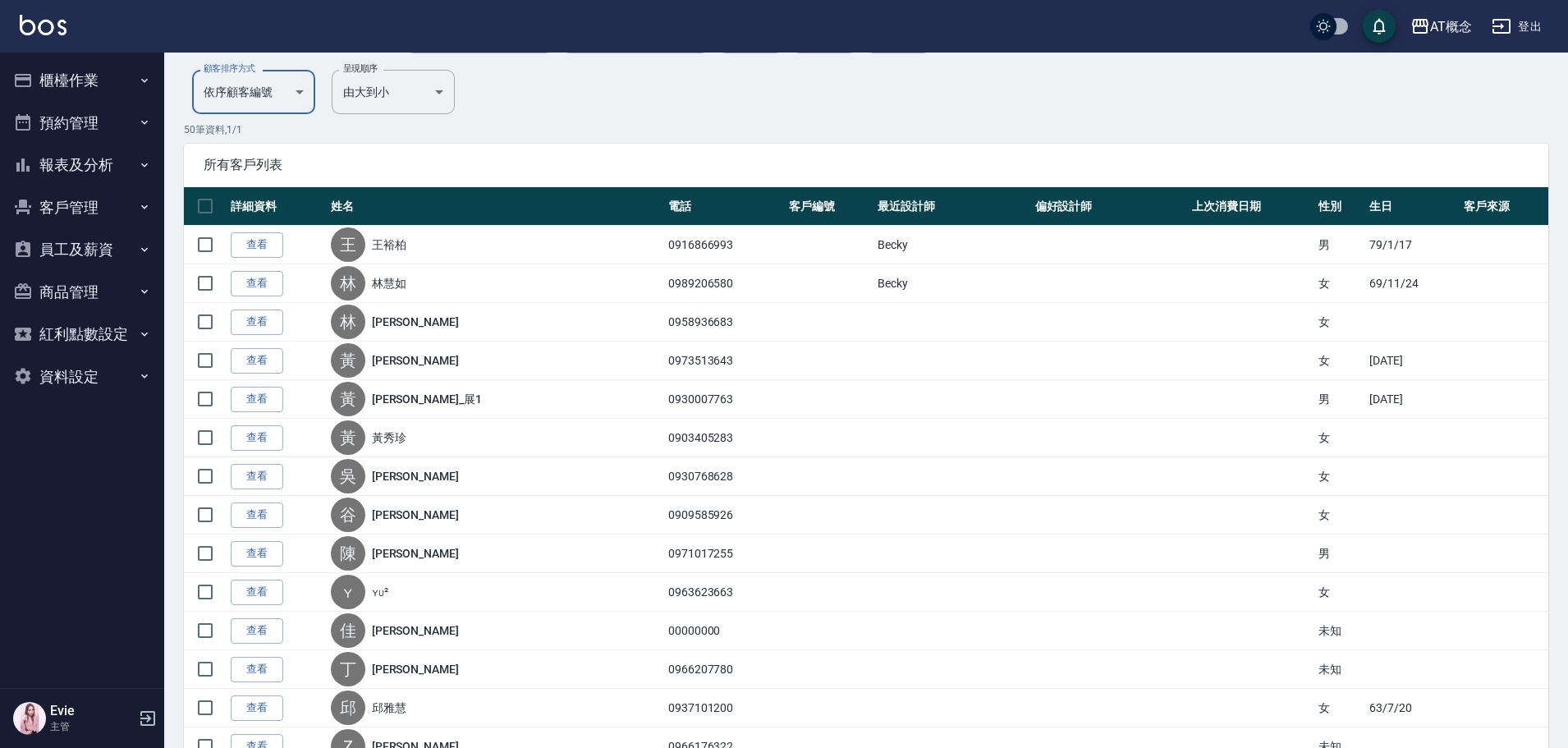
scroll to position [82, 0]
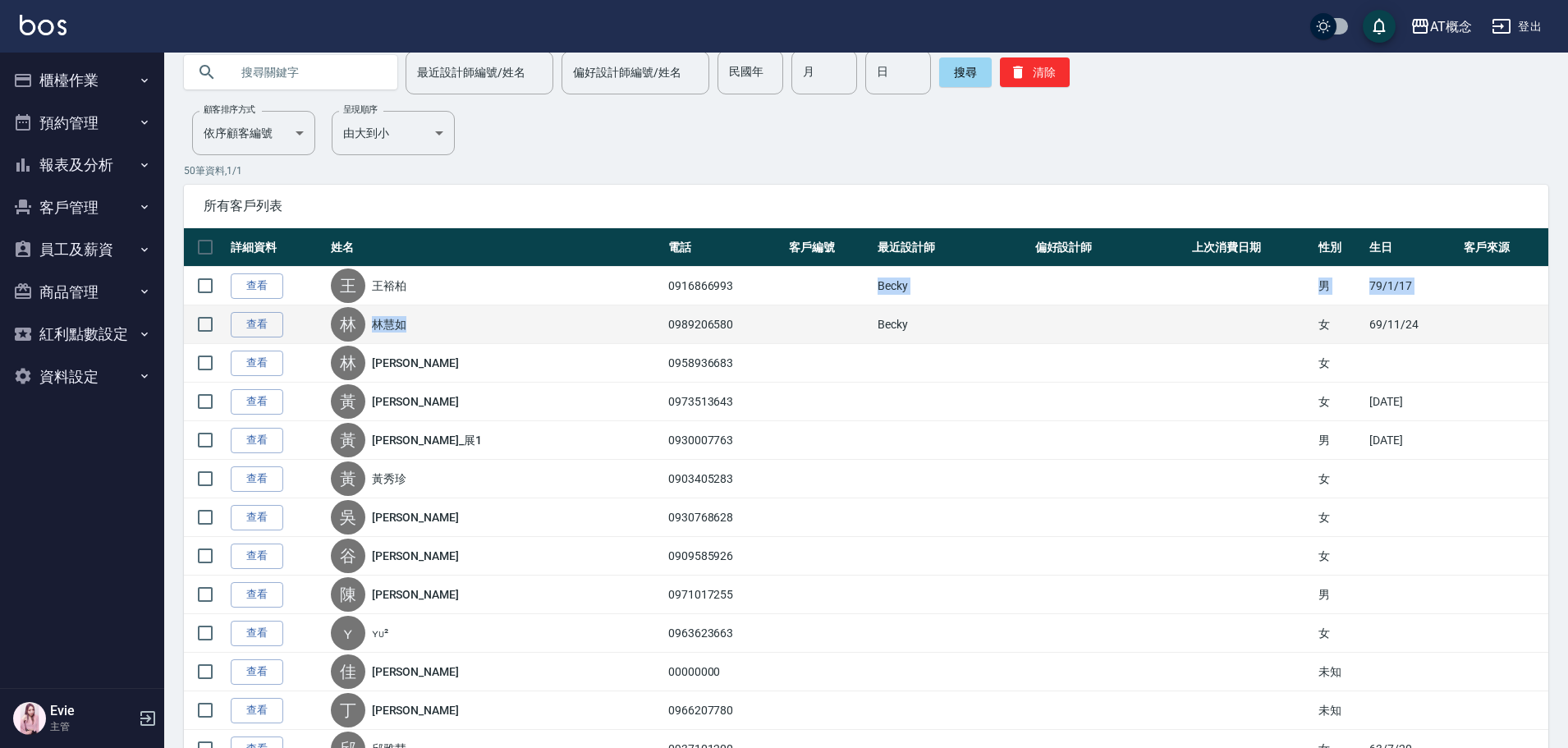
drag, startPoint x: 716, startPoint y: 284, endPoint x: 488, endPoint y: 320, distance: 230.8
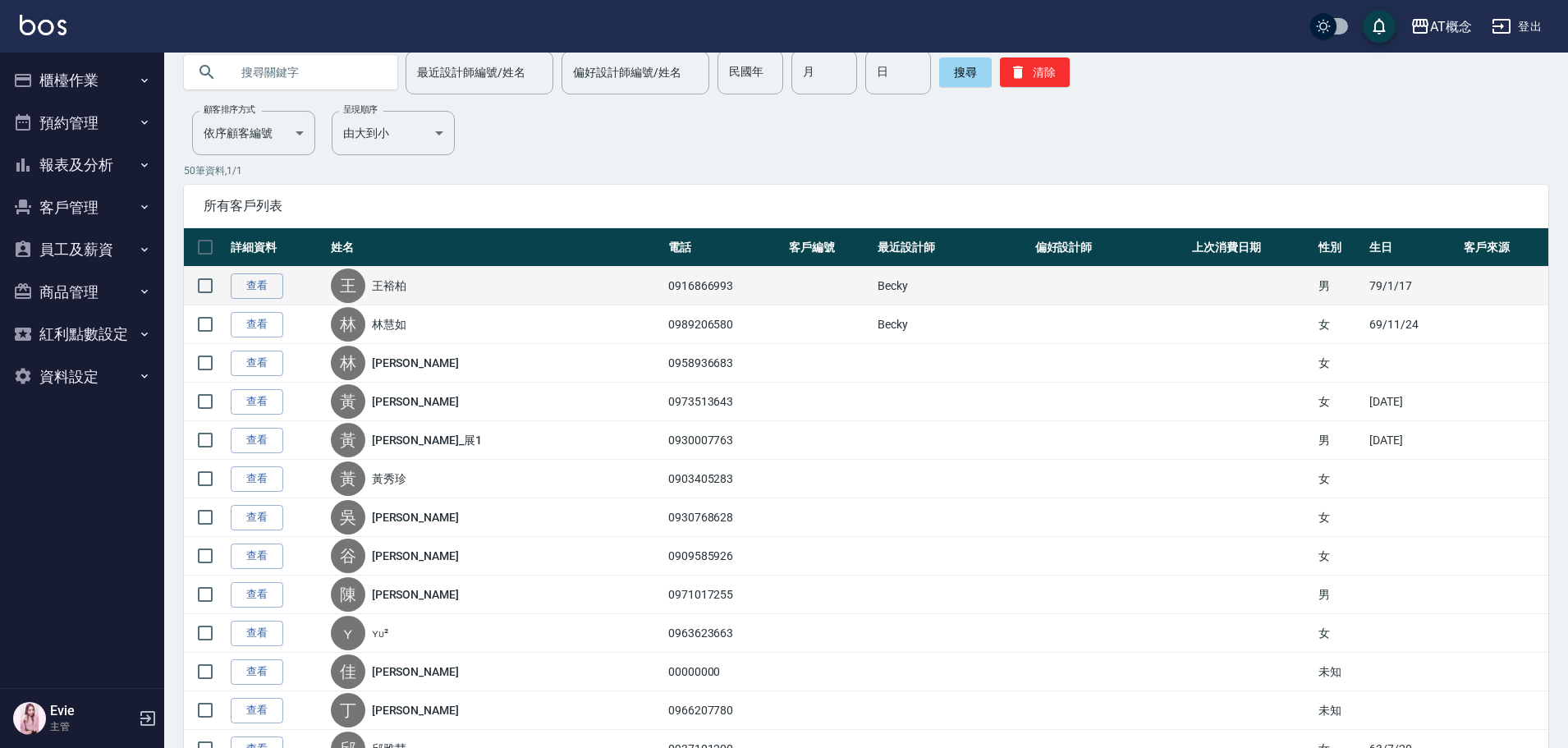
drag, startPoint x: 624, startPoint y: 298, endPoint x: 639, endPoint y: 292, distance: 16.2
click at [623, 298] on div "王 王裕柏" at bounding box center [496, 286] width 329 height 34
click at [685, 283] on td "0916866993" at bounding box center [724, 286] width 120 height 39
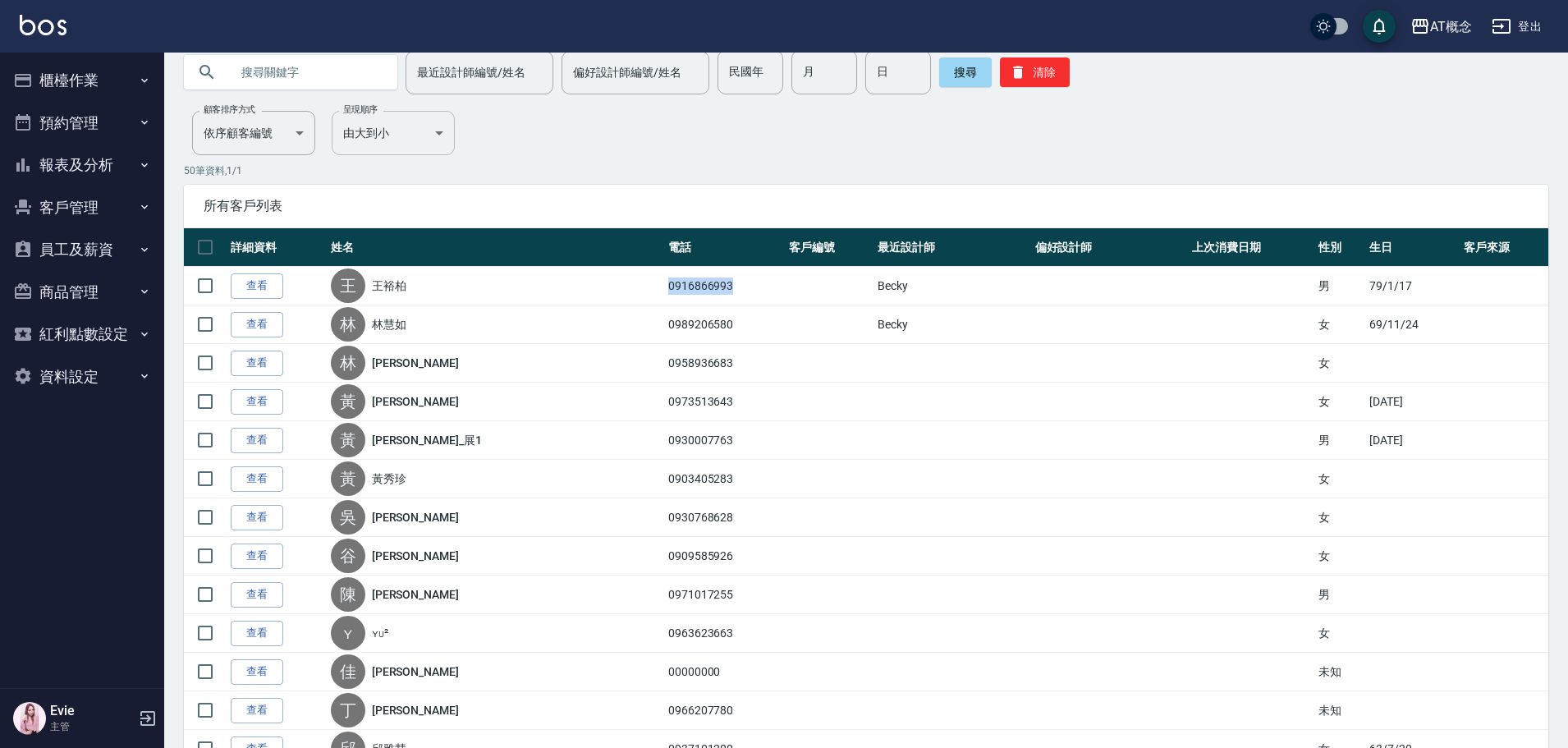
copy td "0916866993"
click at [320, 77] on input "text" at bounding box center [307, 71] width 155 height 44
paste input "0916866993"
type input "0916866993"
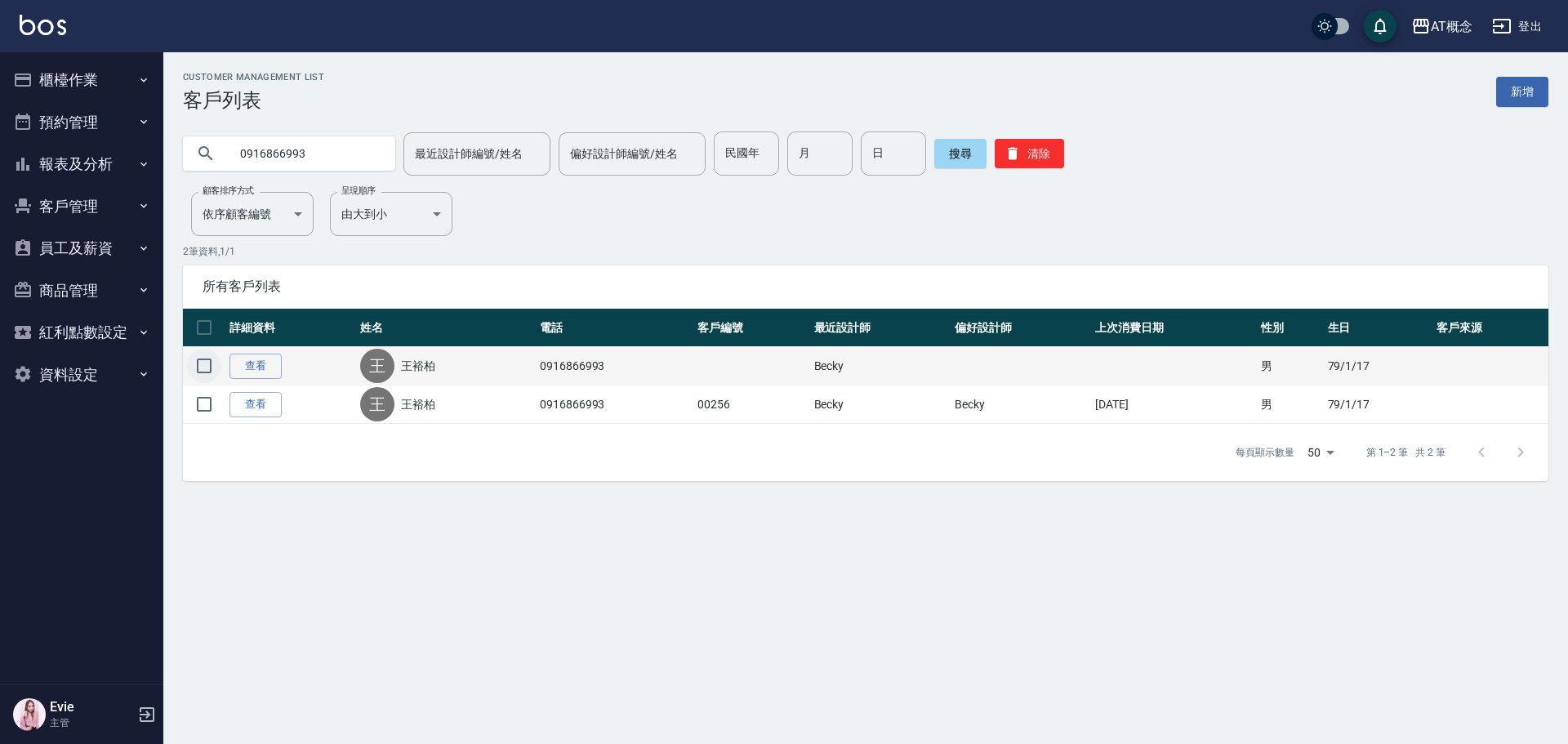
click at [212, 368] on input "checkbox" at bounding box center [204, 366] width 34 height 34
checkbox input "true"
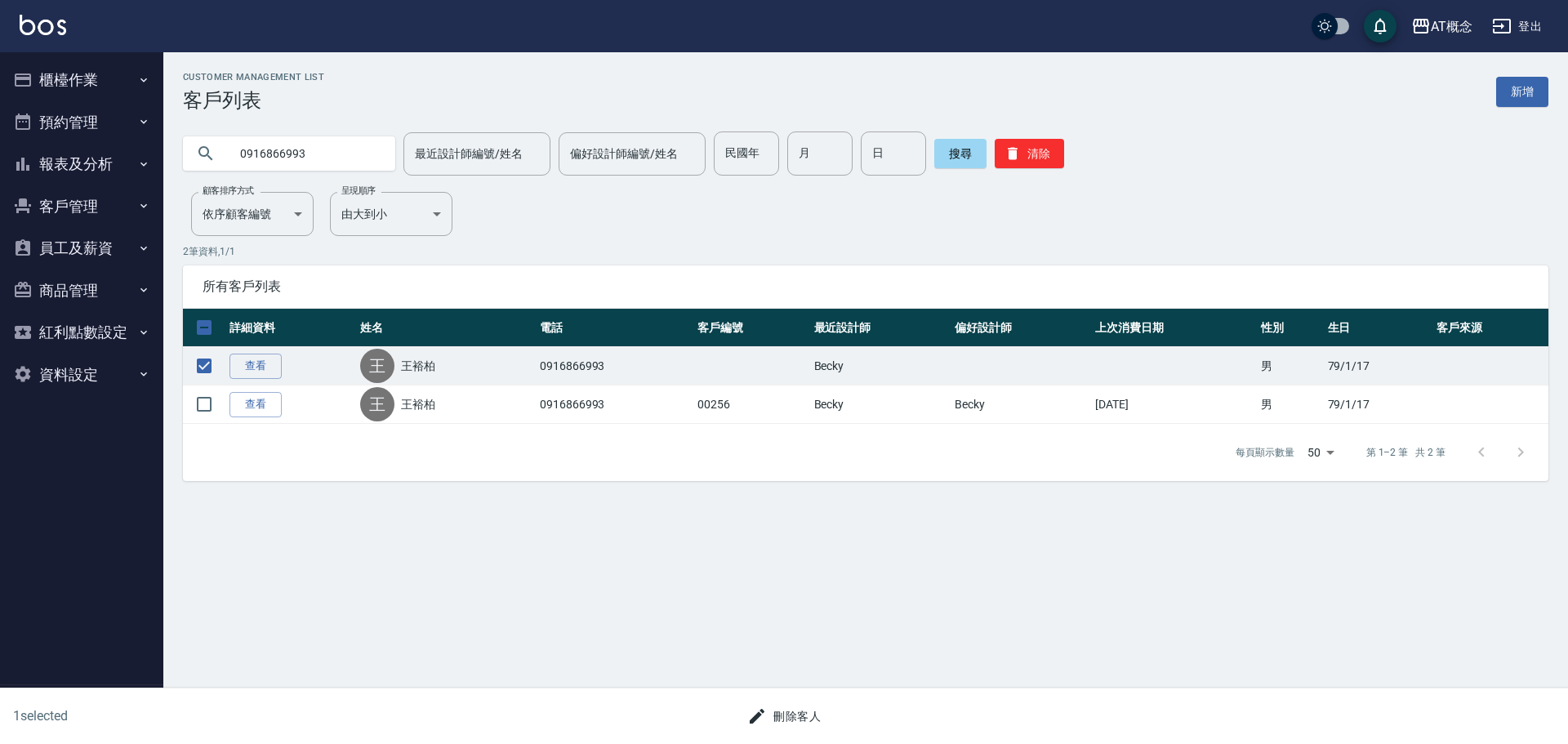
click at [797, 713] on button "刪除客人" at bounding box center [784, 717] width 86 height 31
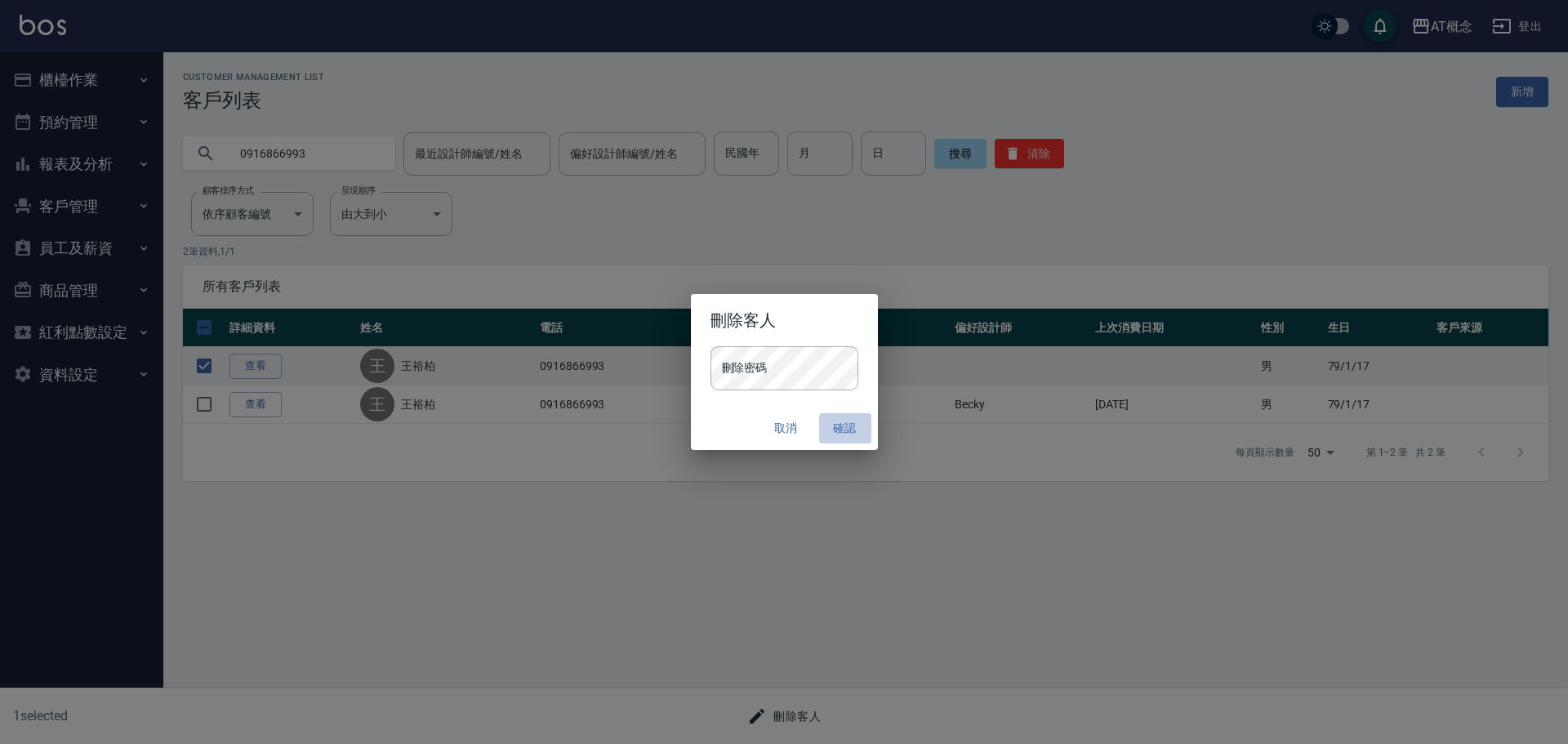
click at [844, 431] on button "確認" at bounding box center [846, 428] width 52 height 31
click at [751, 414] on div "取消 確認" at bounding box center [784, 428] width 187 height 43
click at [862, 427] on button "確認" at bounding box center [846, 428] width 52 height 31
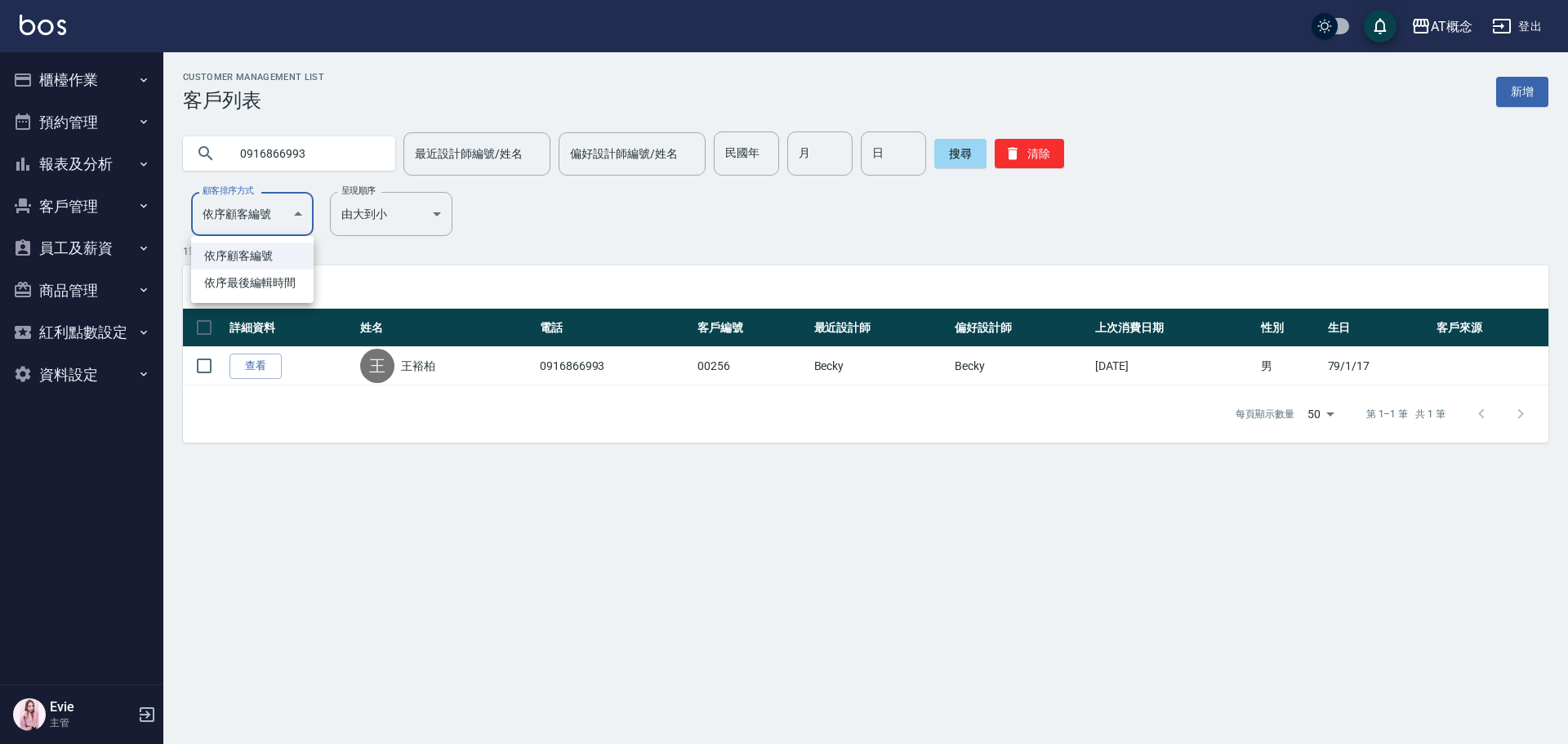
click at [241, 209] on body "AT概念 登出 櫃檯作業 打帳單 帳單列表 現金收支登錄 高階收支登錄 材料自購登錄 每日結帳 排班表 現場電腦打卡 預約管理 預約管理 單日預約紀錄 單週預…" at bounding box center [784, 372] width 1568 height 744
click at [254, 257] on li "依序顧客編號" at bounding box center [252, 256] width 122 height 27
click at [1030, 146] on button "清除" at bounding box center [1029, 153] width 69 height 30
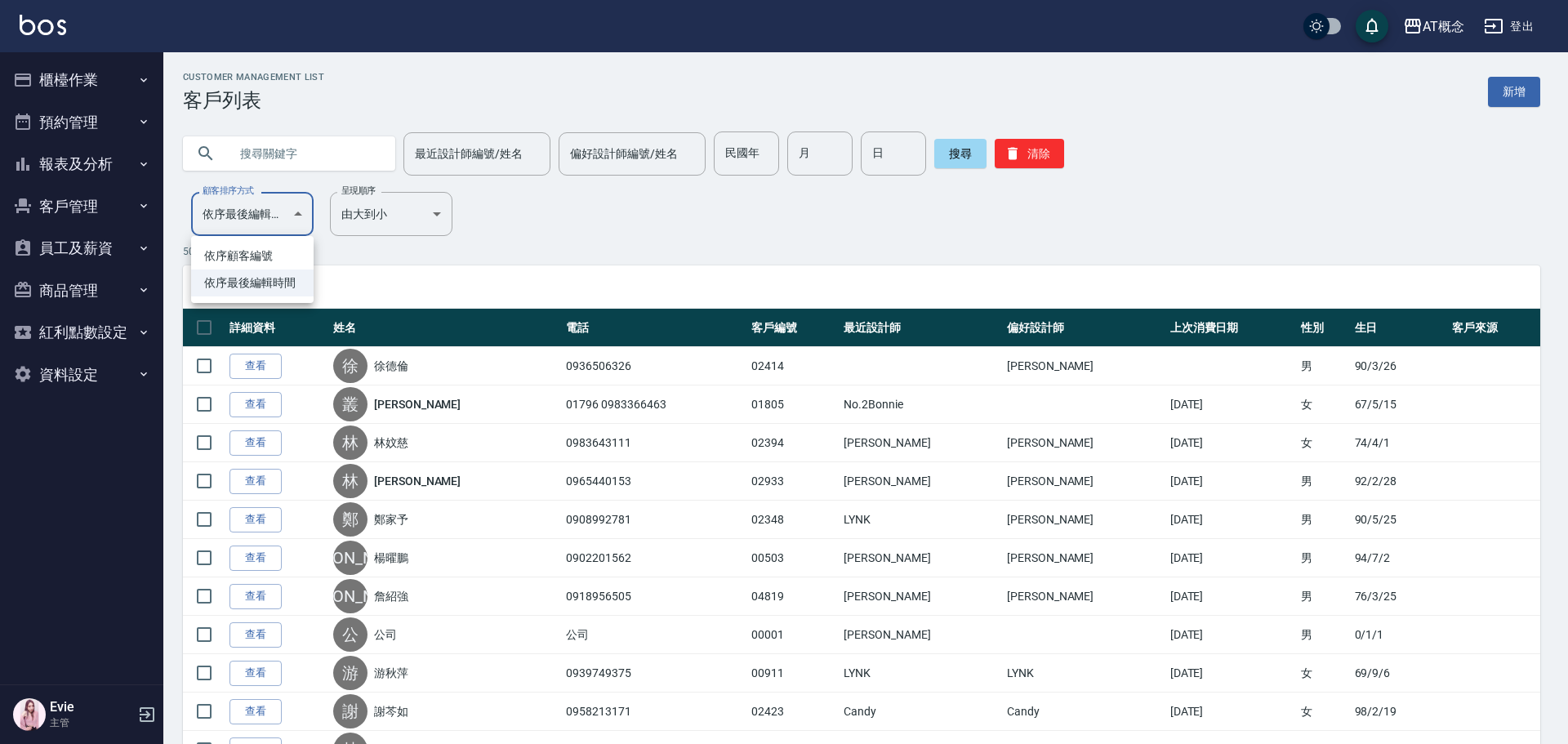
click at [255, 251] on li "依序顧客編號" at bounding box center [252, 256] width 122 height 27
type input "NO"
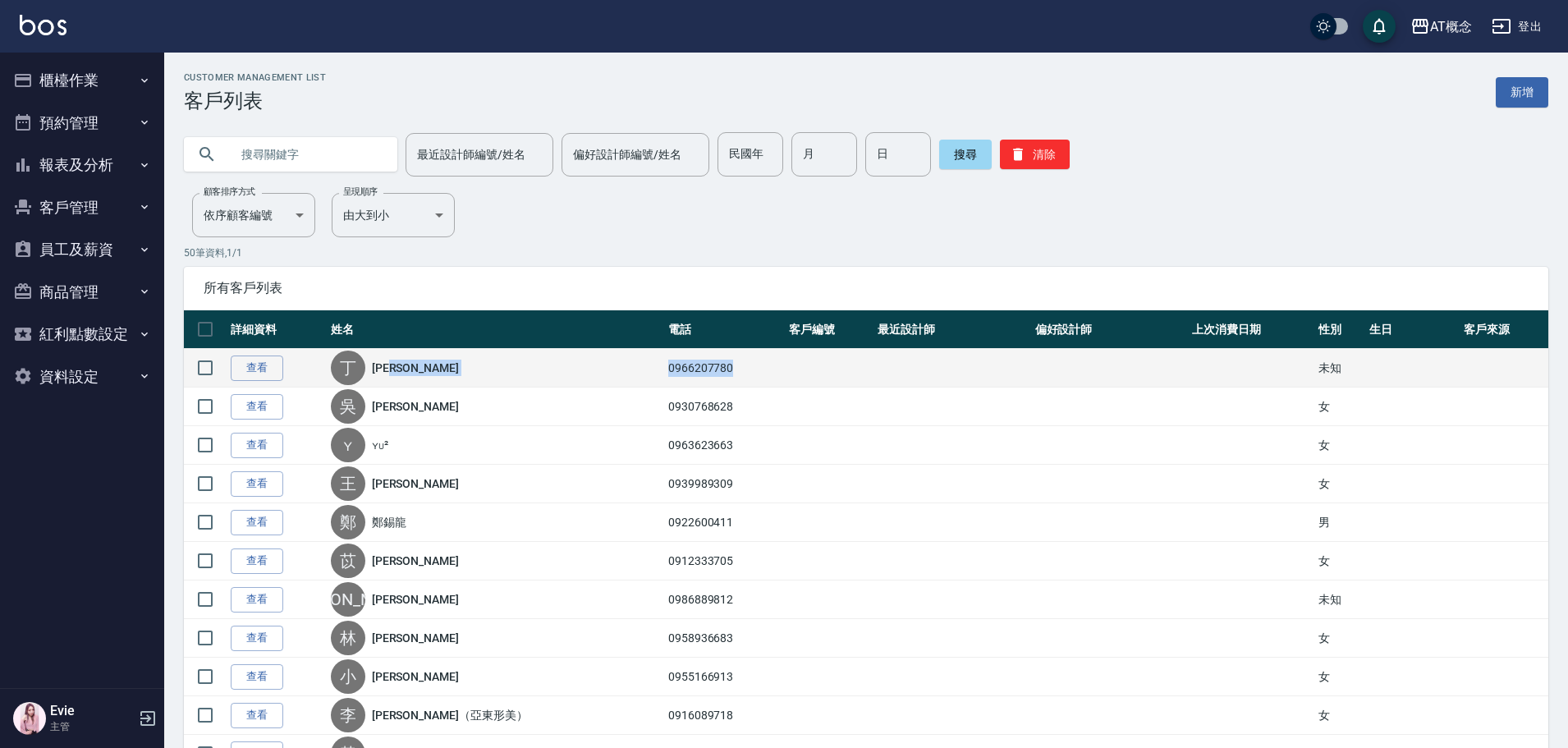
drag, startPoint x: 709, startPoint y: 367, endPoint x: 610, endPoint y: 373, distance: 99.2
click at [610, 373] on tr "查看 丁 丁盈榛 0966207780 未知" at bounding box center [865, 368] width 1365 height 39
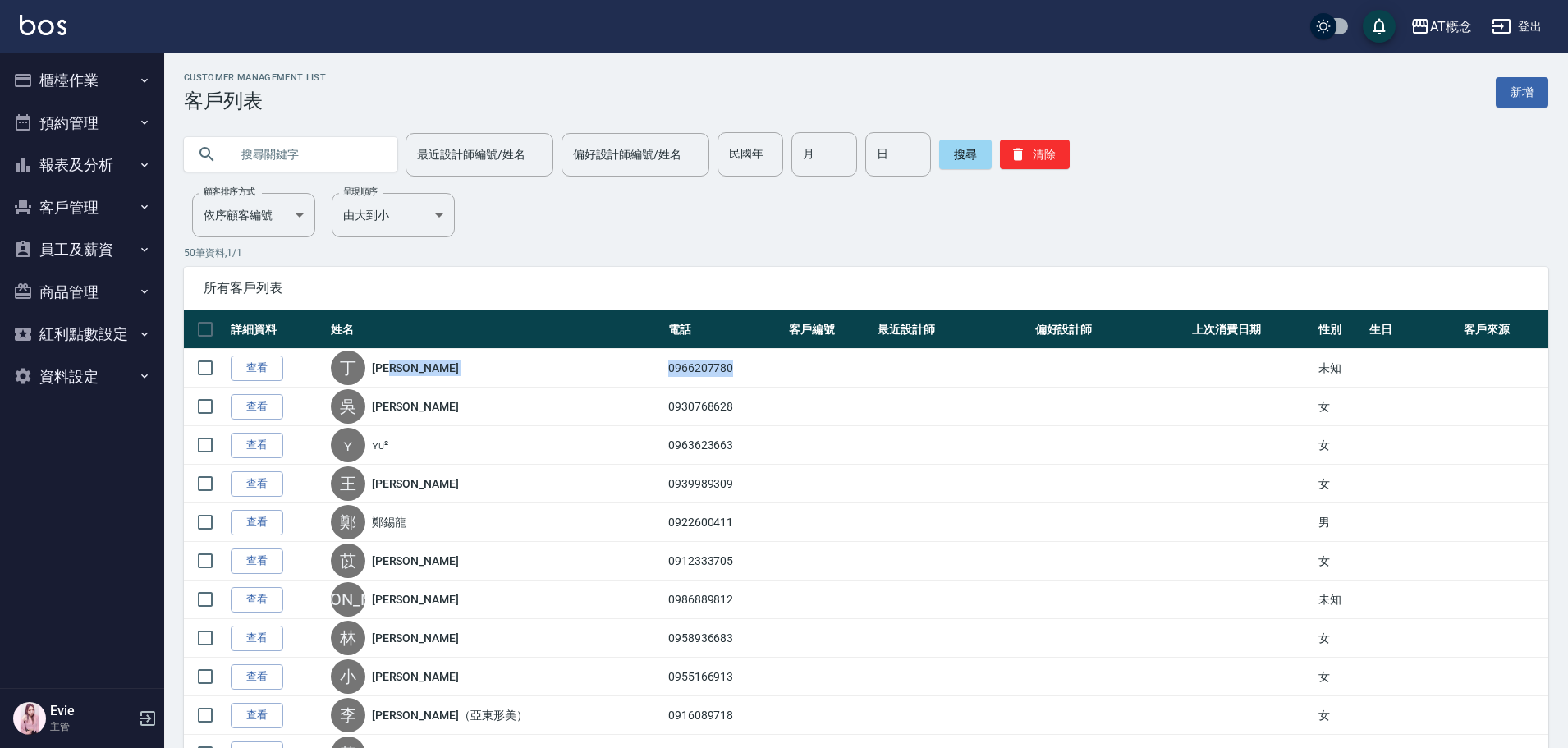
copy tr "丁盈榛 0966207780"
click at [279, 164] on input "text" at bounding box center [307, 154] width 155 height 44
paste input "0966207780"
drag, startPoint x: 263, startPoint y: 152, endPoint x: 119, endPoint y: 156, distance: 144.1
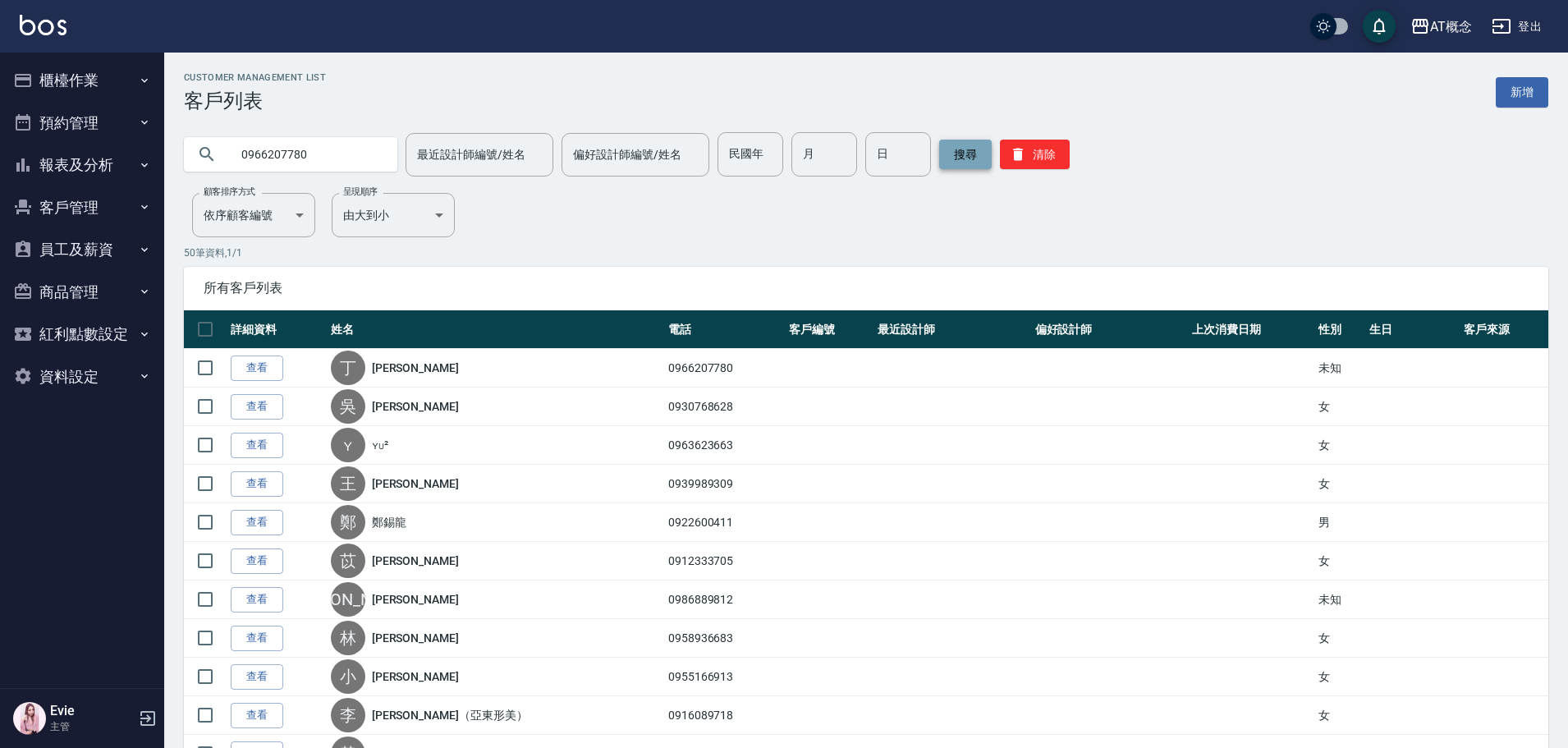
click at [965, 156] on button "搜尋" at bounding box center [966, 154] width 52 height 30
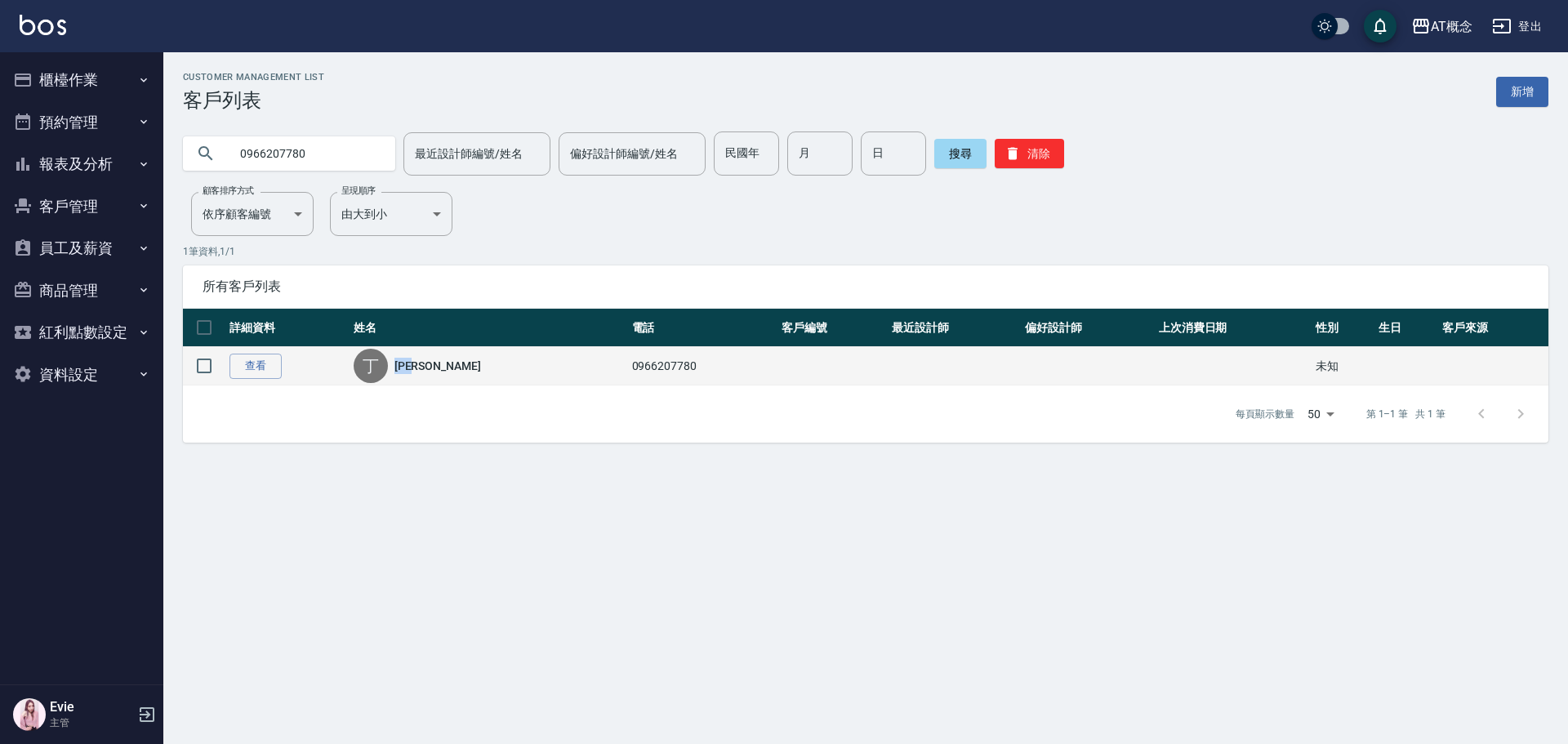
drag, startPoint x: 442, startPoint y: 358, endPoint x: 409, endPoint y: 369, distance: 34.8
click at [409, 369] on div "丁 丁盈榛" at bounding box center [488, 366] width 271 height 34
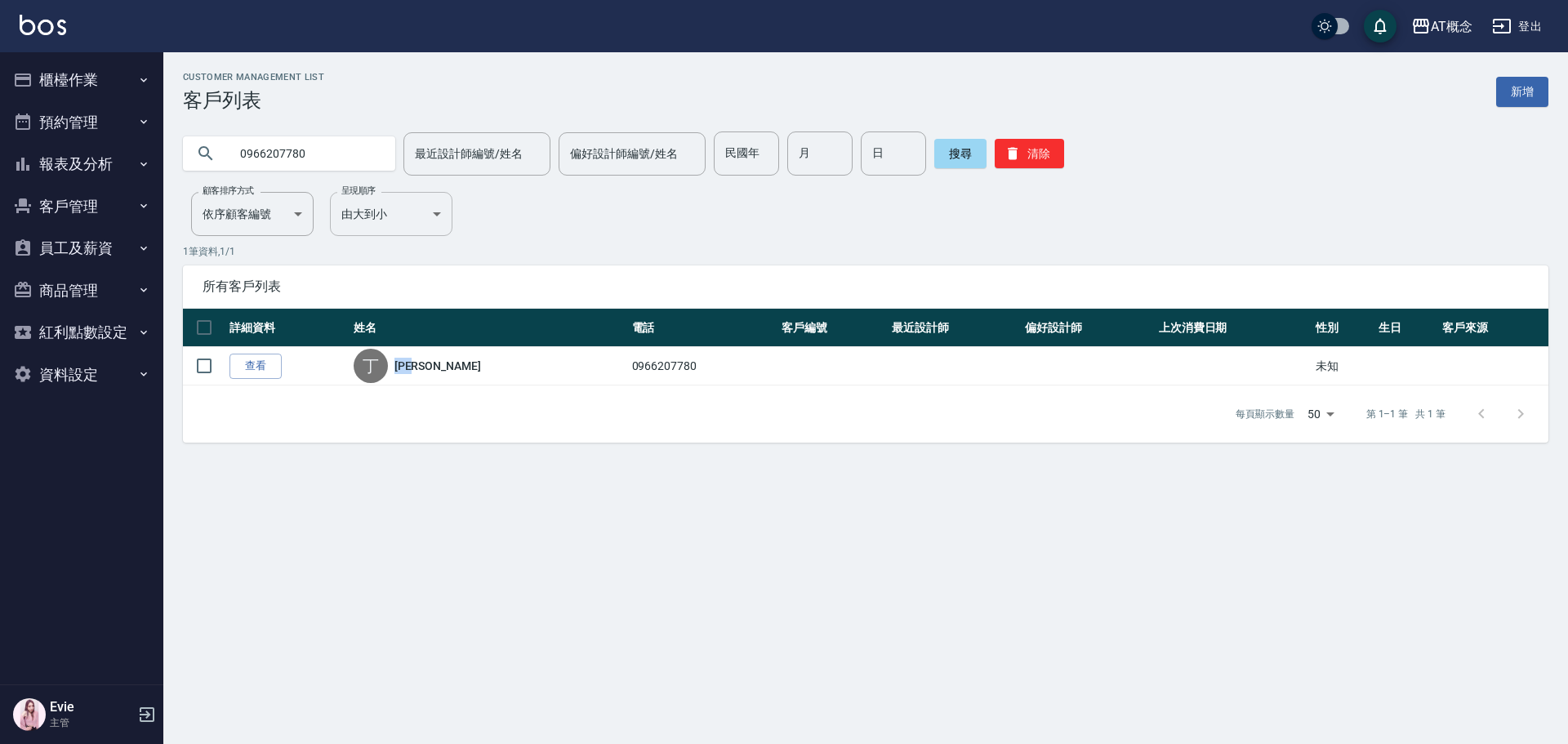
copy link "丁盈榛"
paste input "丁盈榛"
drag, startPoint x: 318, startPoint y: 153, endPoint x: 175, endPoint y: 147, distance: 143.1
click at [175, 147] on div "丁盈榛 最近設計師編號/姓名 最近設計師編號/姓名 偏好設計師編號/姓名 偏好設計師編號/姓名 民國年 民國年 月 月 日 日 搜尋 清除" at bounding box center [856, 143] width 1385 height 64
type input "丁盈榛"
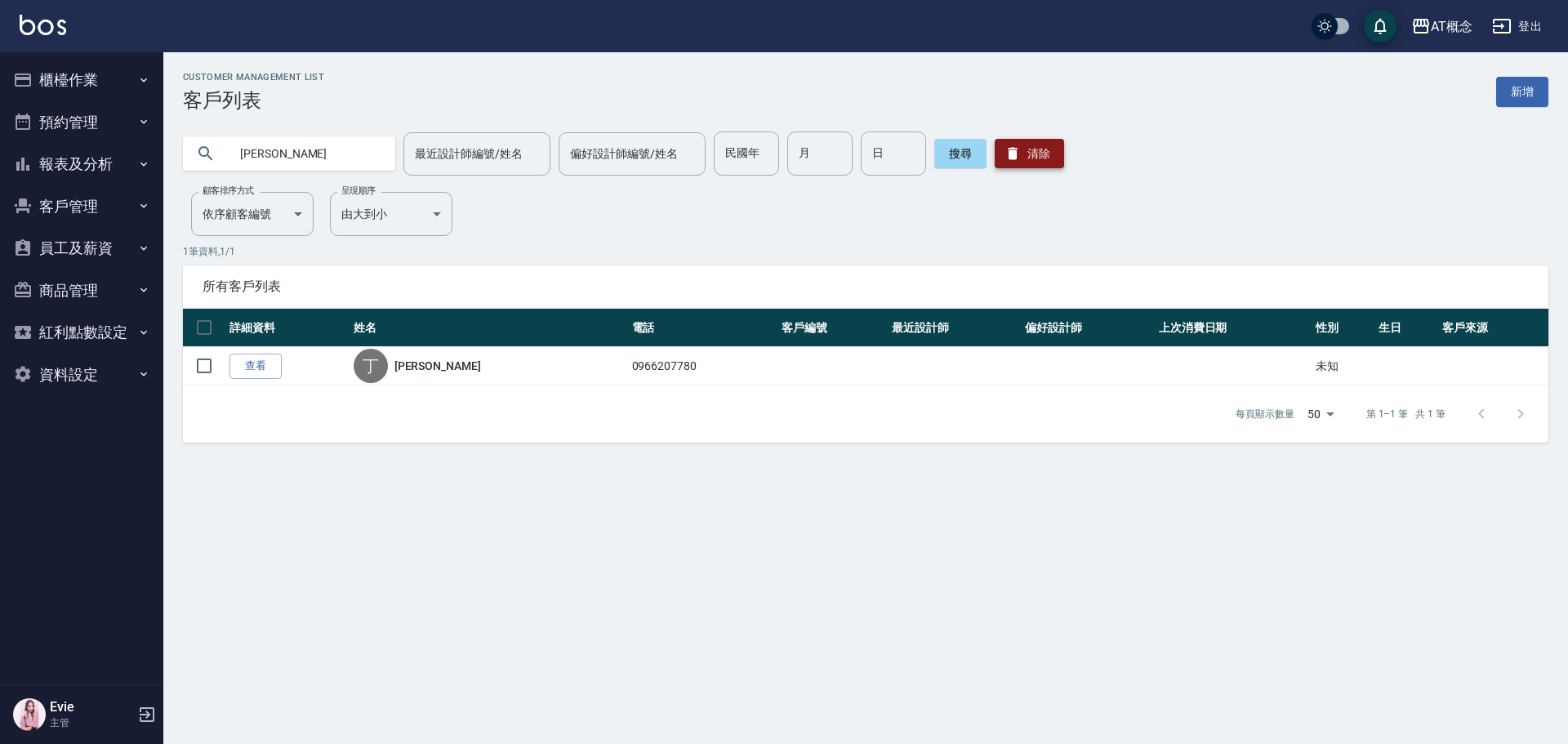
click at [1030, 155] on button "清除" at bounding box center [1029, 153] width 69 height 30
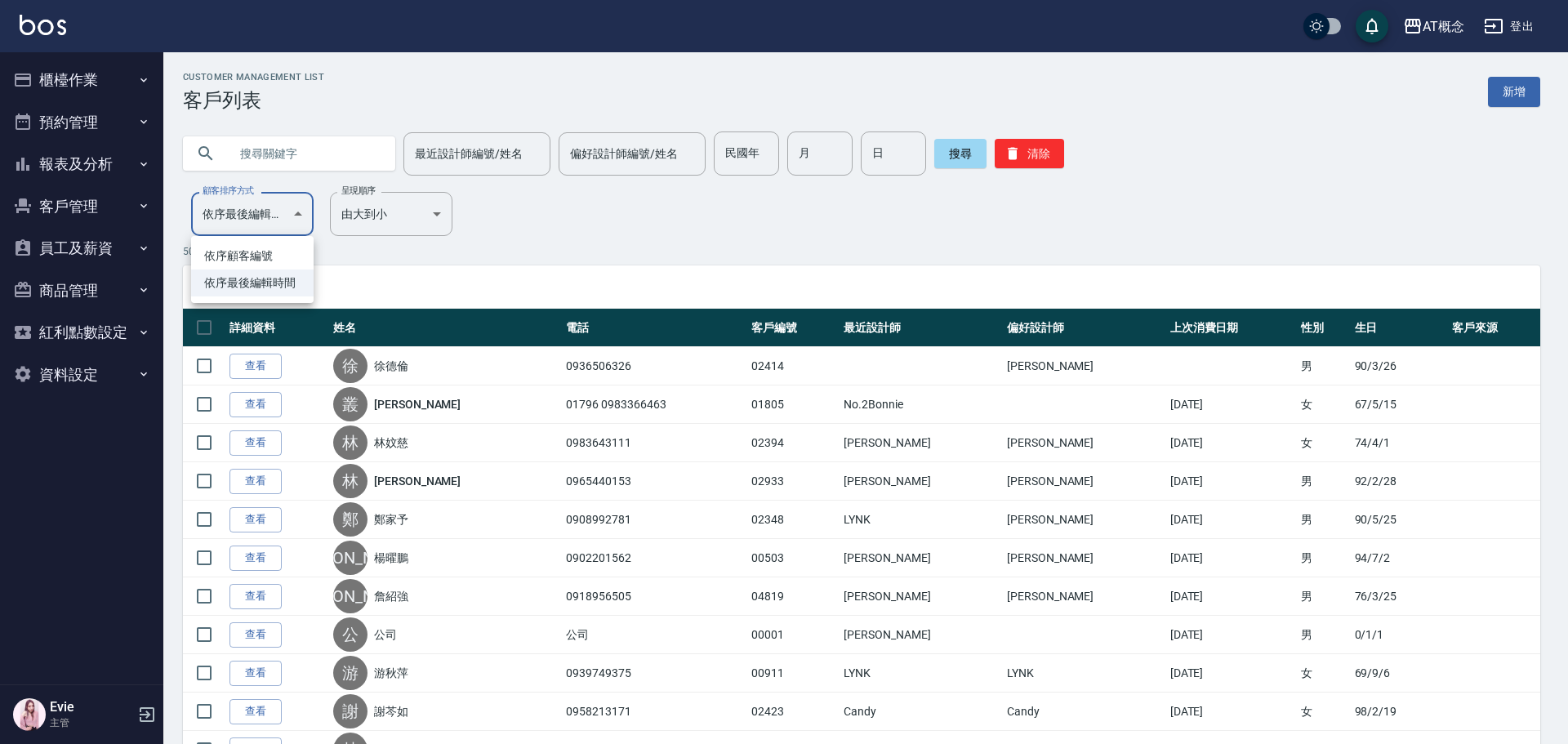
click at [275, 248] on li "依序顧客編號" at bounding box center [252, 256] width 122 height 27
type input "NO"
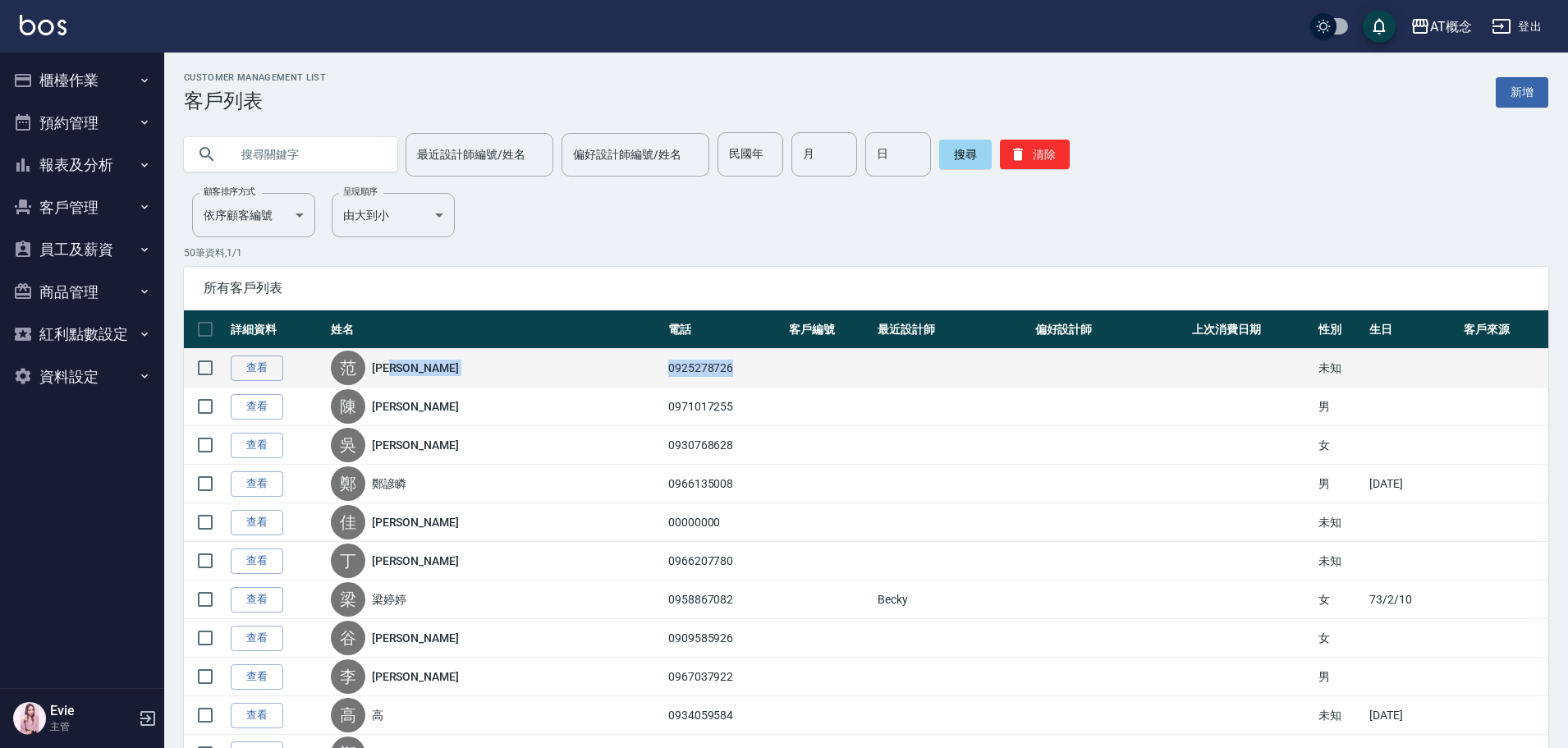
drag, startPoint x: 713, startPoint y: 365, endPoint x: 628, endPoint y: 374, distance: 85.5
click at [628, 374] on tr "查看 范 范雪玲 0925278726 未知" at bounding box center [865, 368] width 1365 height 39
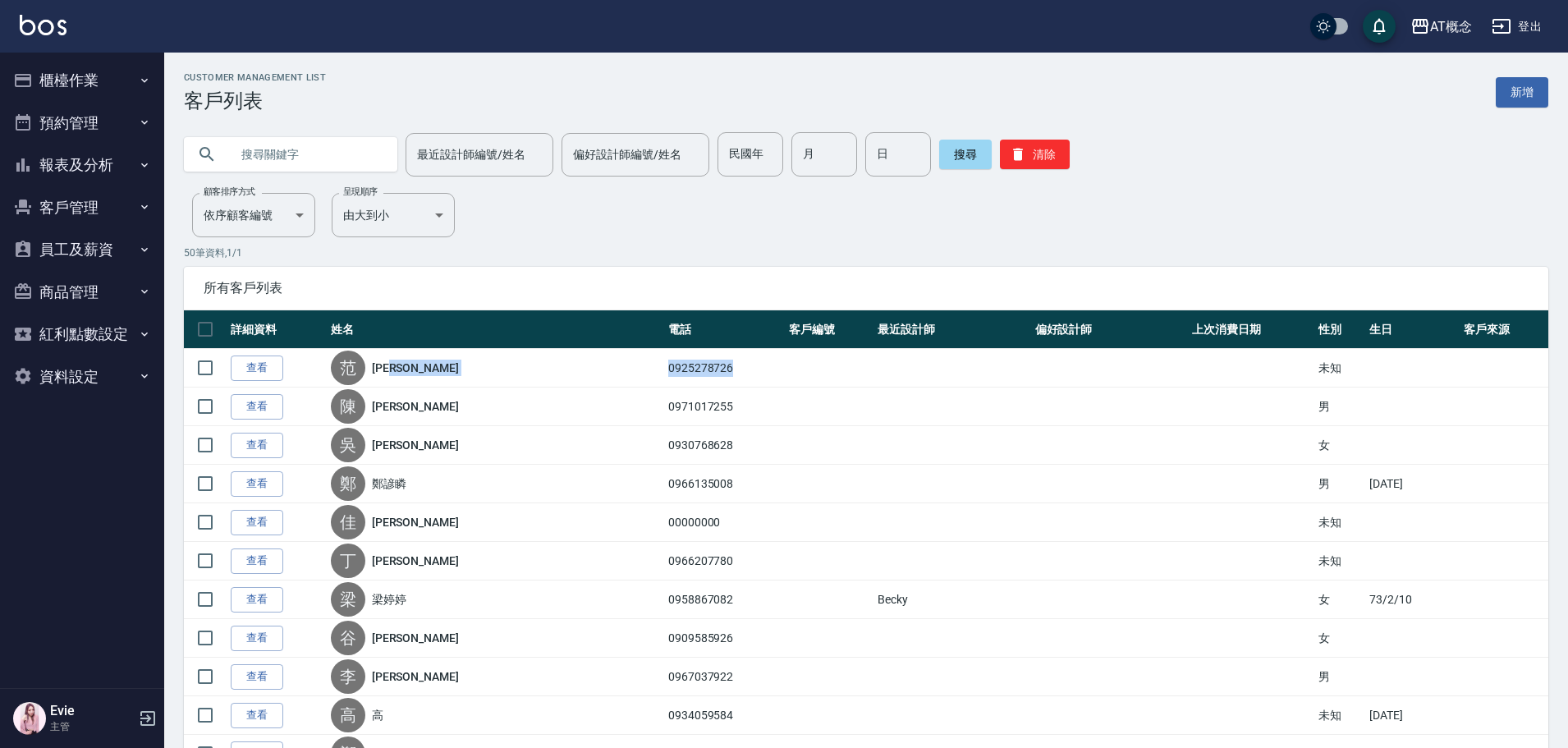
copy tr "范雪玲 0925278726"
click at [311, 161] on input "text" at bounding box center [307, 154] width 155 height 44
paste input "0925278726"
click at [965, 159] on button "搜尋" at bounding box center [966, 154] width 52 height 30
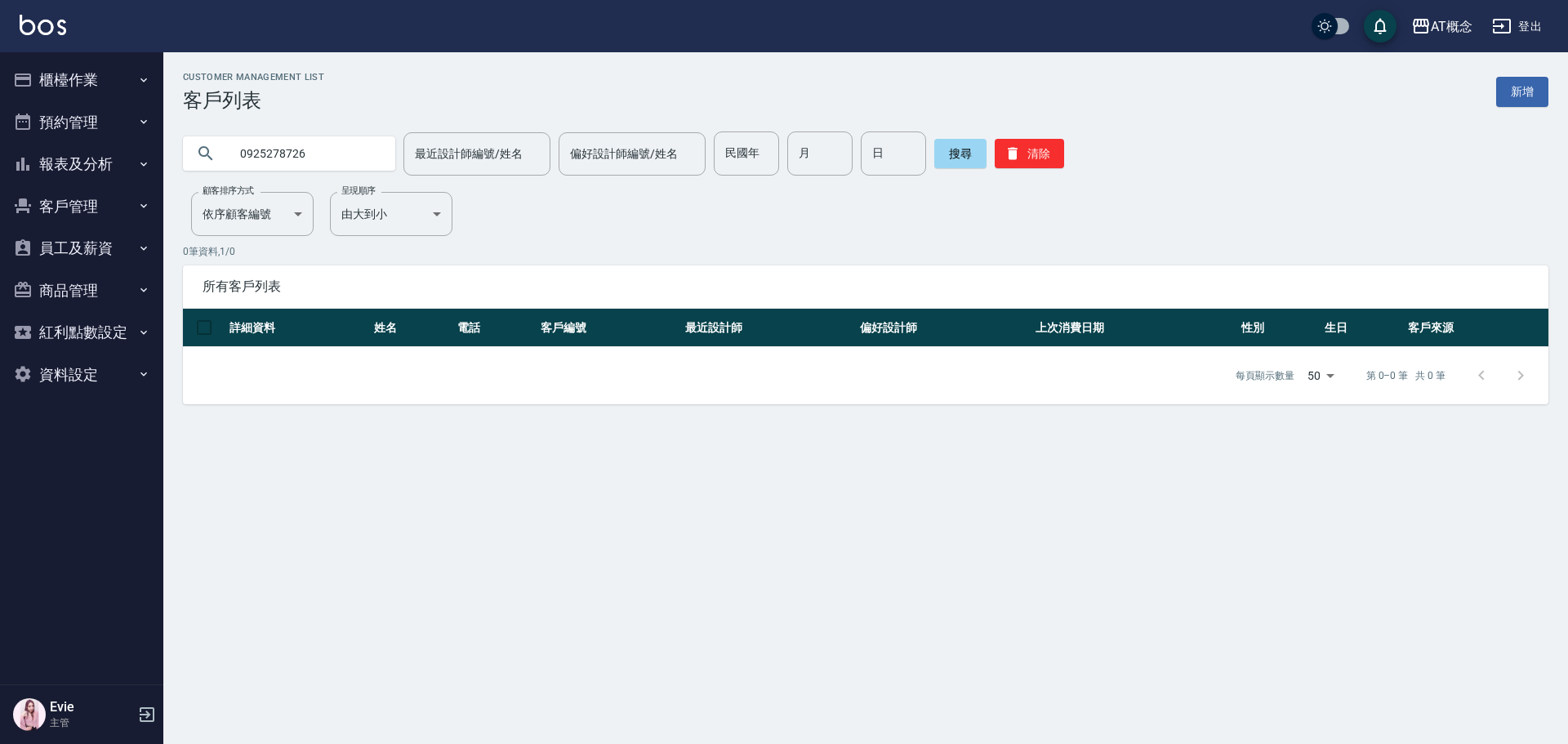
drag, startPoint x: 262, startPoint y: 157, endPoint x: 181, endPoint y: 163, distance: 81.2
click at [181, 163] on div "0925278726 最近設計師編號/姓名 最近設計師編號/姓名 偏好設計師編號/姓名 偏好設計師編號/姓名 民國年 民國年 月 月 日 日 搜尋 清除" at bounding box center [856, 143] width 1385 height 64
type input "0925278726"
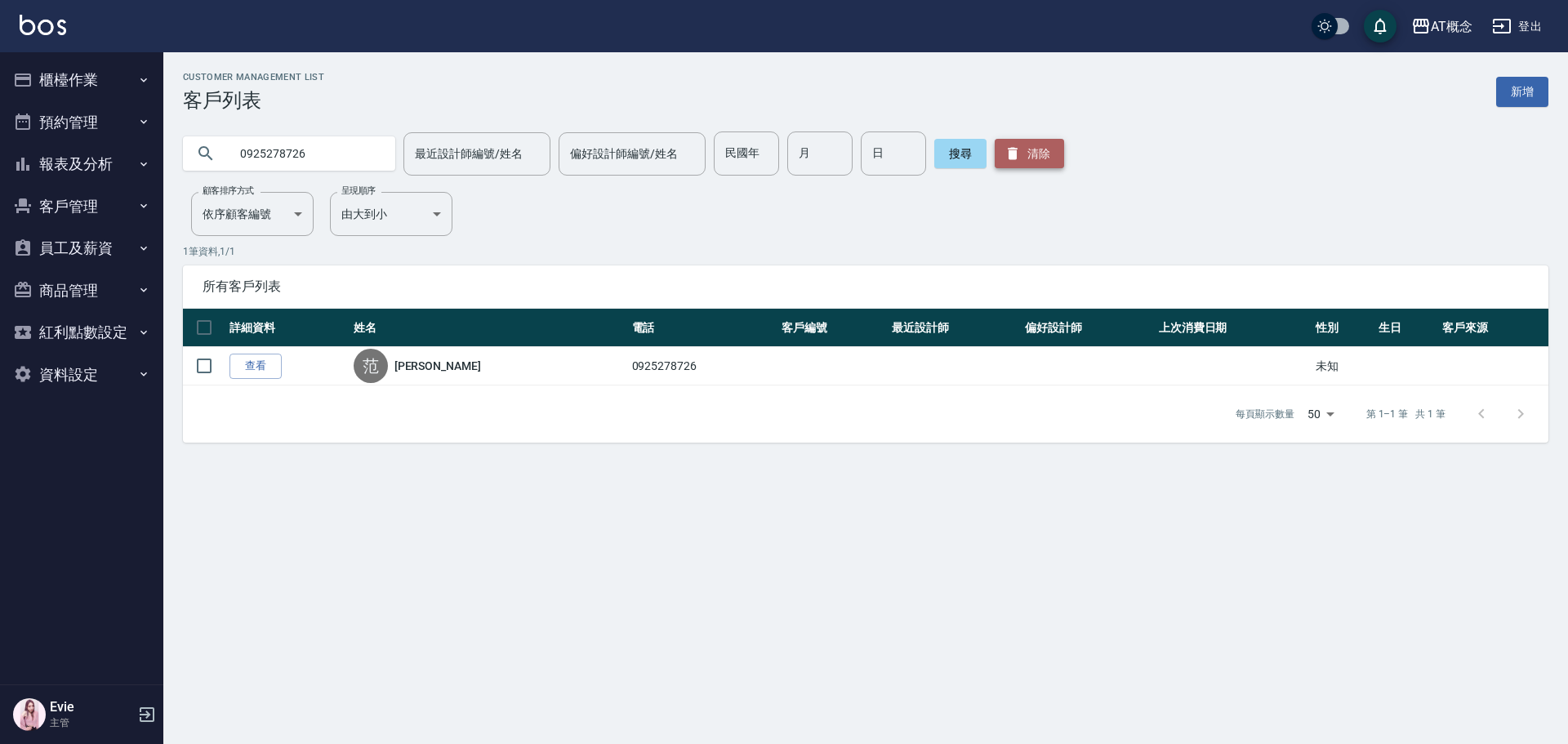
click at [1008, 148] on icon "button" at bounding box center [1013, 154] width 10 height 13
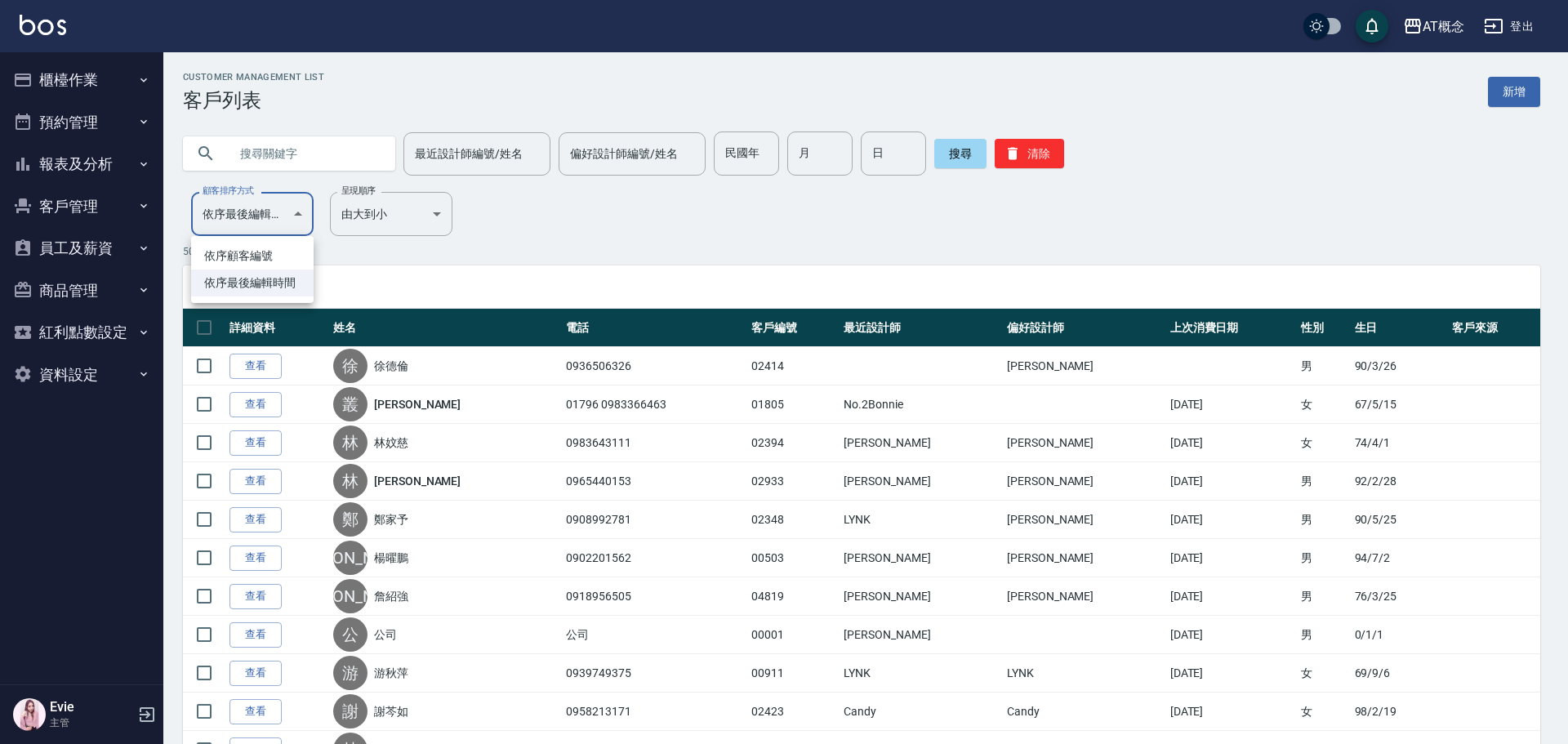
click at [276, 251] on li "依序顧客編號" at bounding box center [252, 256] width 122 height 27
type input "NO"
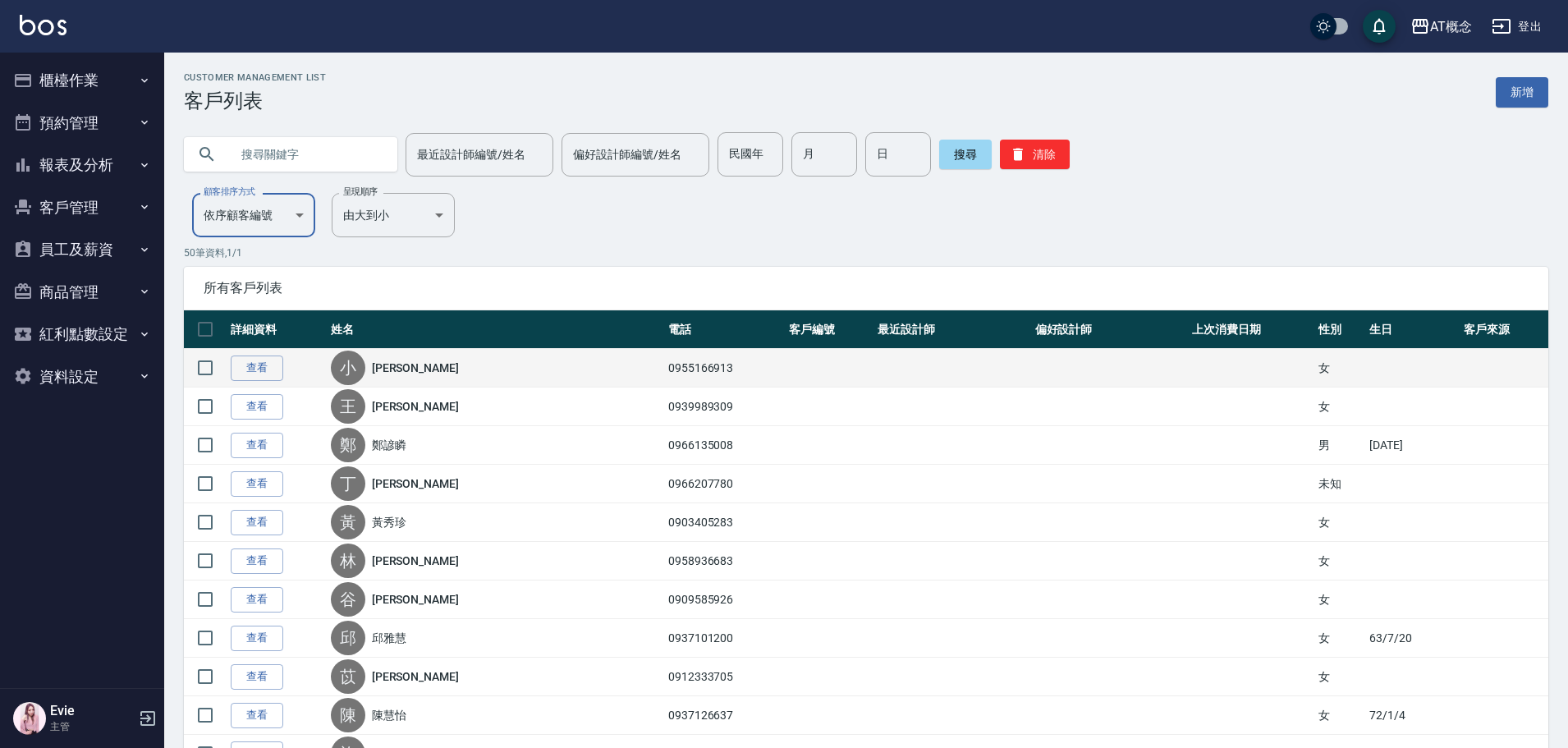
click at [688, 365] on td "0955166913" at bounding box center [724, 368] width 120 height 39
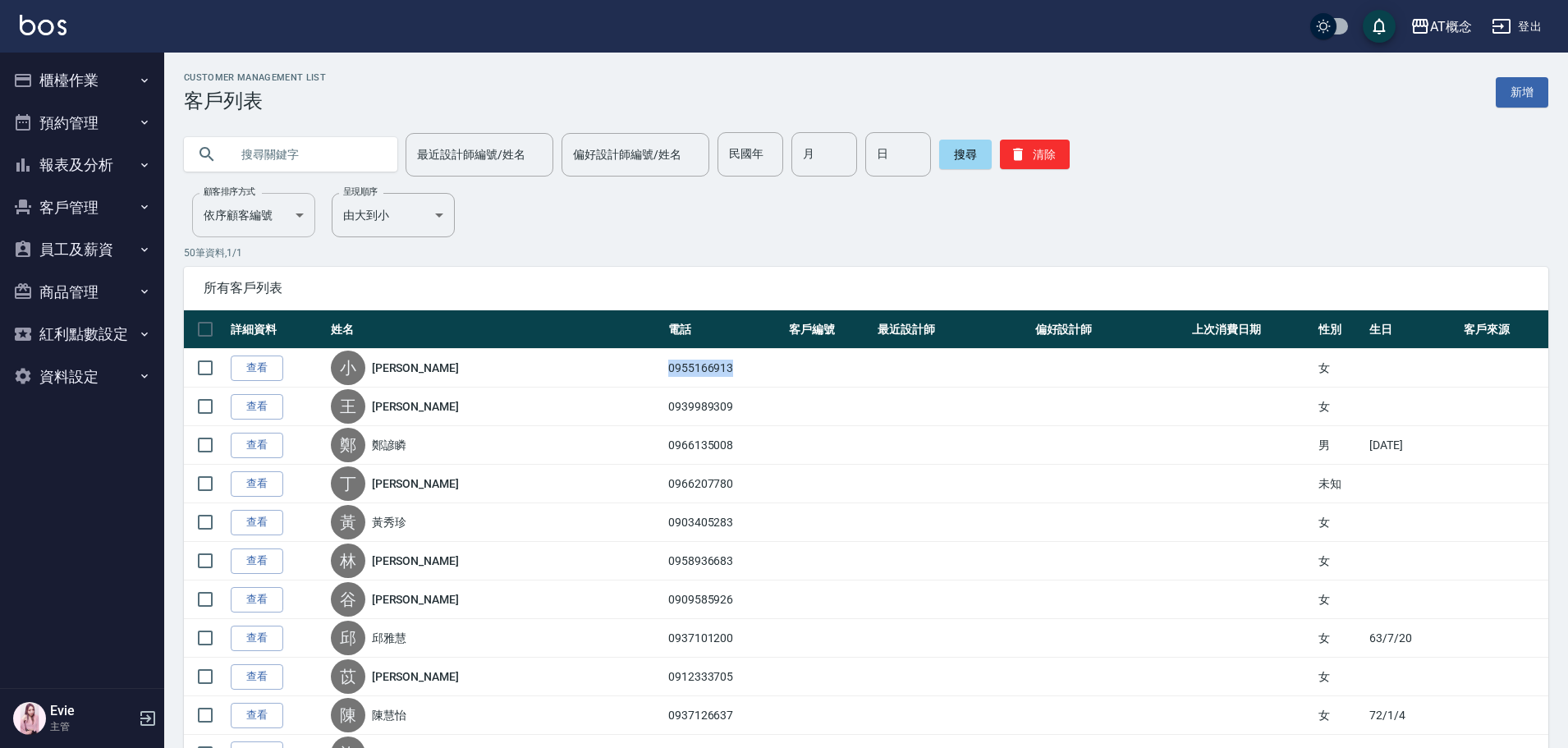
copy td "0955166913"
click at [288, 156] on input "text" at bounding box center [307, 154] width 155 height 44
paste input "0955166913"
type input "0955166913"
click at [940, 152] on button "搜尋" at bounding box center [966, 154] width 52 height 30
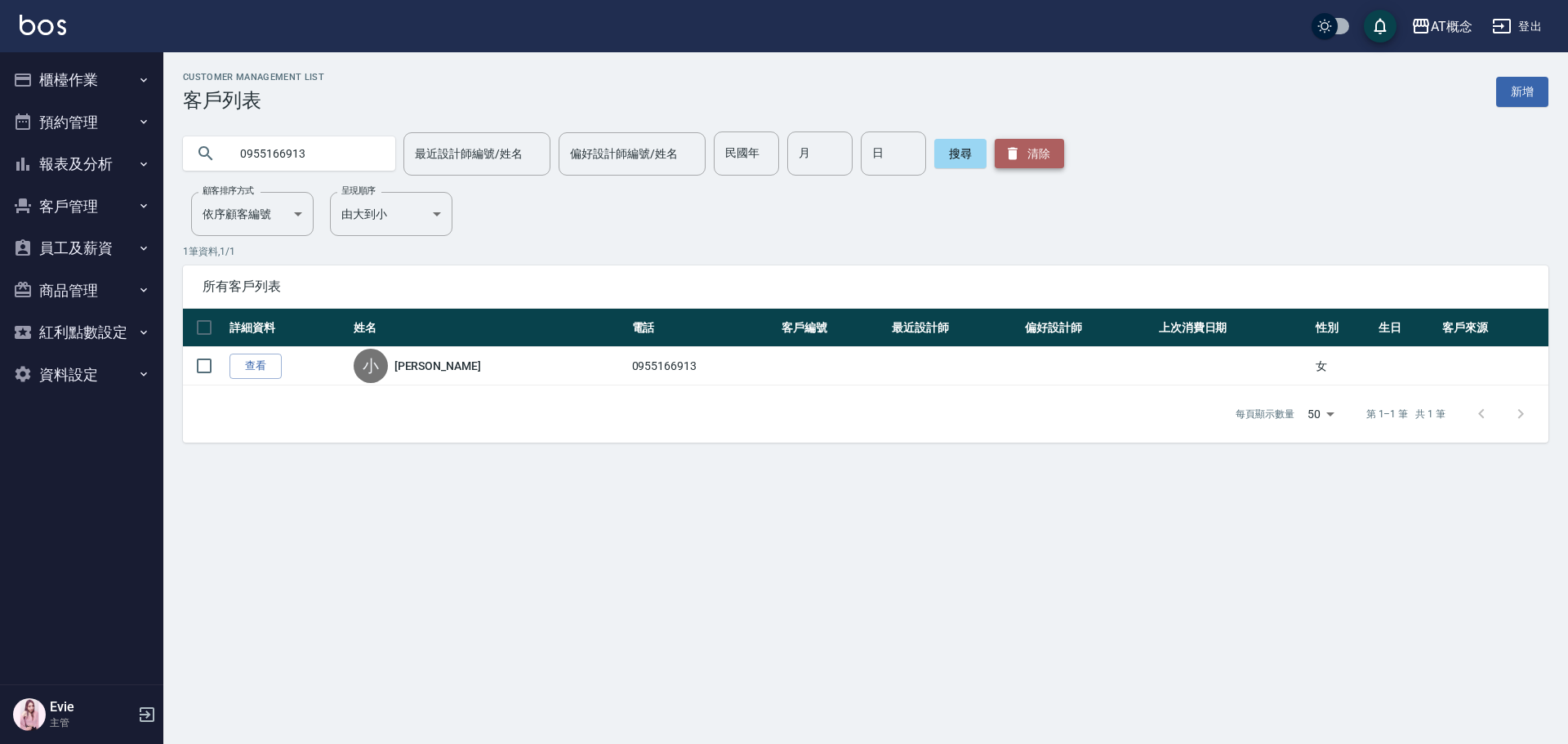
click at [1019, 150] on button "清除" at bounding box center [1029, 153] width 69 height 30
type input "UPDATEDAT"
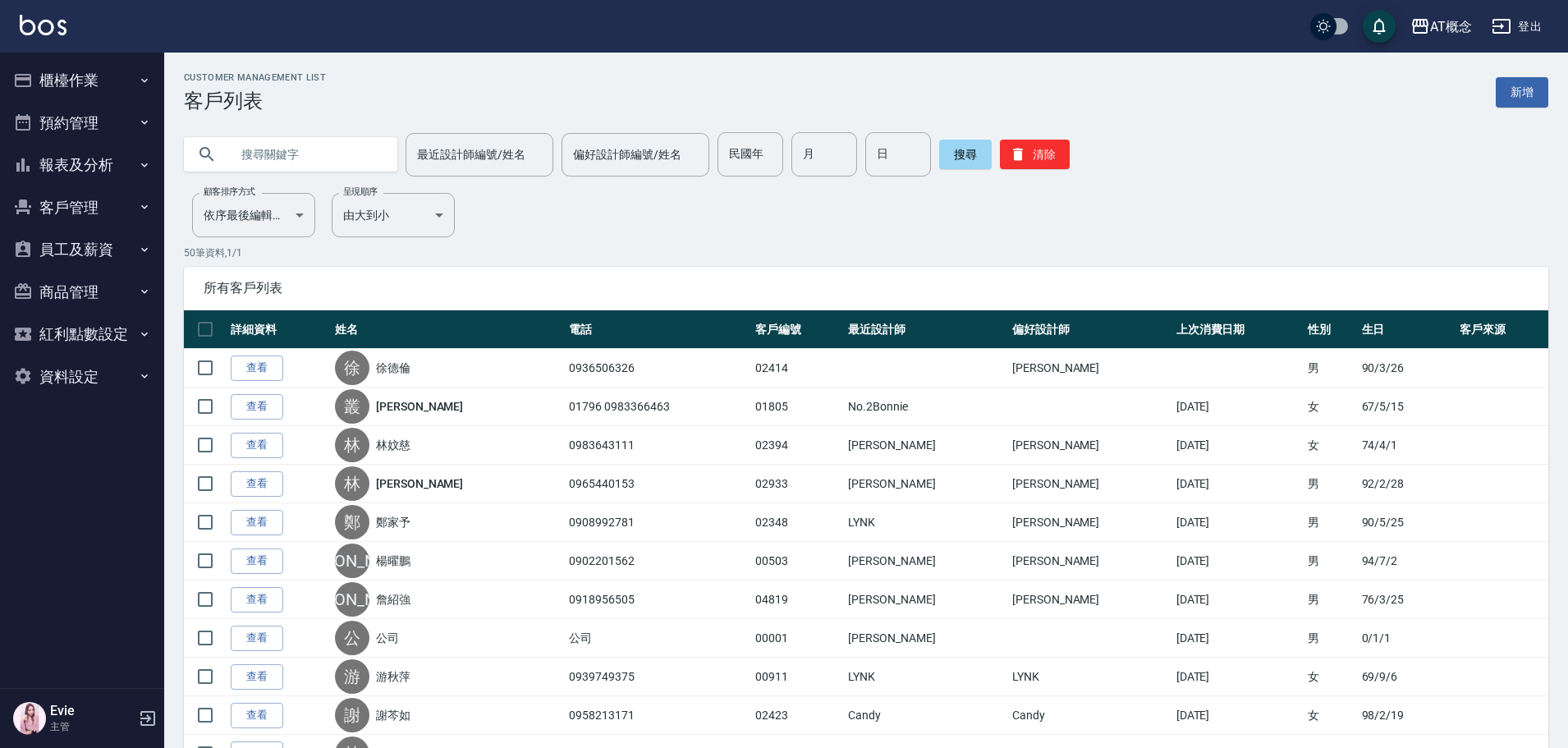
click at [314, 139] on input "text" at bounding box center [307, 154] width 155 height 44
type input "林愛家"
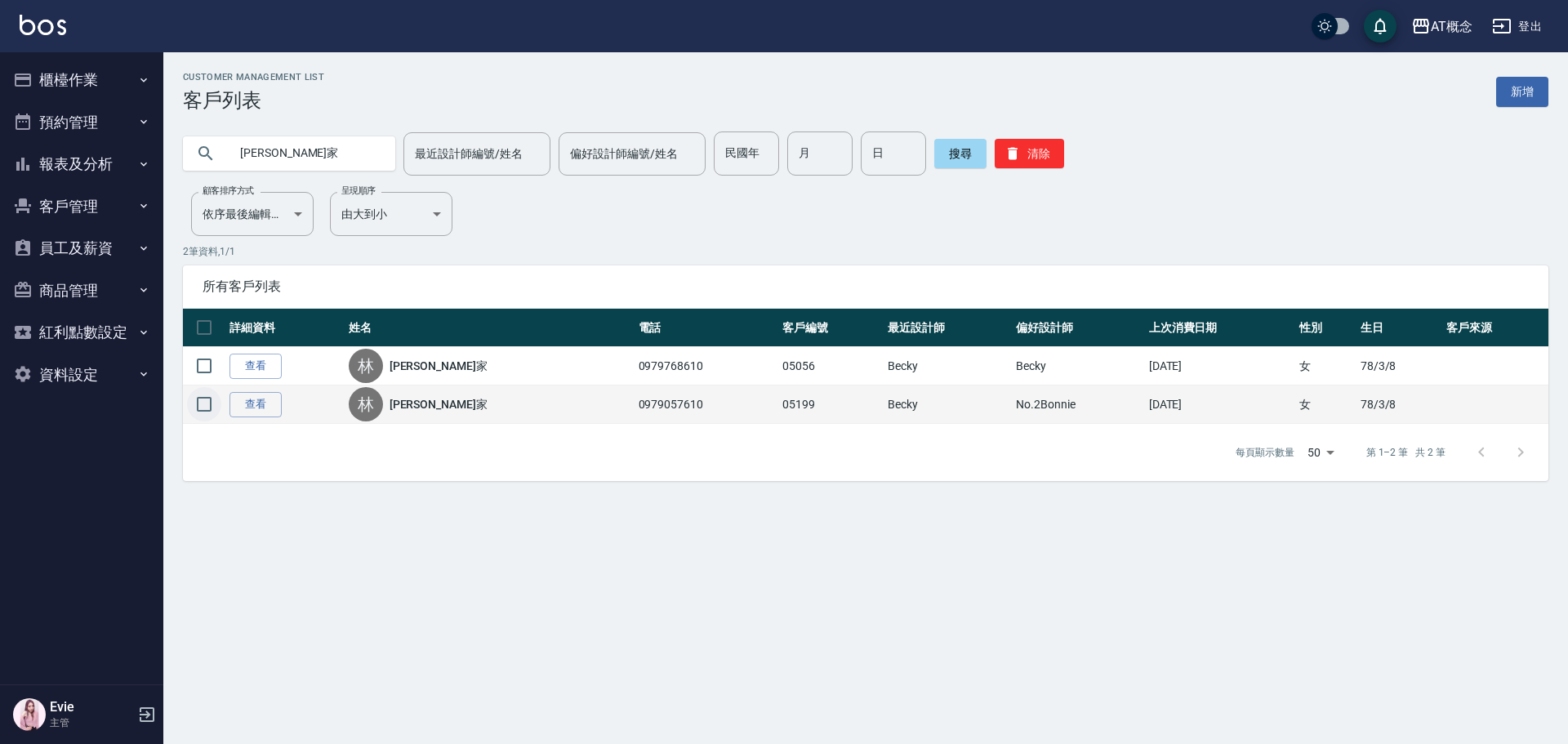
click at [205, 404] on input "checkbox" at bounding box center [204, 404] width 34 height 34
checkbox input "true"
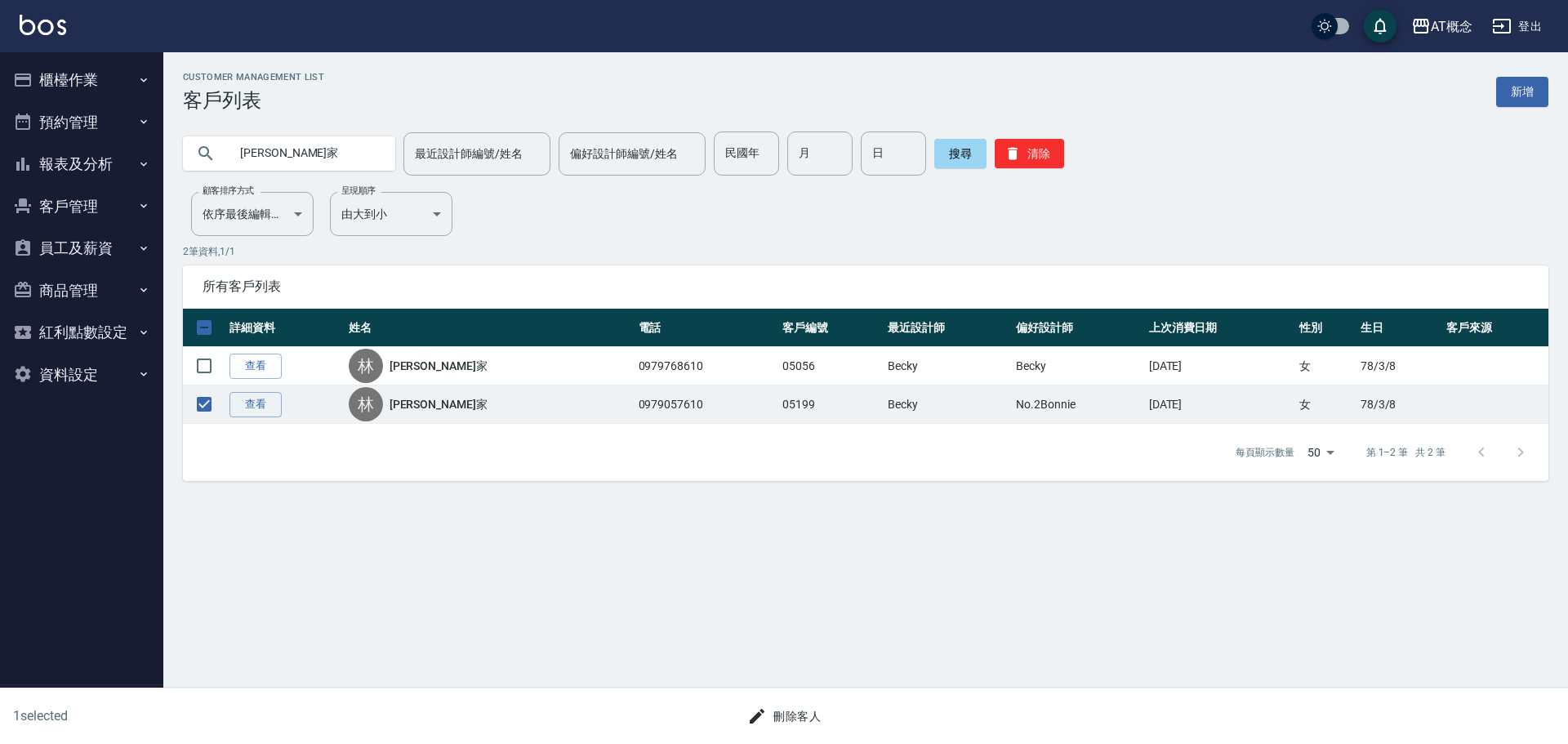
click at [799, 715] on button "刪除客人" at bounding box center [784, 717] width 86 height 31
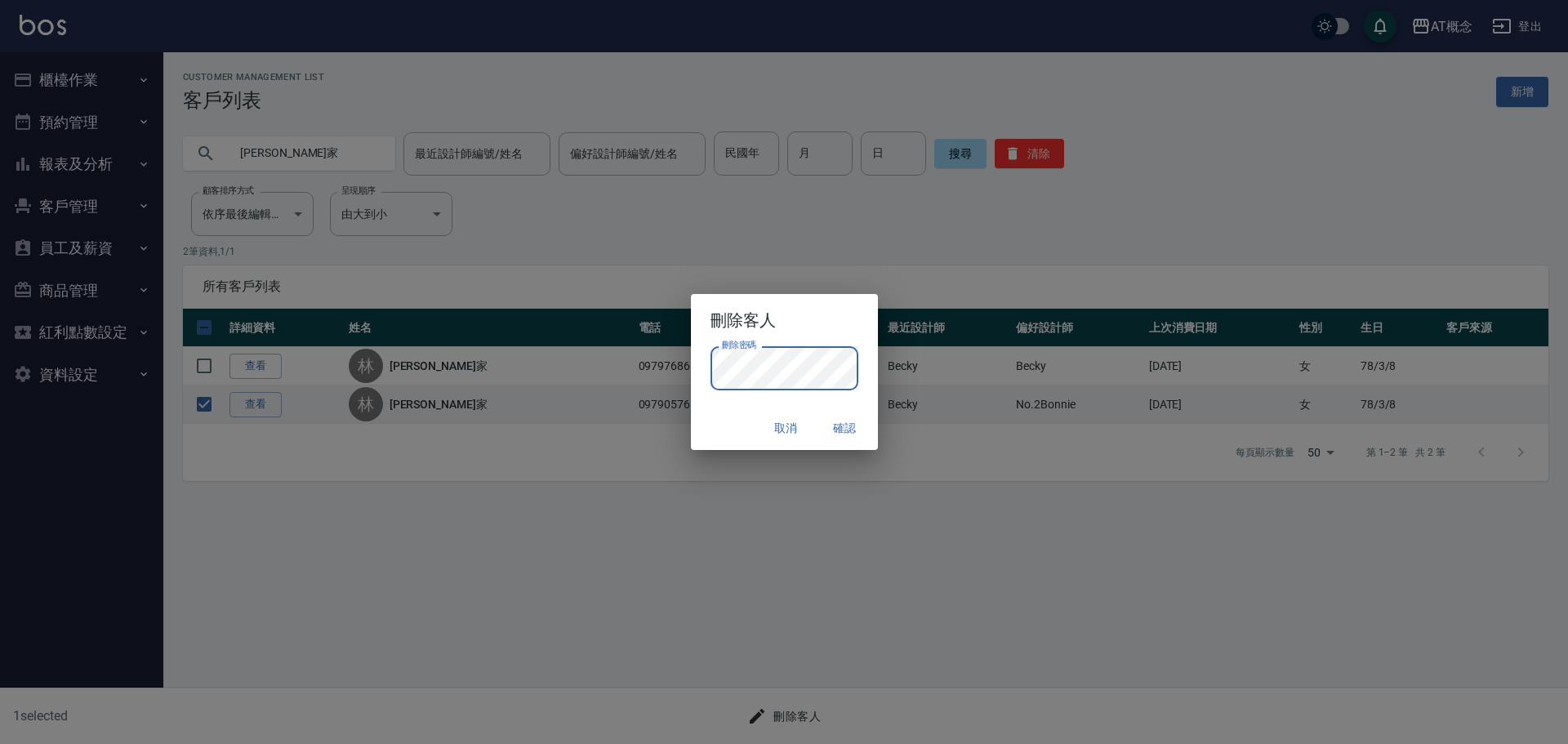
click at [731, 412] on div "取消 確認" at bounding box center [784, 428] width 187 height 43
click at [838, 431] on button "確認" at bounding box center [846, 428] width 52 height 31
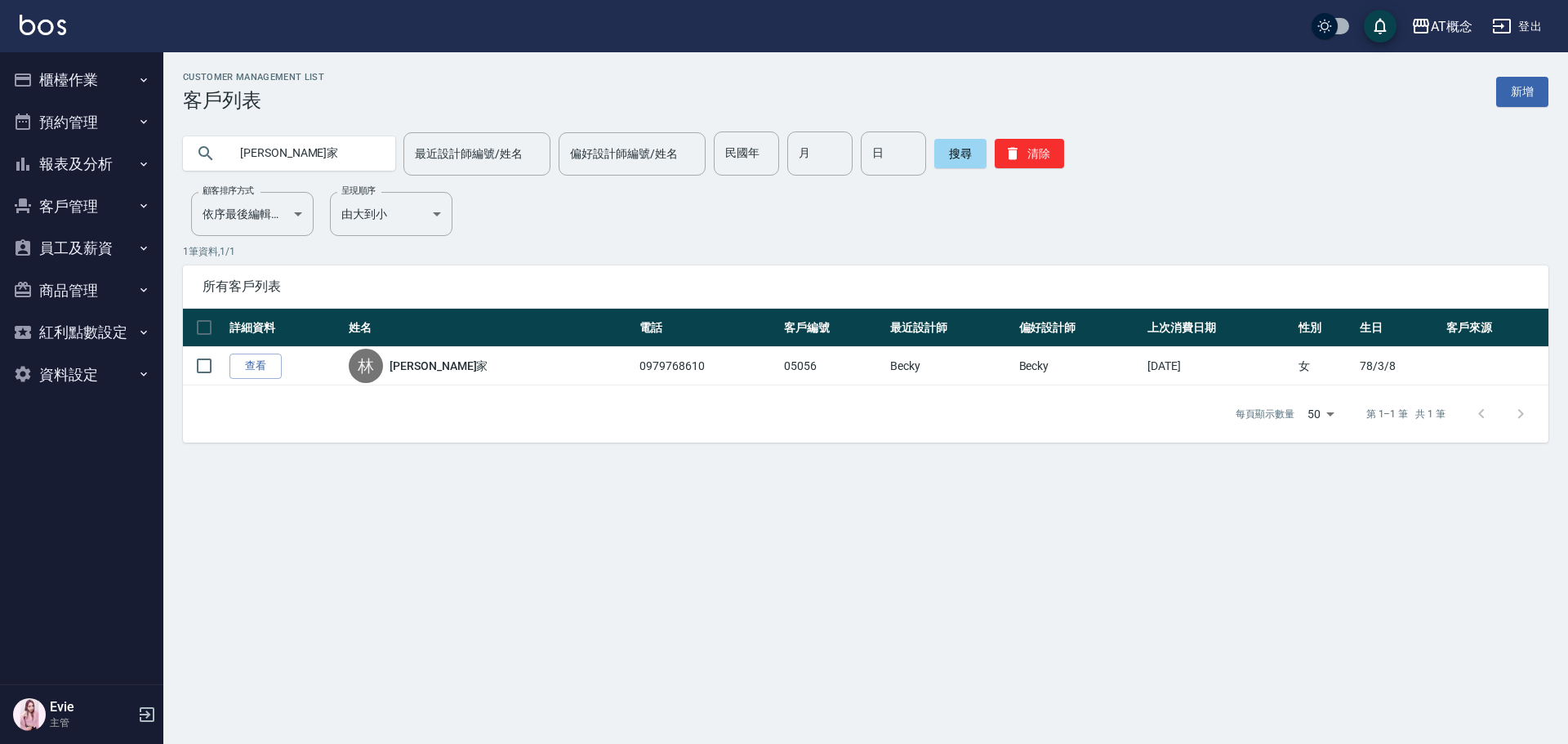
drag, startPoint x: 334, startPoint y: 157, endPoint x: 0, endPoint y: 148, distance: 334.1
click at [0, 156] on div "AT概念 登出 櫃檯作業 打帳單 帳單列表 現金收支登錄 高階收支登錄 材料自購登錄 每日結帳 排班表 現場電腦打卡 預約管理 預約管理 單日預約紀錄 單週預…" at bounding box center [784, 372] width 1568 height 744
type input "02354"
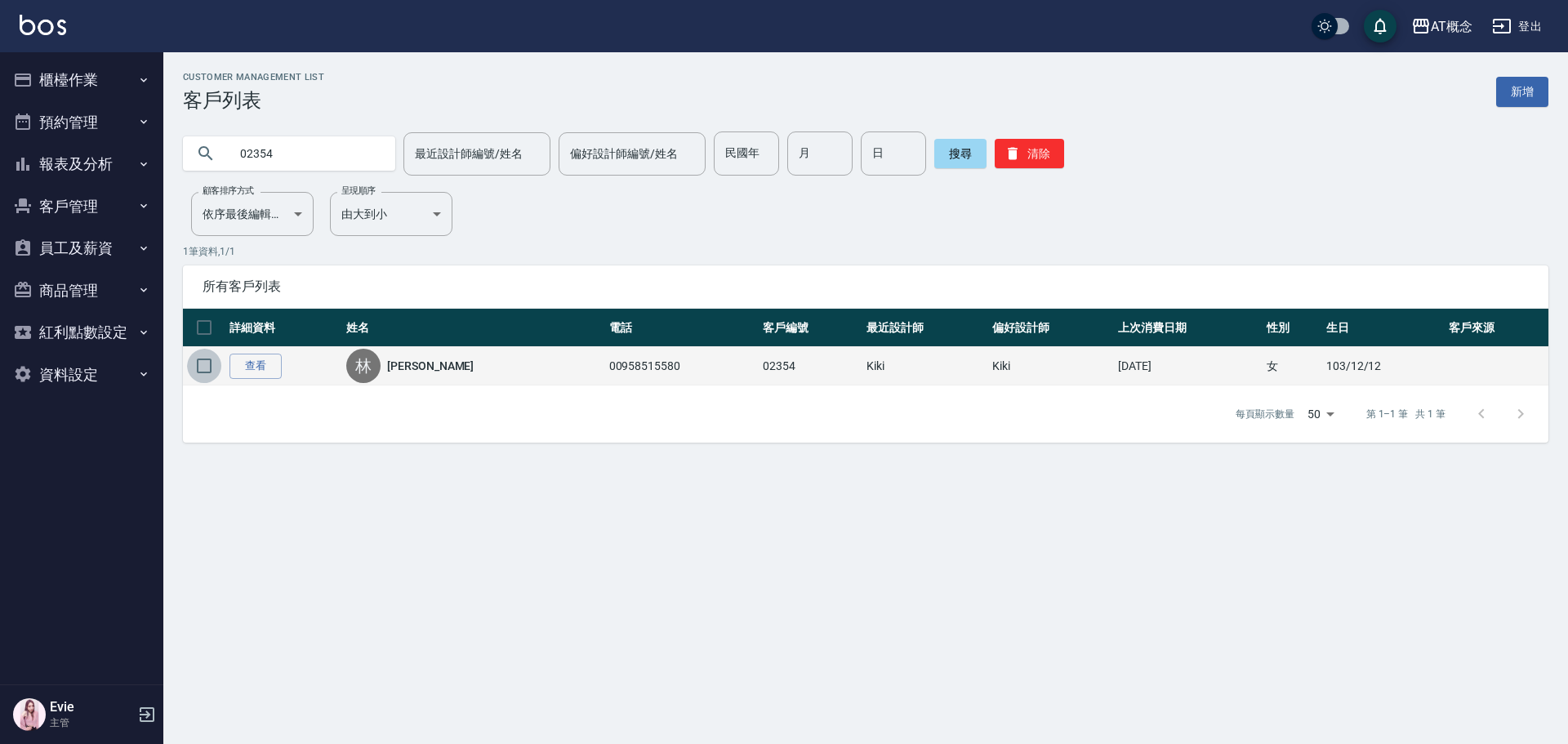
click at [203, 355] on input "checkbox" at bounding box center [204, 366] width 34 height 34
checkbox input "true"
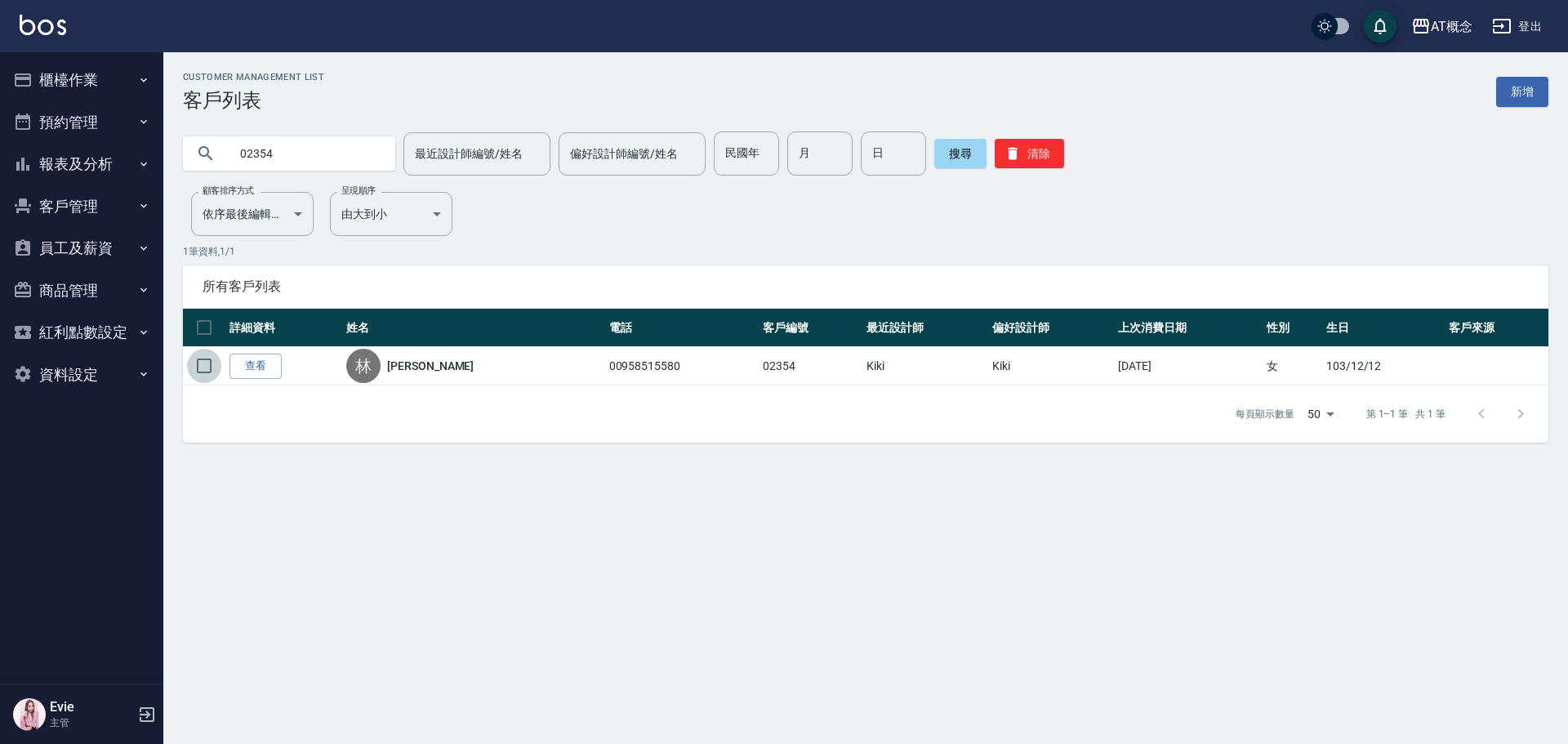
checkbox input "true"
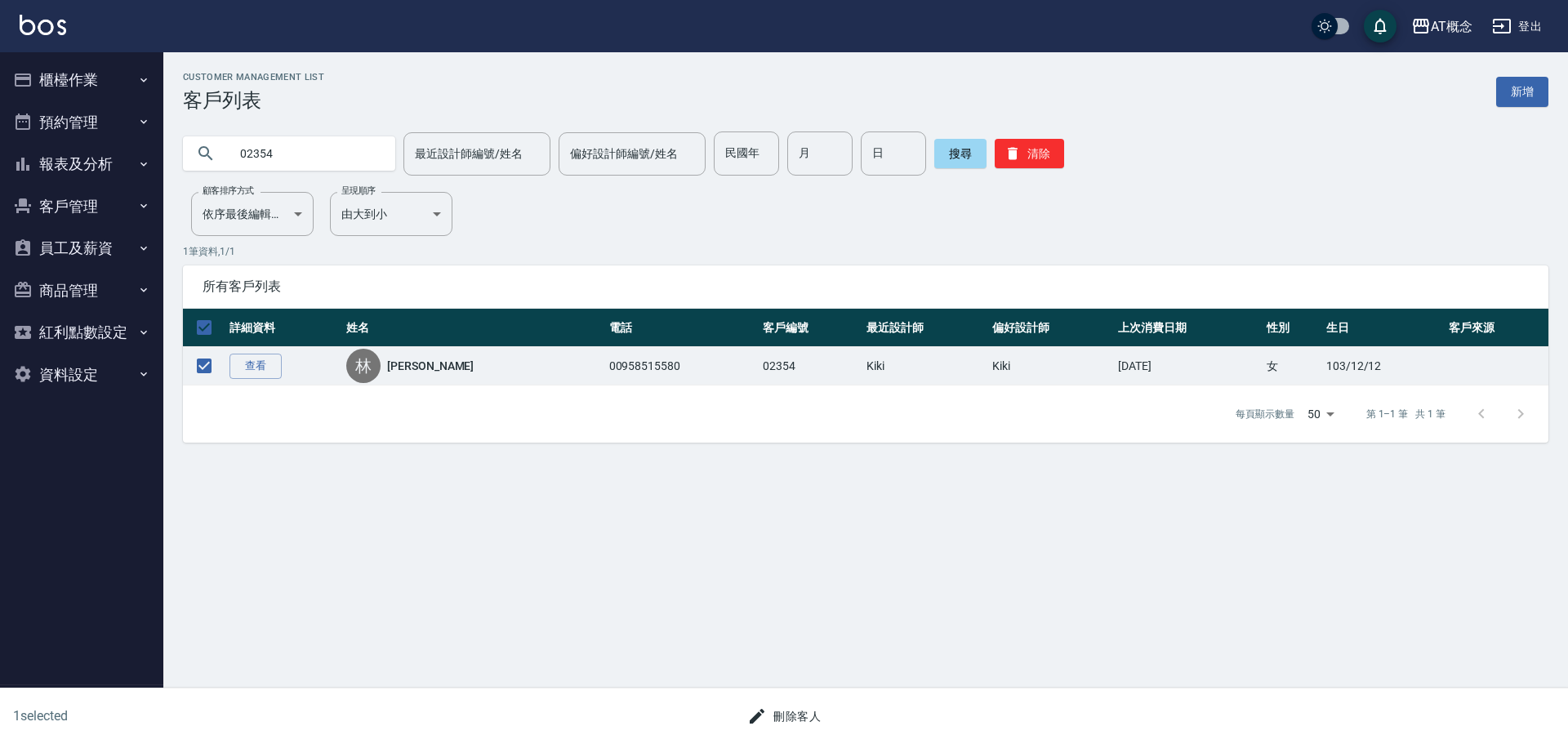
click at [804, 712] on button "刪除客人" at bounding box center [784, 717] width 86 height 31
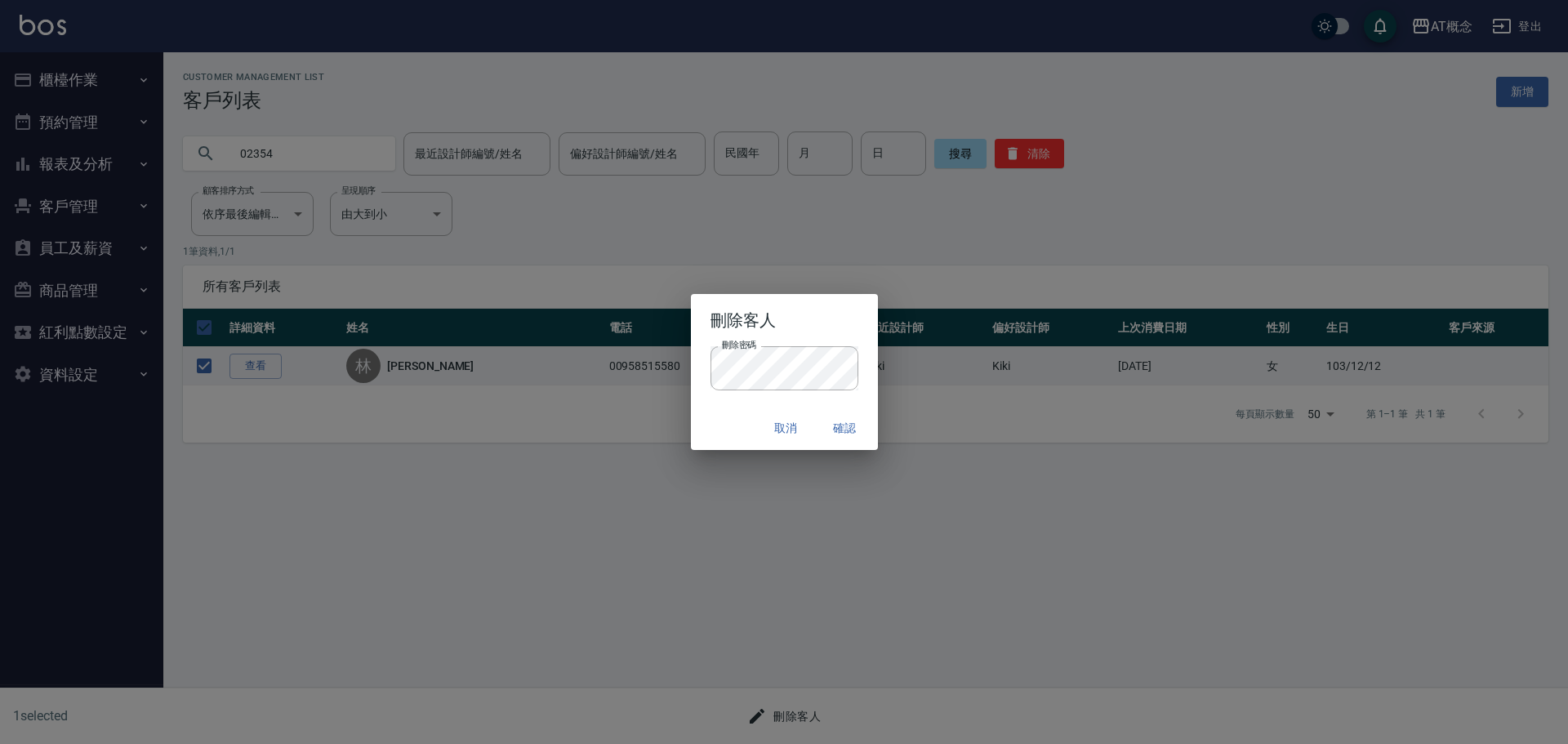
click at [730, 413] on div "取消 確認" at bounding box center [784, 428] width 187 height 43
click at [845, 422] on button "確認" at bounding box center [846, 428] width 52 height 31
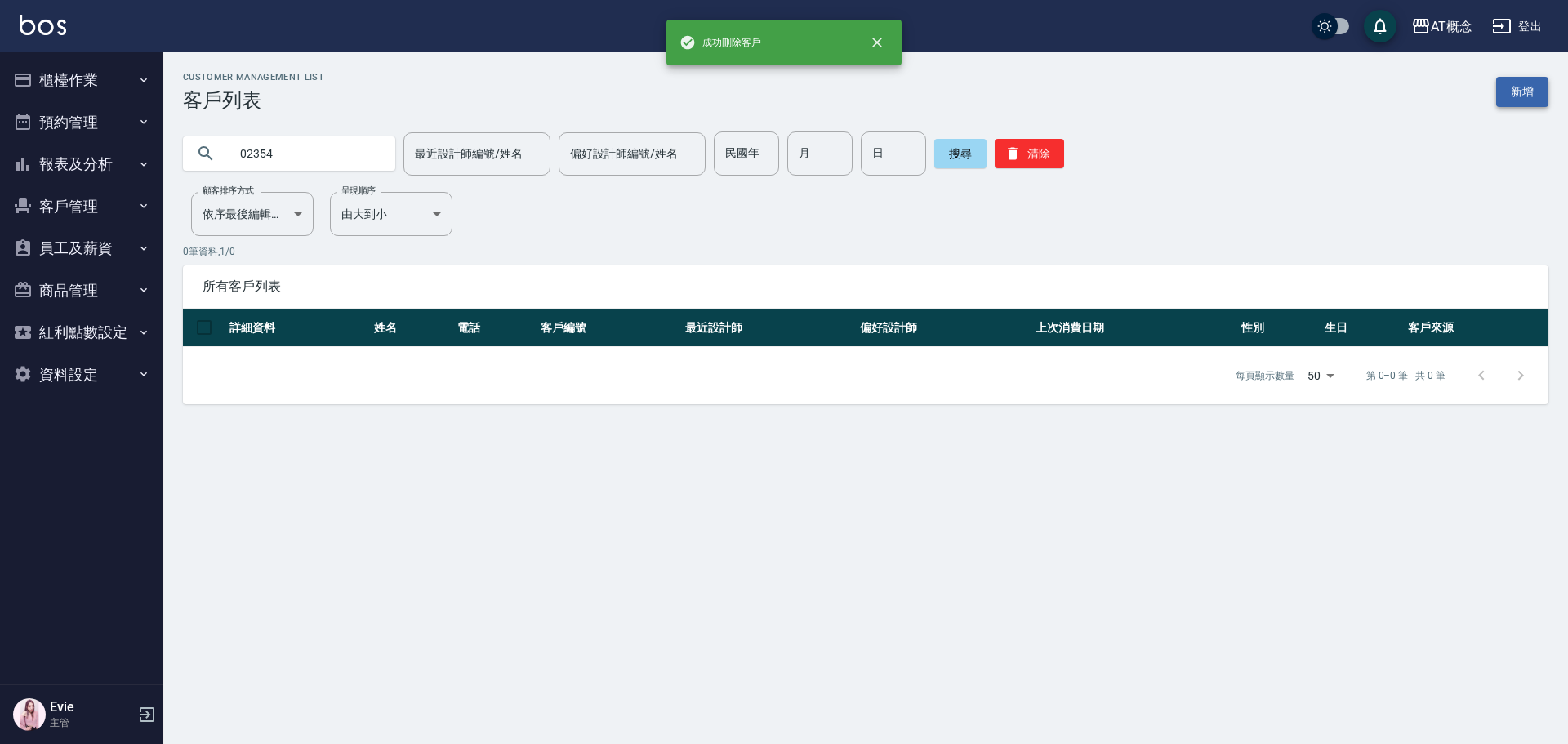
click at [1524, 99] on link "新增" at bounding box center [1523, 92] width 52 height 31
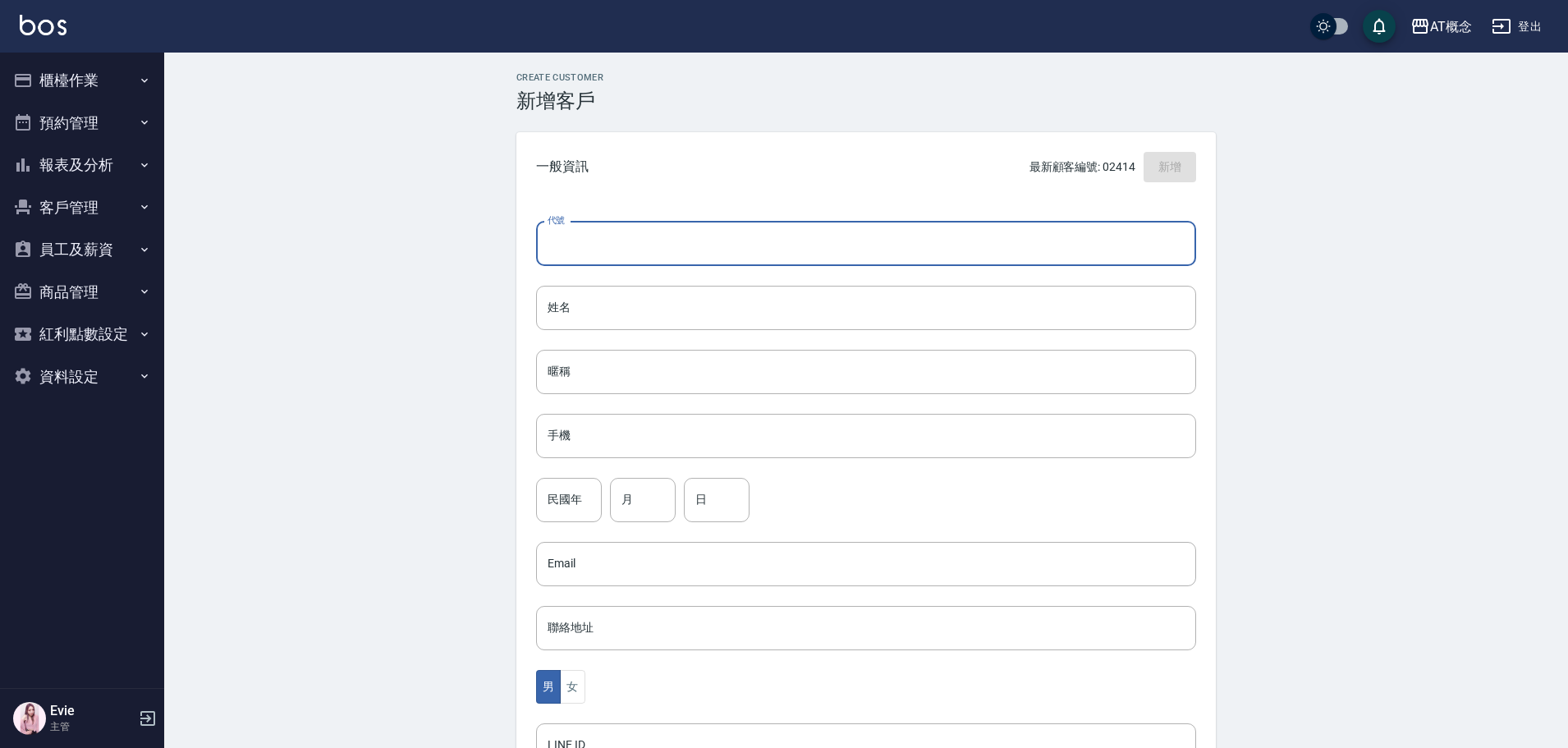
click at [682, 247] on input "代號" at bounding box center [866, 243] width 660 height 44
type input "02354"
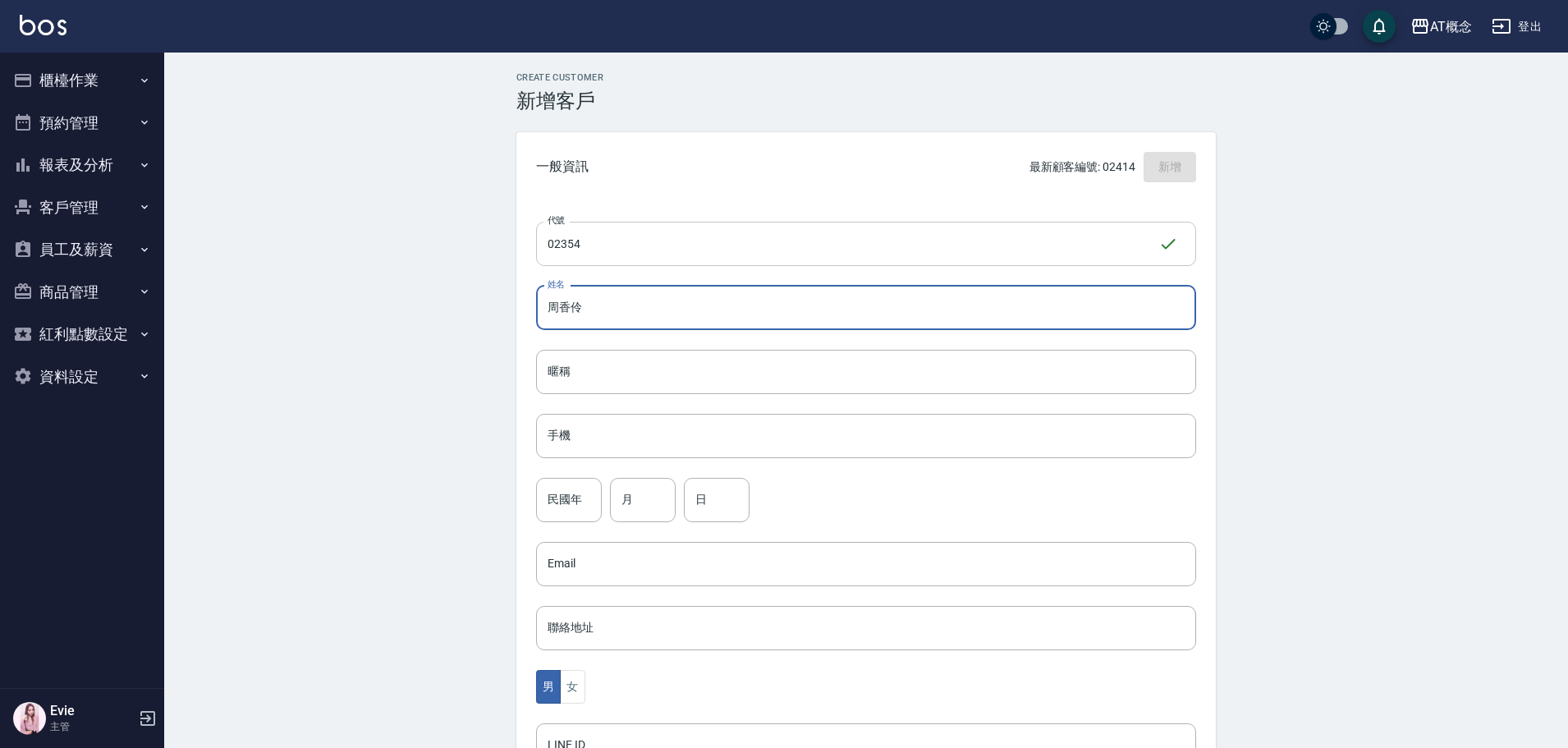
type input "周香伶"
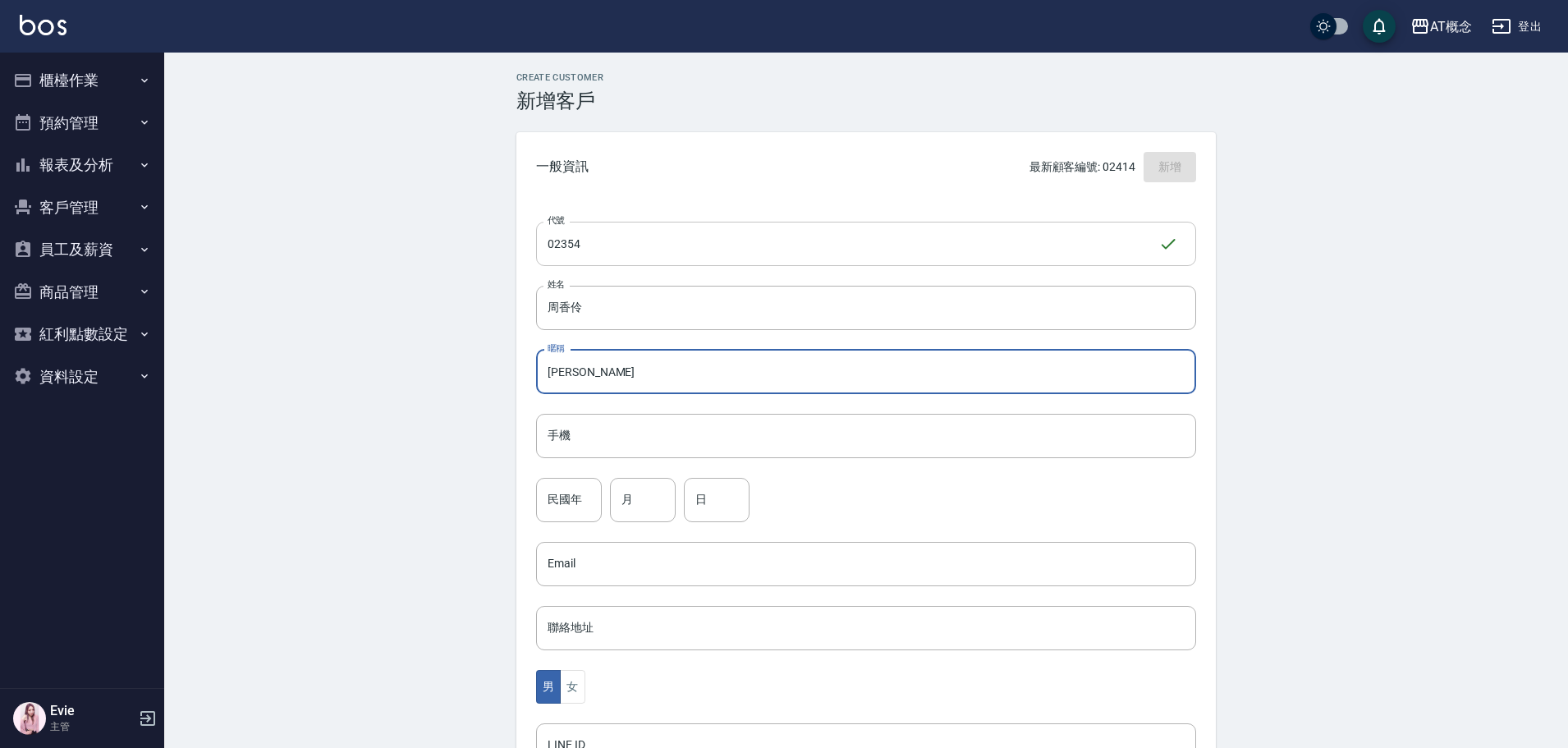
type input "香伶"
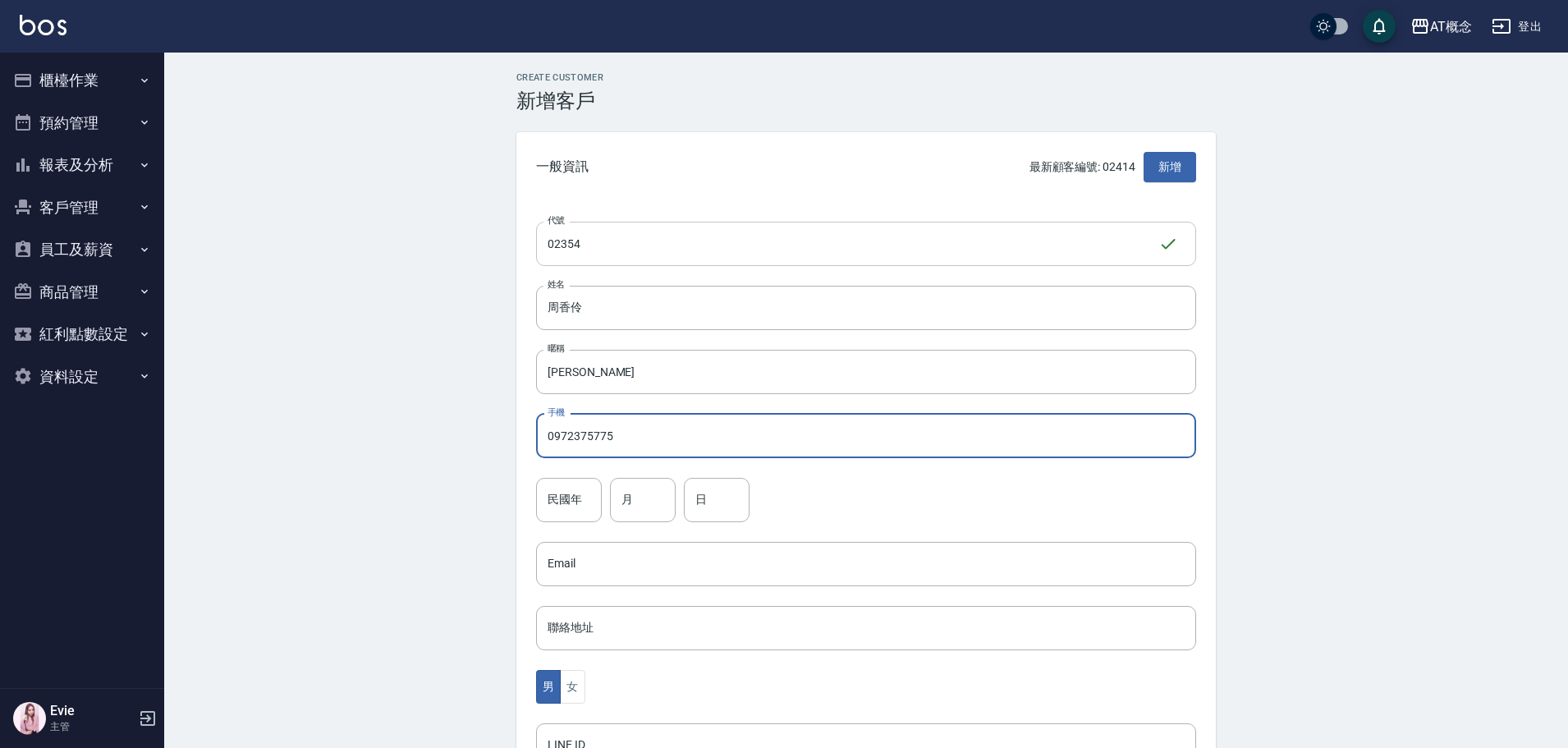
type input "0972375775"
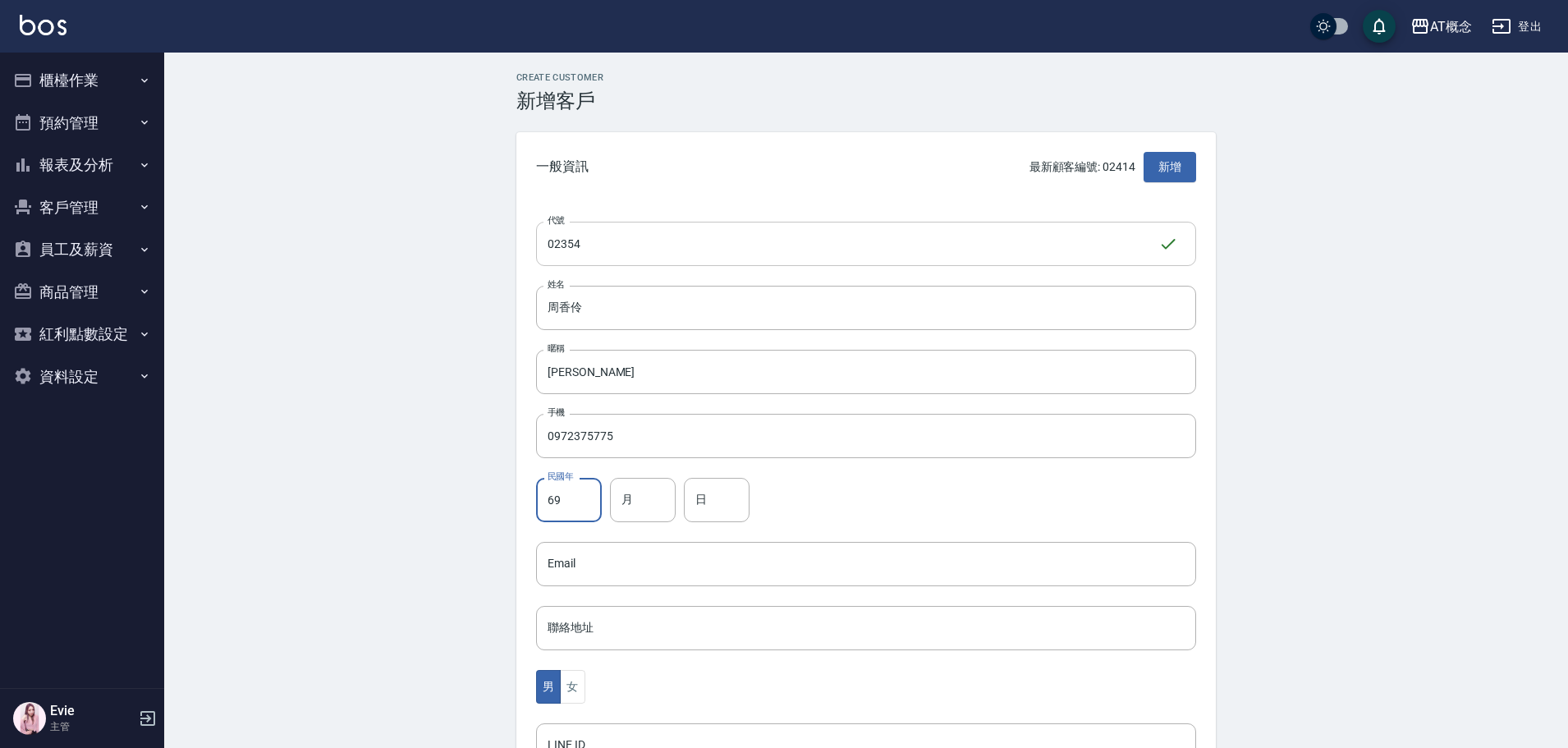
type input "69"
type input "2"
type input "17"
click at [576, 685] on button "女" at bounding box center [571, 686] width 24 height 33
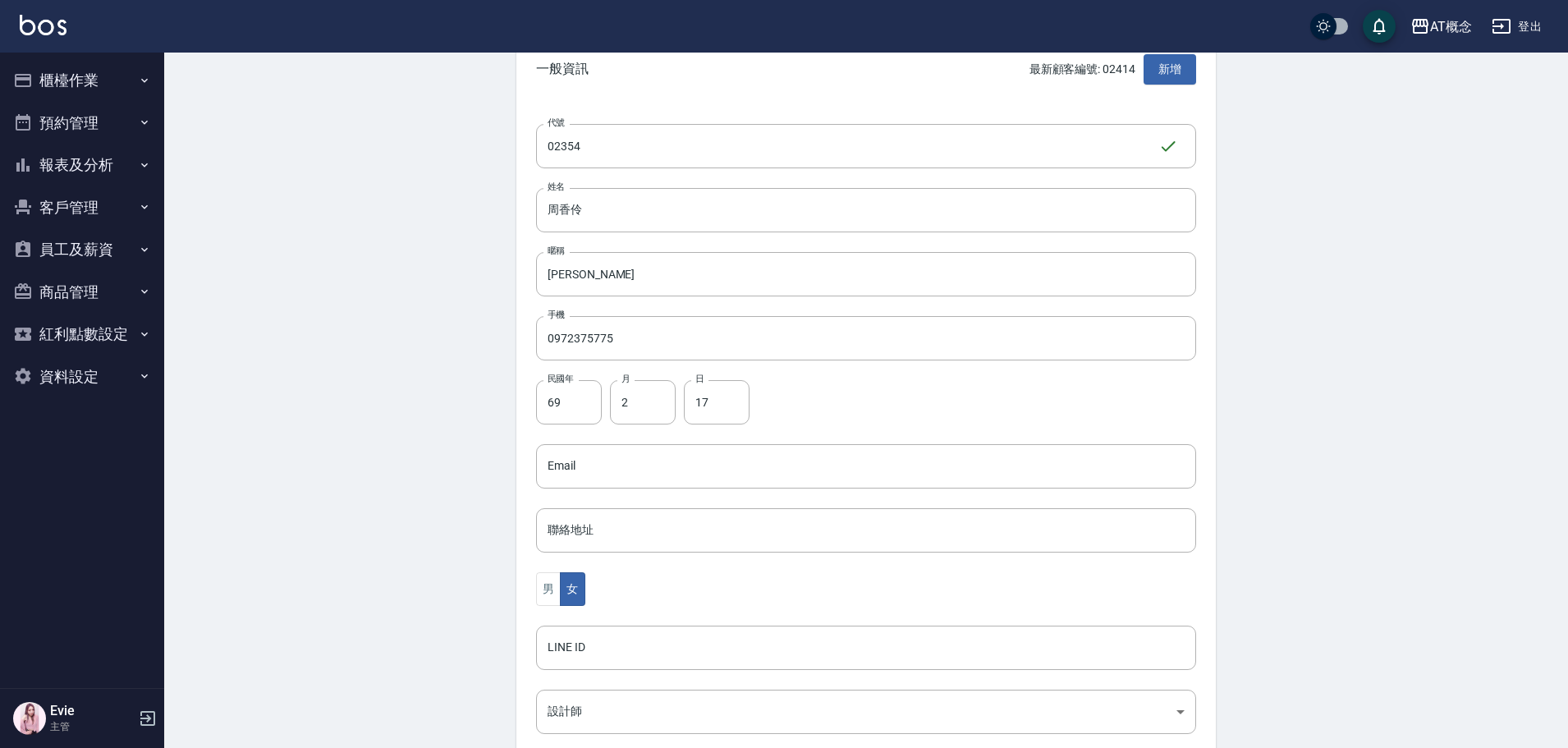
scroll to position [246, 0]
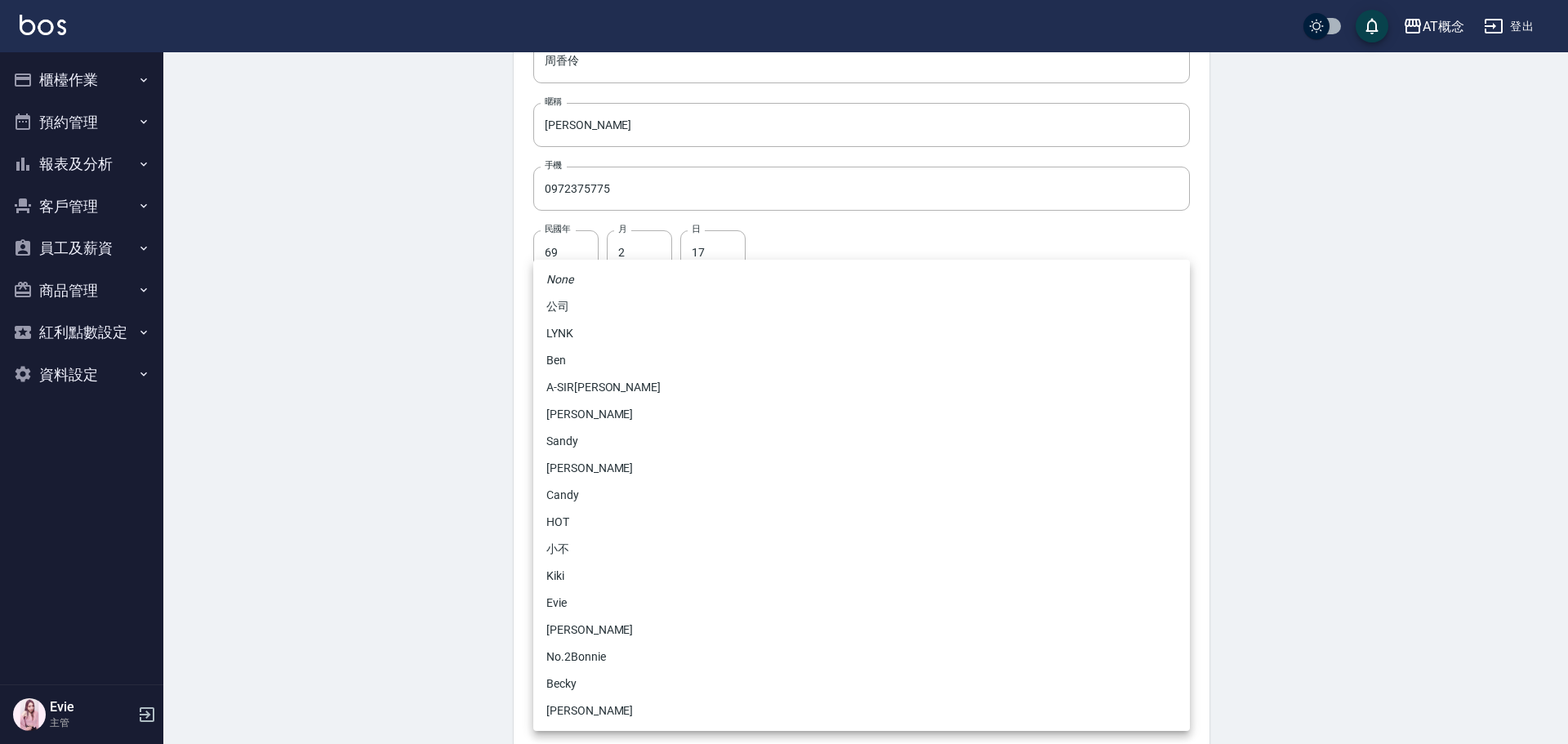
click at [594, 569] on body "AT概念 登出 櫃檯作業 打帳單 帳單列表 現金收支登錄 高階收支登錄 材料自購登錄 每日結帳 排班表 現場電腦打卡 預約管理 預約管理 單日預約紀錄 單週預…" at bounding box center [784, 287] width 1568 height 1063
click at [597, 660] on li "No.2Bonnie" at bounding box center [862, 658] width 657 height 27
type input "20abcae0-810e-448a-b26a-bcbab897de4d"
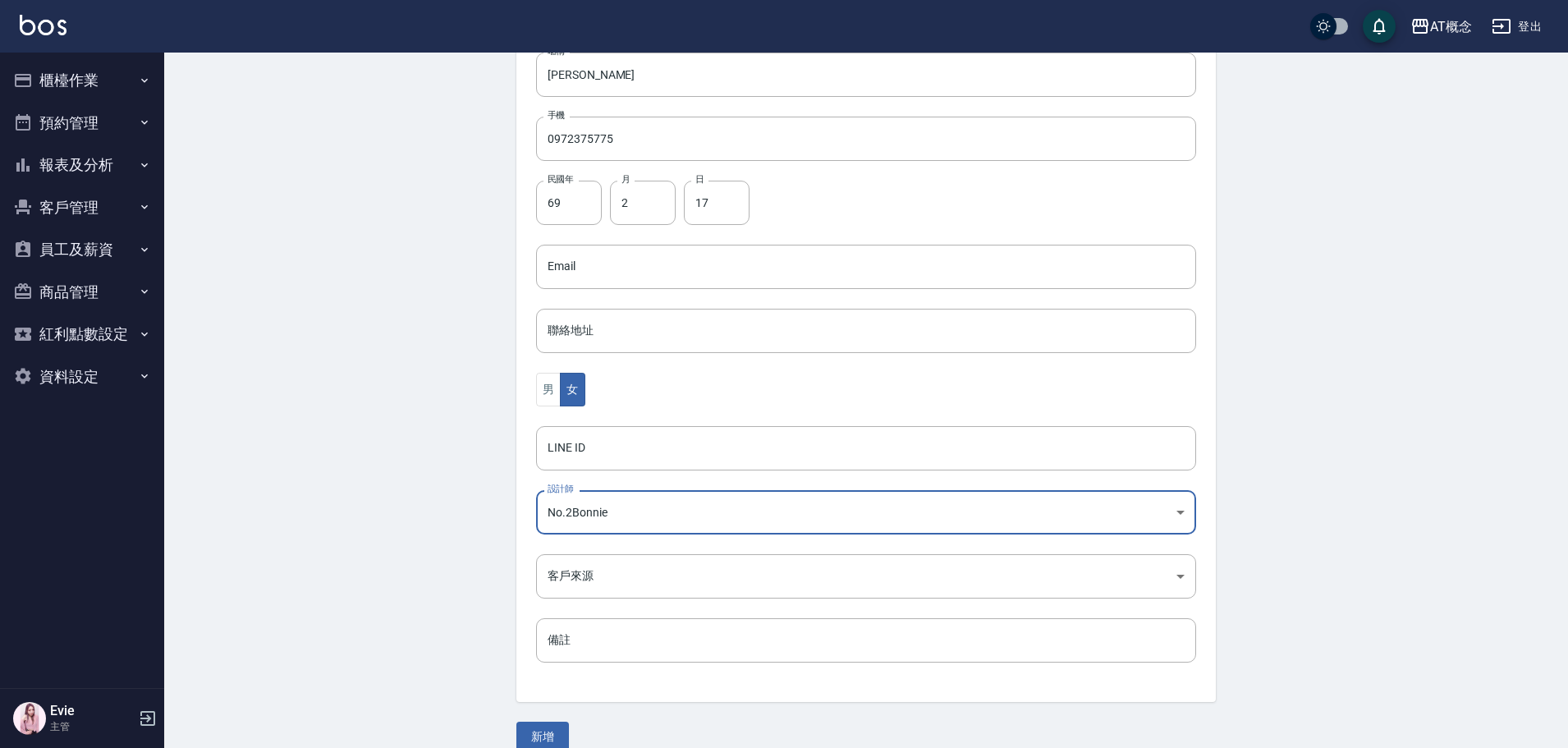
scroll to position [321, 0]
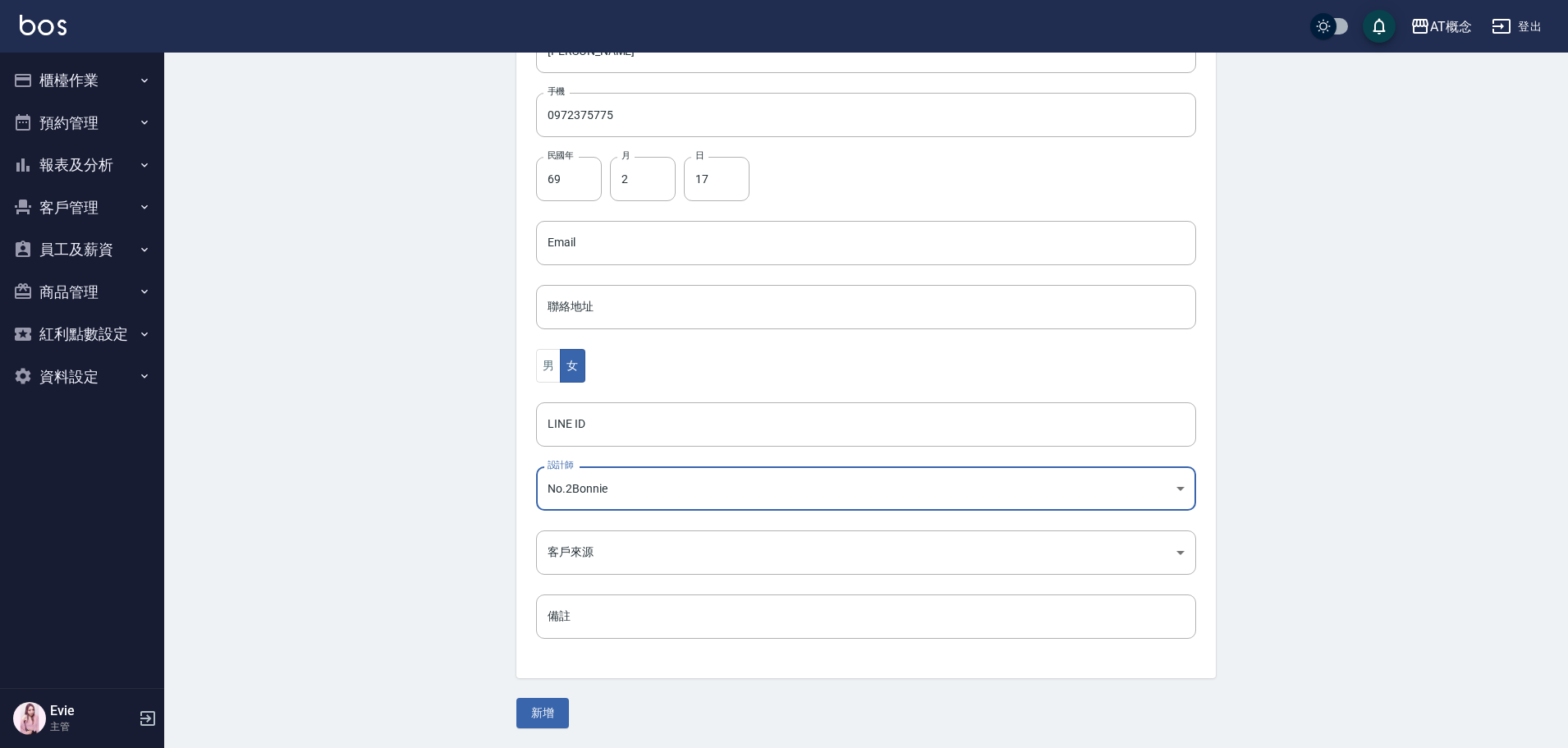
click at [549, 716] on button "新增" at bounding box center [543, 714] width 52 height 31
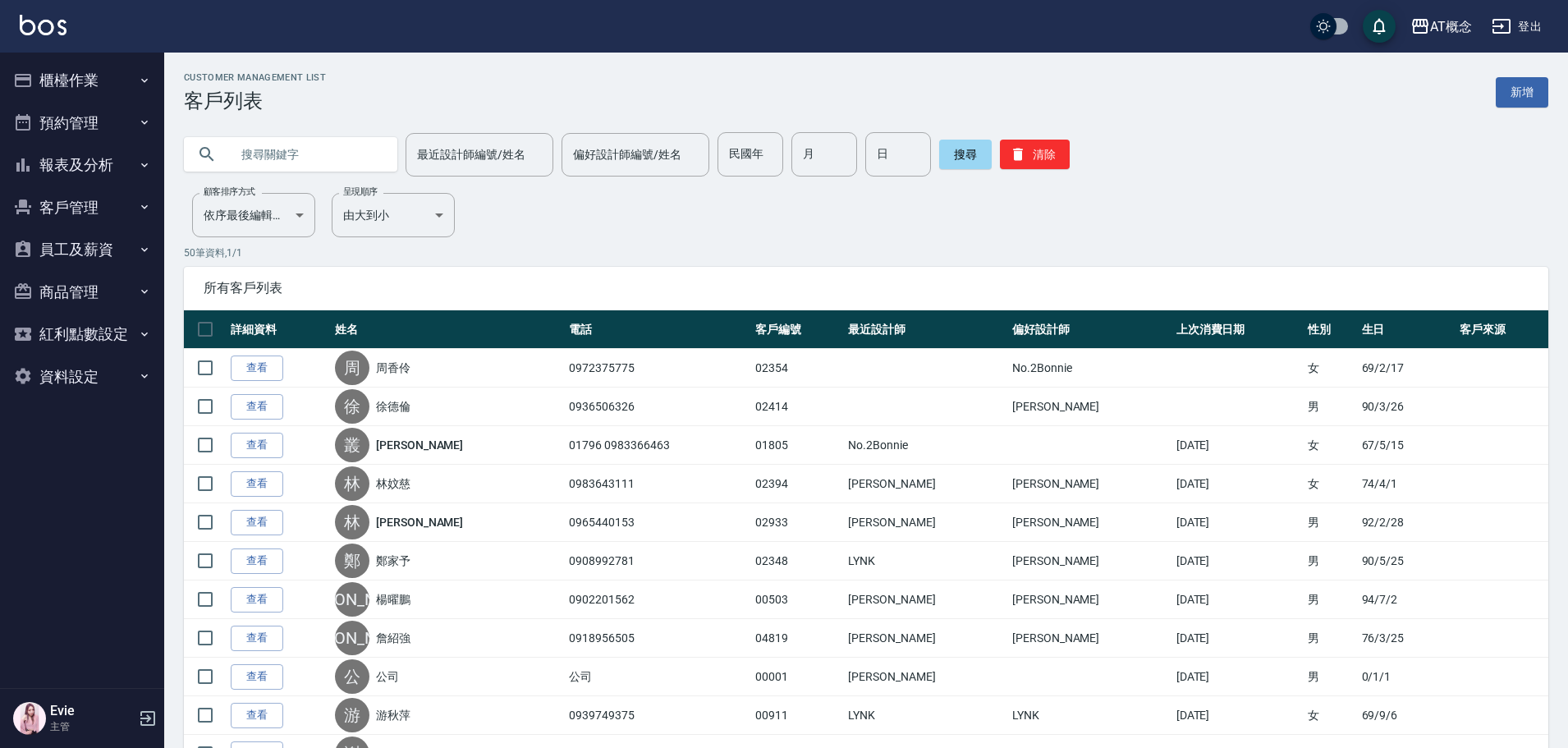
click at [274, 143] on input "text" at bounding box center [307, 154] width 155 height 44
type input "高貞"
